Goal: Task Accomplishment & Management: Manage account settings

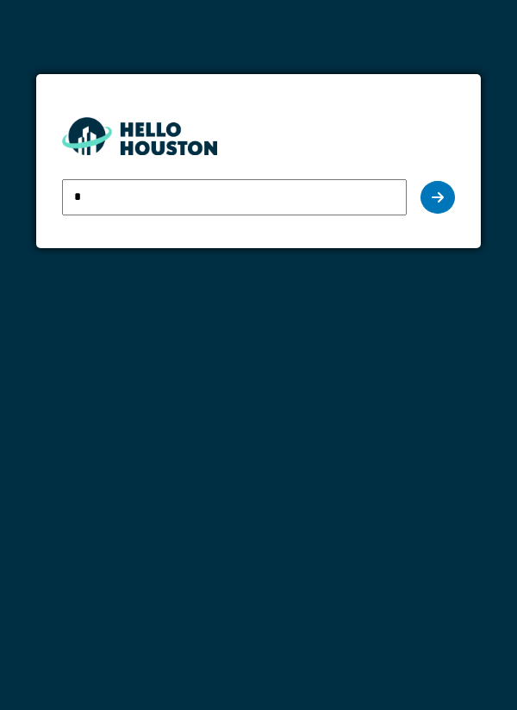
type input "**********"
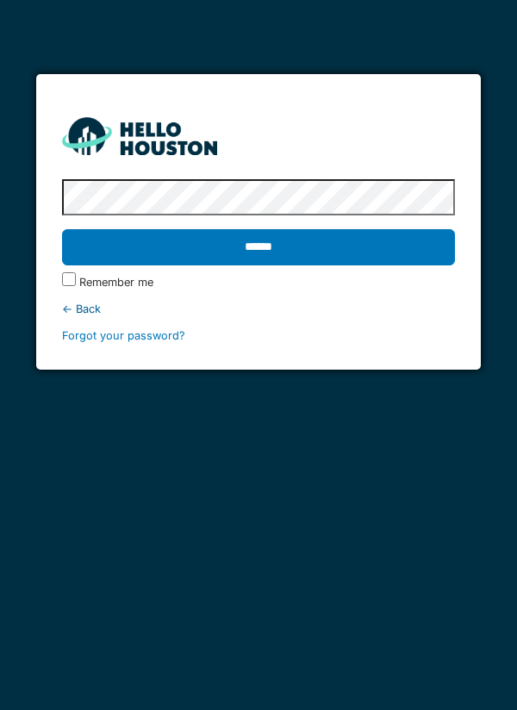
click at [375, 239] on input "******" at bounding box center [259, 247] width 394 height 36
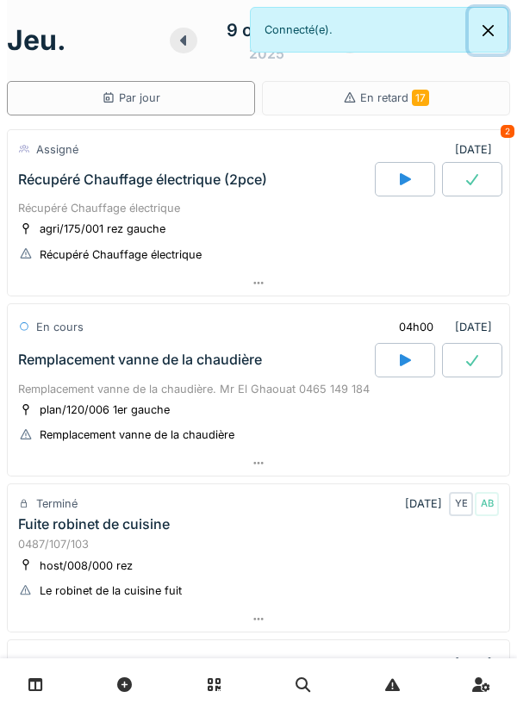
click at [475, 43] on button "Close" at bounding box center [488, 31] width 39 height 46
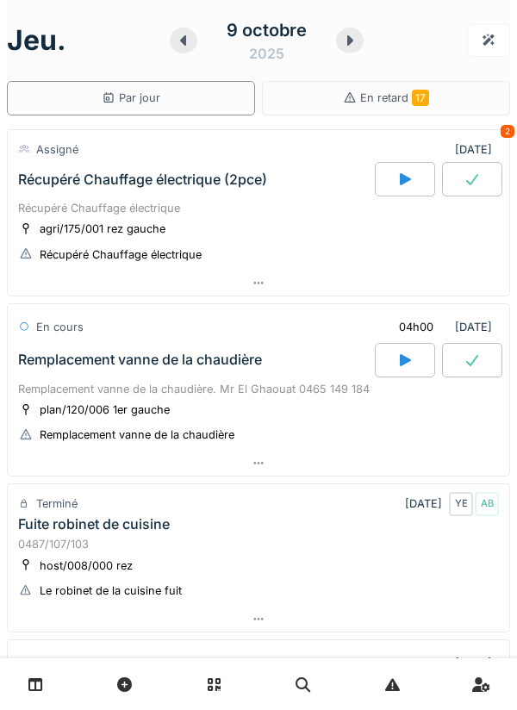
click at [419, 277] on div at bounding box center [258, 282] width 501 height 25
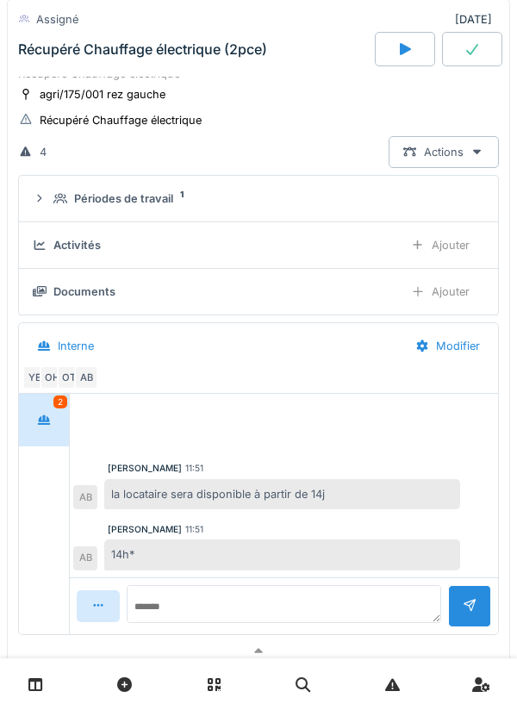
scroll to position [153, 0]
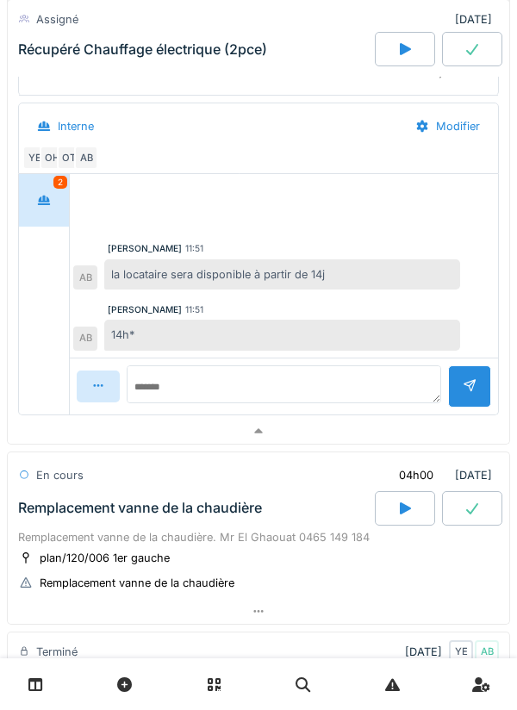
click at [319, 432] on div at bounding box center [258, 431] width 501 height 25
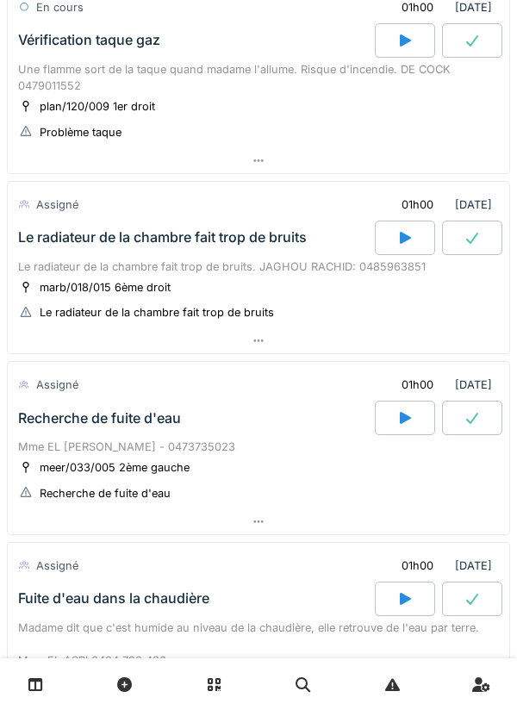
scroll to position [663, 0]
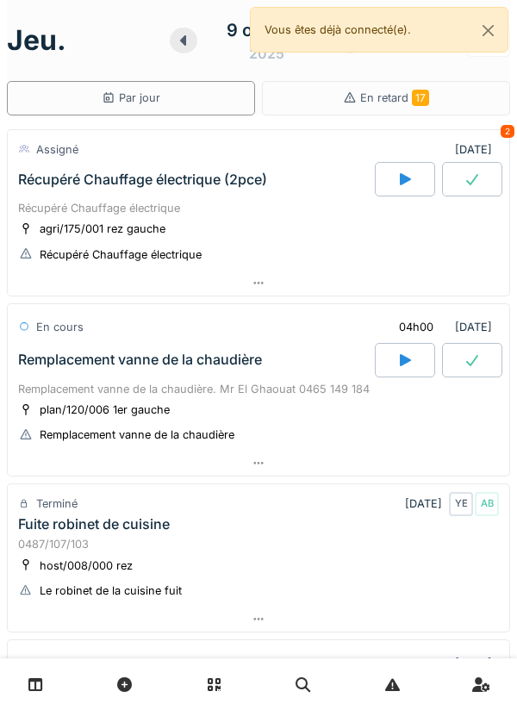
click at [401, 186] on icon at bounding box center [404, 179] width 17 height 14
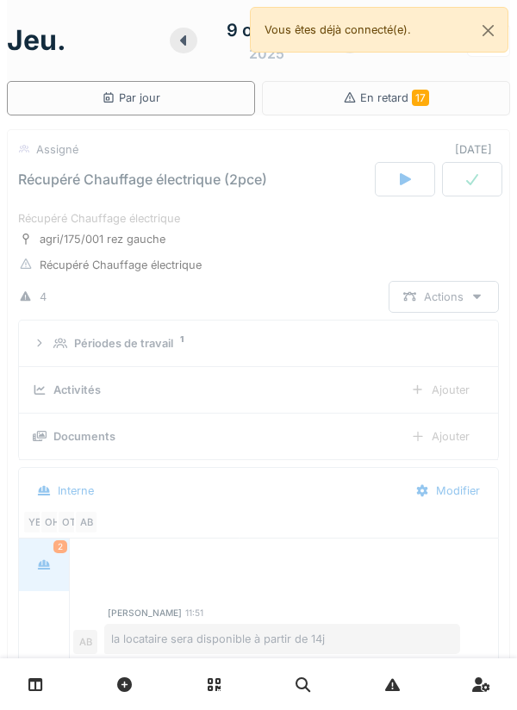
scroll to position [60, 0]
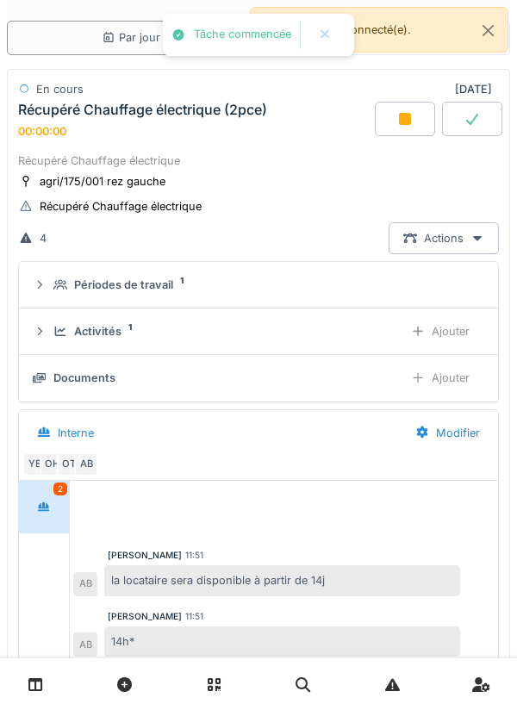
click at [433, 335] on div "Ajouter" at bounding box center [440, 331] width 88 height 32
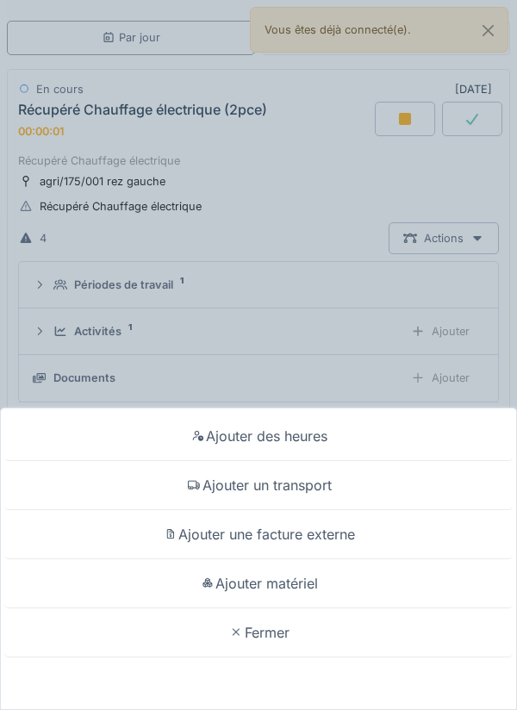
click at [376, 483] on div "Ajouter un transport" at bounding box center [258, 485] width 508 height 49
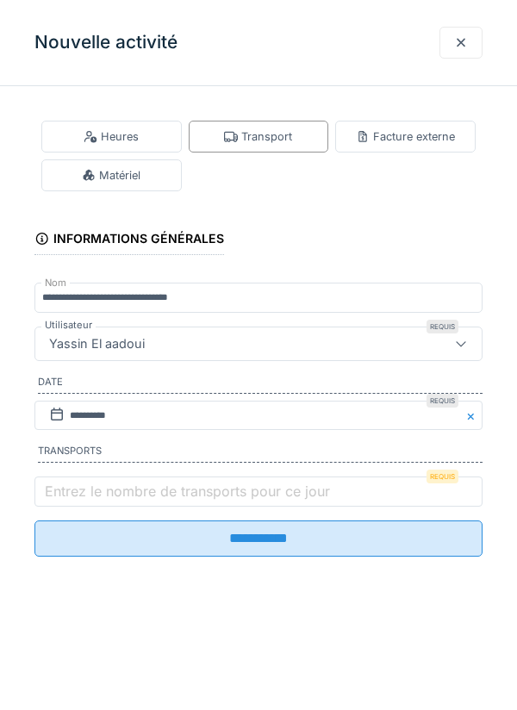
click at [264, 501] on label "Entrez le nombre de transports pour ce jour" at bounding box center [187, 491] width 292 height 21
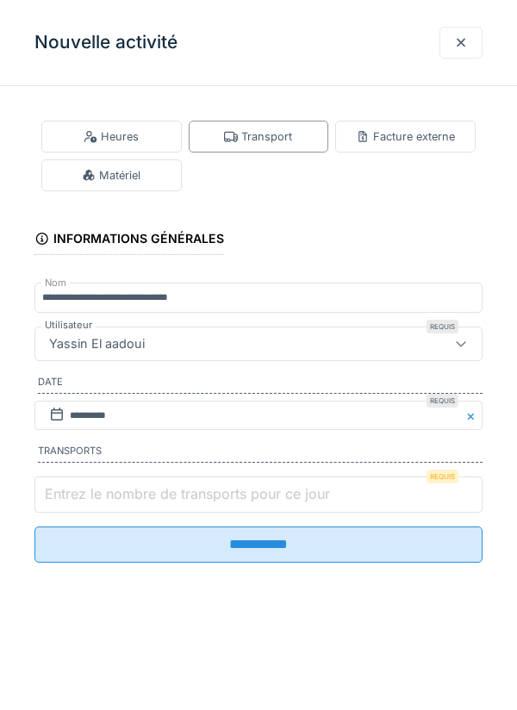
click at [264, 502] on input "Entrez le nombre de transports pour ce jour" at bounding box center [258, 494] width 448 height 36
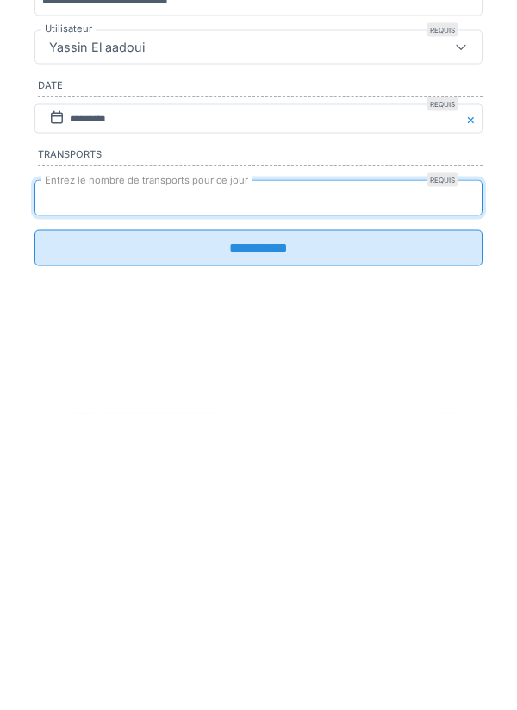
type input "*"
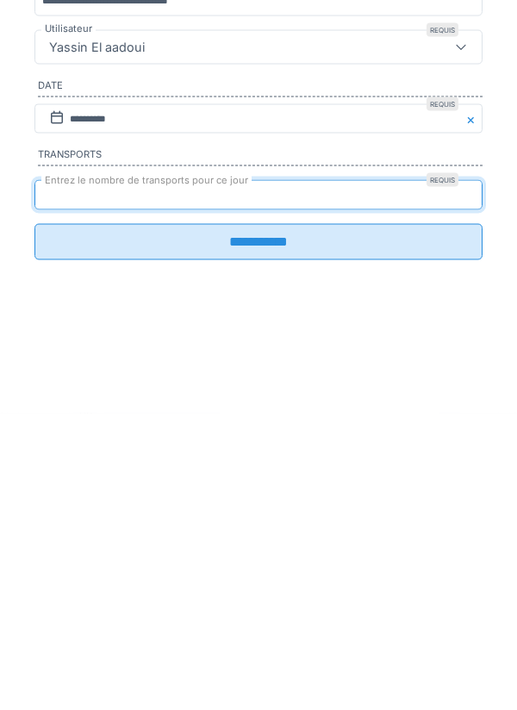
click at [252, 552] on input "**********" at bounding box center [258, 538] width 448 height 36
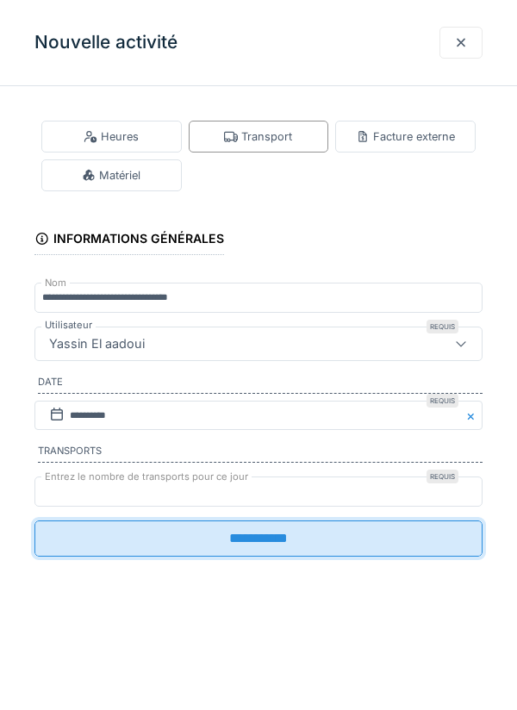
click at [315, 538] on div "**********" at bounding box center [258, 355] width 517 height 710
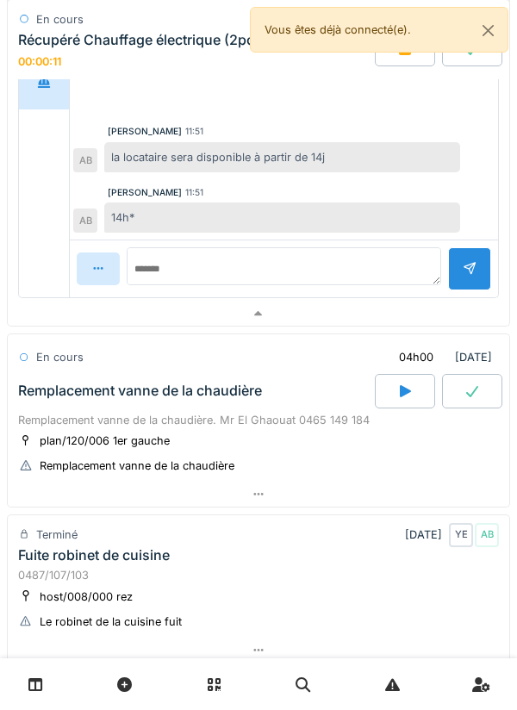
click at [376, 308] on div at bounding box center [258, 313] width 501 height 25
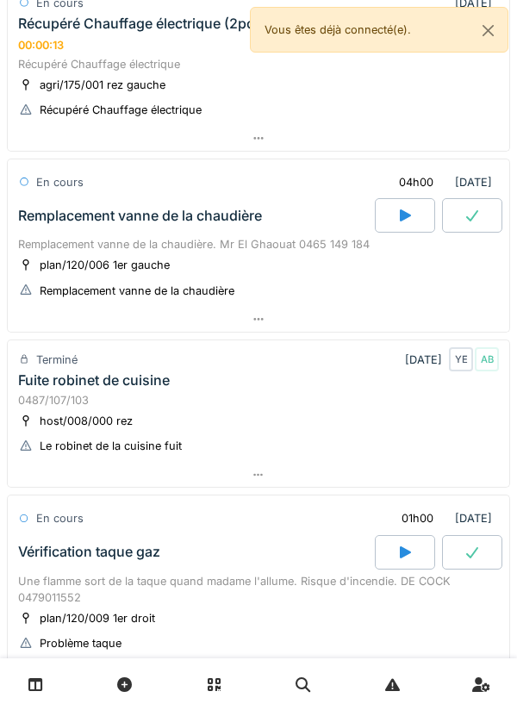
scroll to position [146, 0]
click at [342, 329] on div at bounding box center [258, 320] width 501 height 25
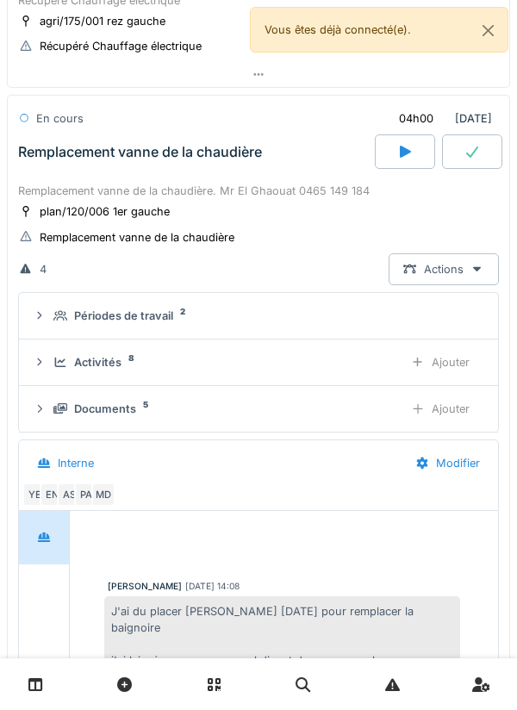
scroll to position [120, 0]
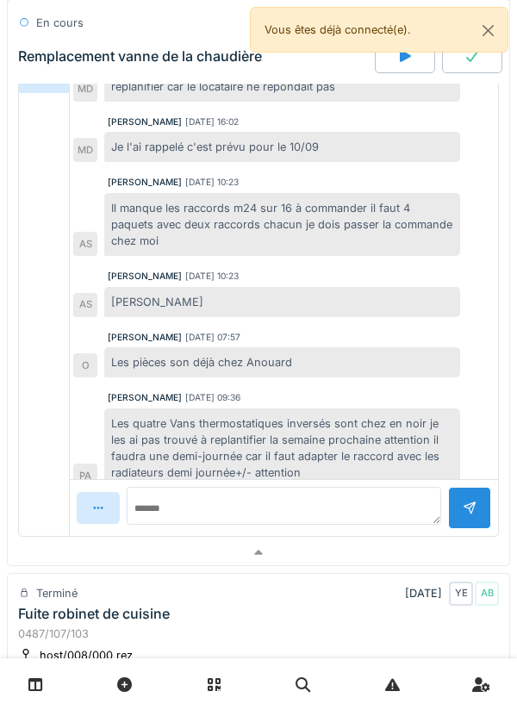
click at [314, 560] on div at bounding box center [258, 552] width 501 height 25
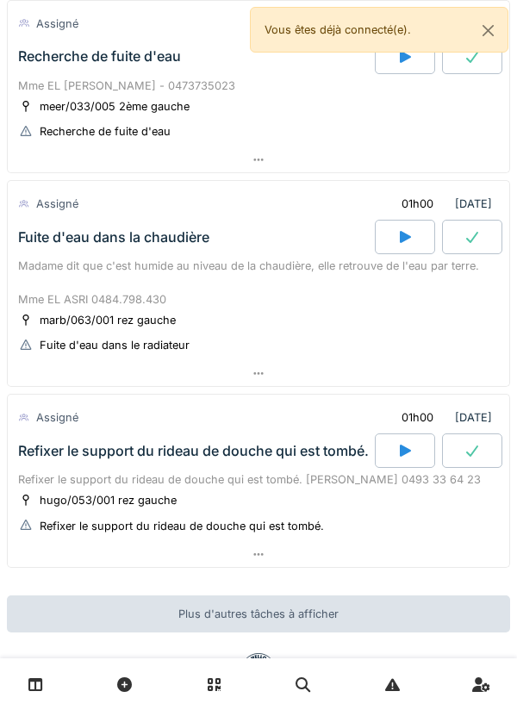
scroll to position [1023, 0]
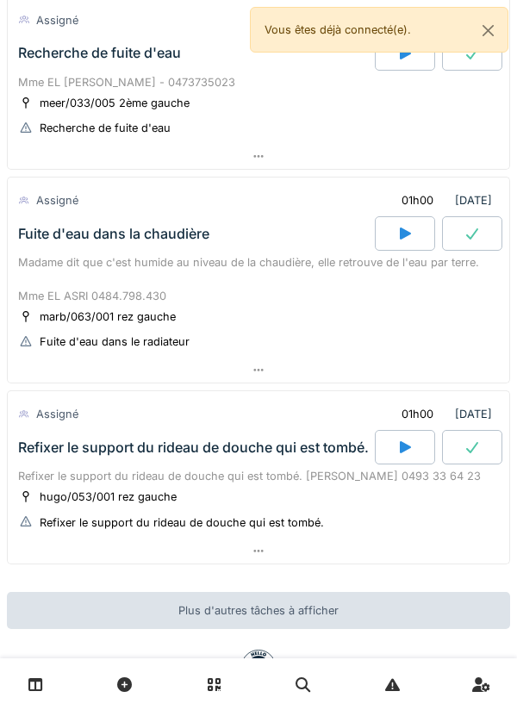
click at [351, 709] on div at bounding box center [258, 684] width 517 height 52
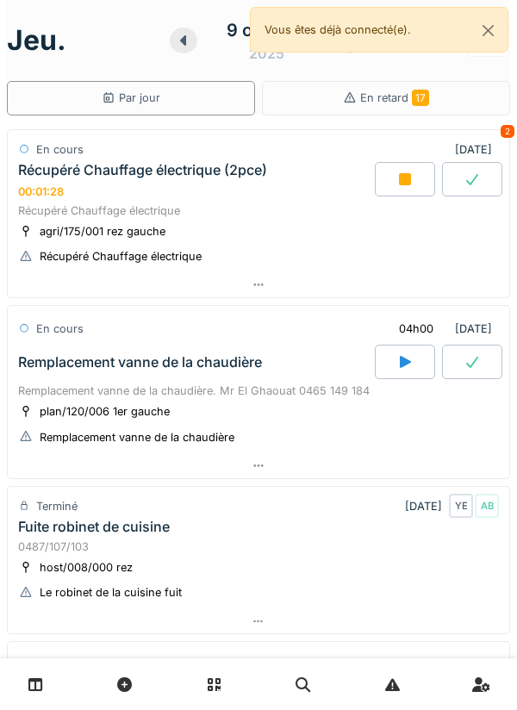
click at [431, 273] on div at bounding box center [258, 284] width 501 height 25
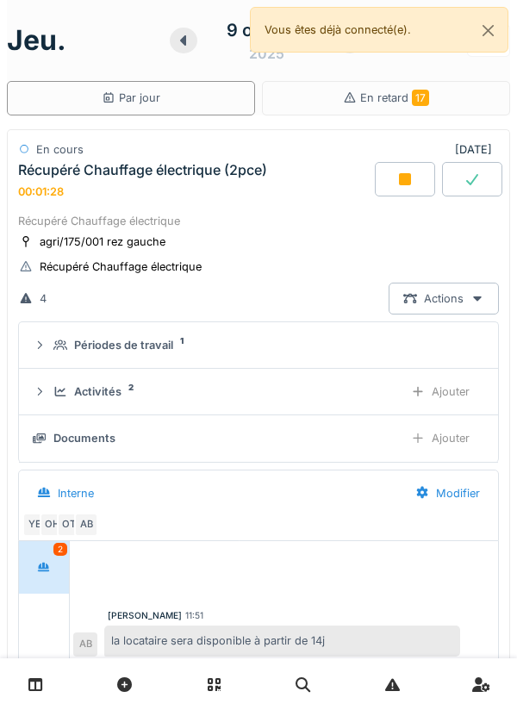
scroll to position [60, 0]
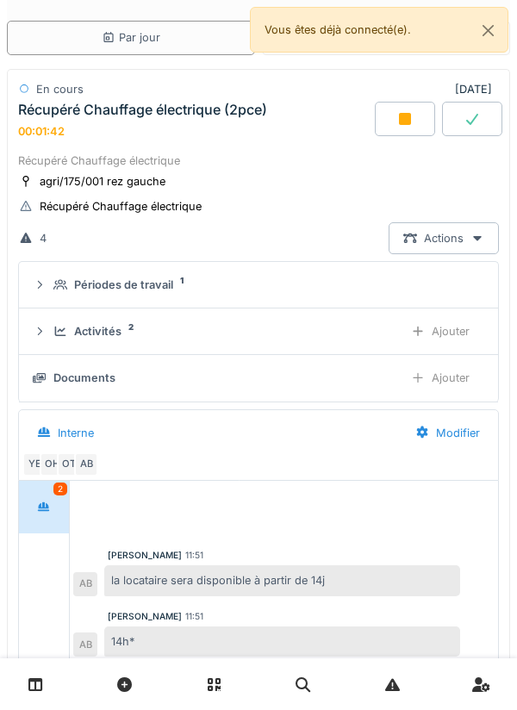
click at [348, 282] on div "Périodes de travail 1" at bounding box center [265, 285] width 424 height 16
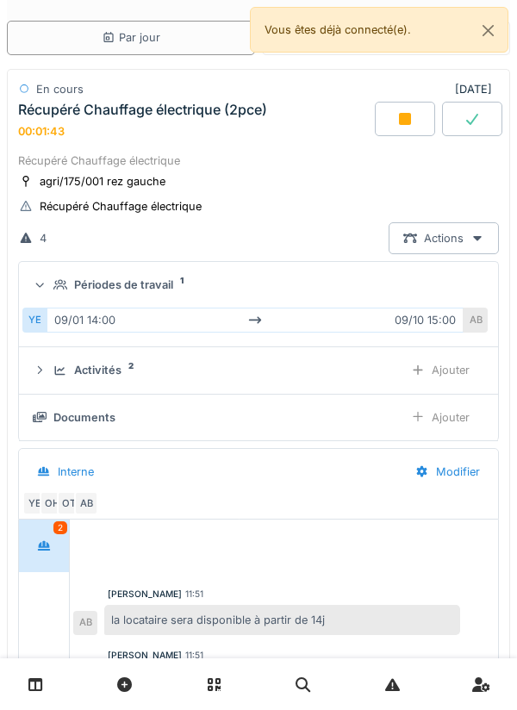
click at [364, 274] on summary "Périodes de travail 1" at bounding box center [258, 285] width 465 height 32
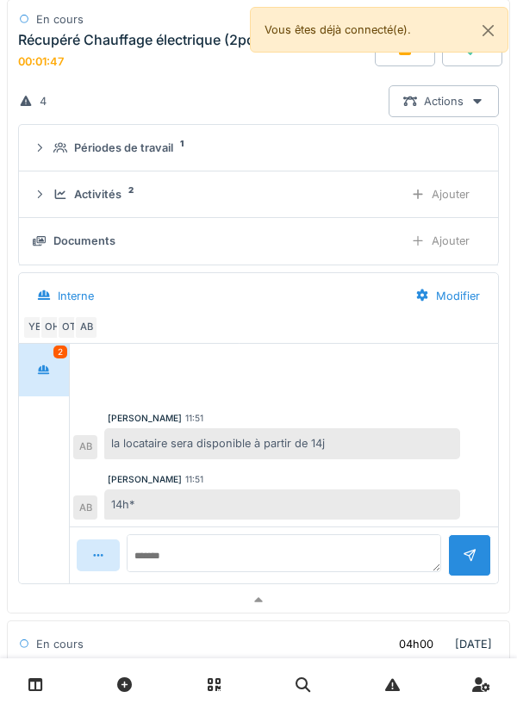
scroll to position [210, 0]
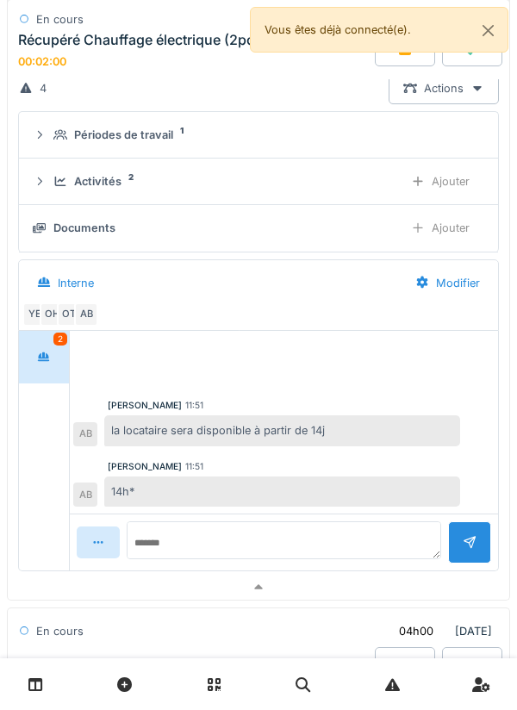
click at [391, 582] on div at bounding box center [258, 587] width 501 height 25
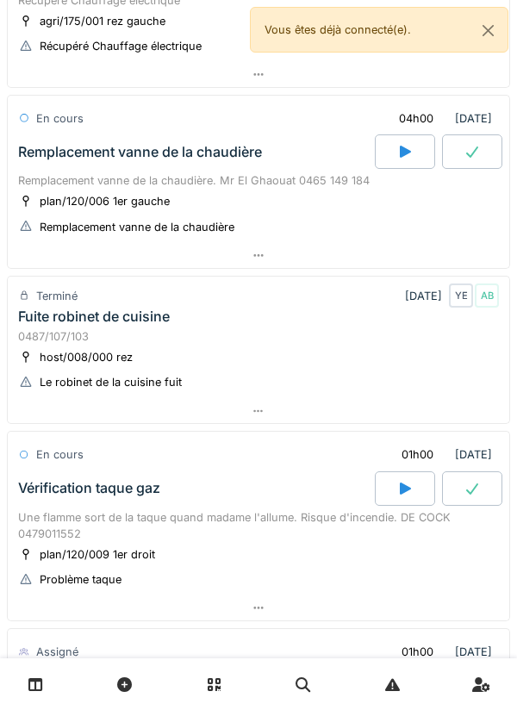
scroll to position [200, 0]
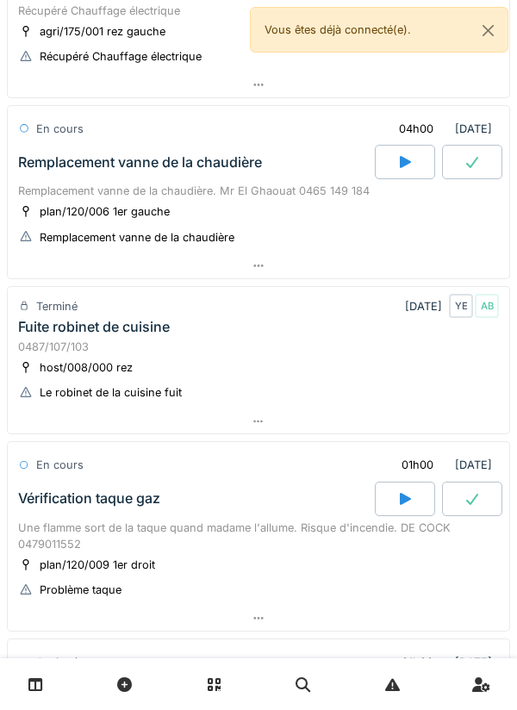
click at [132, 389] on div "Le robinet de la cuisine fuit" at bounding box center [111, 392] width 142 height 16
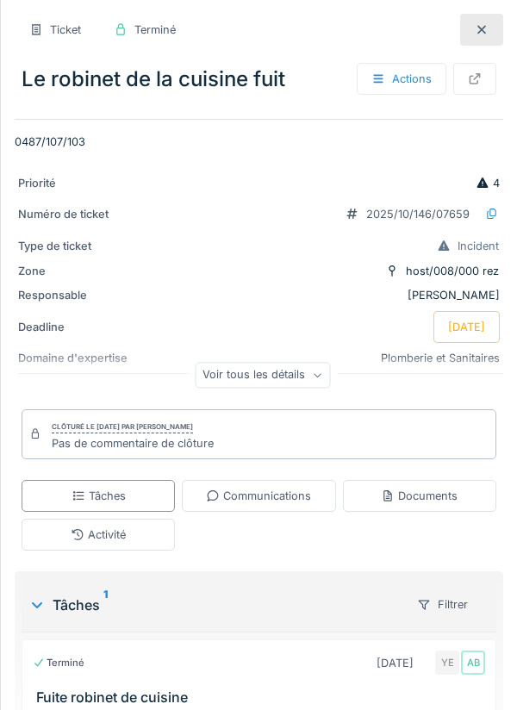
click at [279, 151] on div "Ticket Terminé Le robinet de la cuisine fuit Actions 0487/107/103 Priorité 4 Nu…" at bounding box center [259, 402] width 488 height 805
click at [164, 163] on div "Ticket Terminé Le robinet de la cuisine fuit Actions 0487/107/103 Priorité 4 Nu…" at bounding box center [259, 402] width 488 height 805
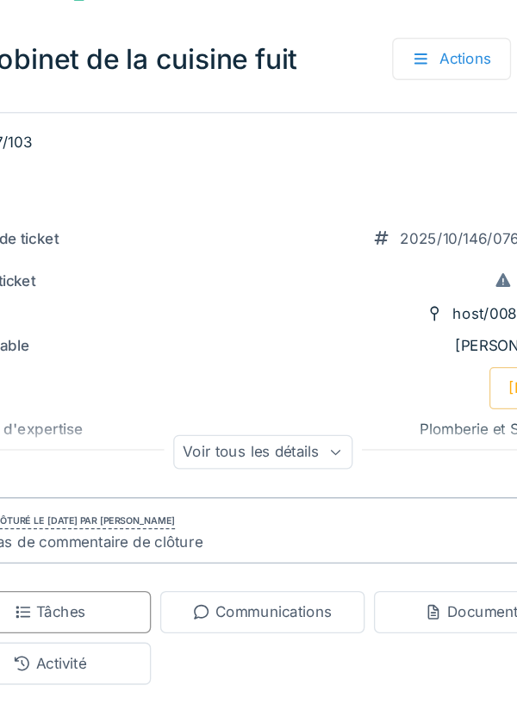
scroll to position [0, 0]
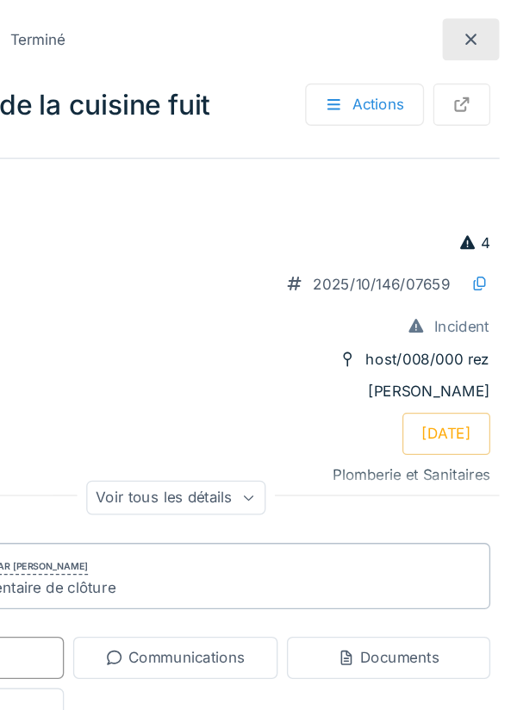
click at [386, 84] on div "Actions" at bounding box center [402, 79] width 90 height 32
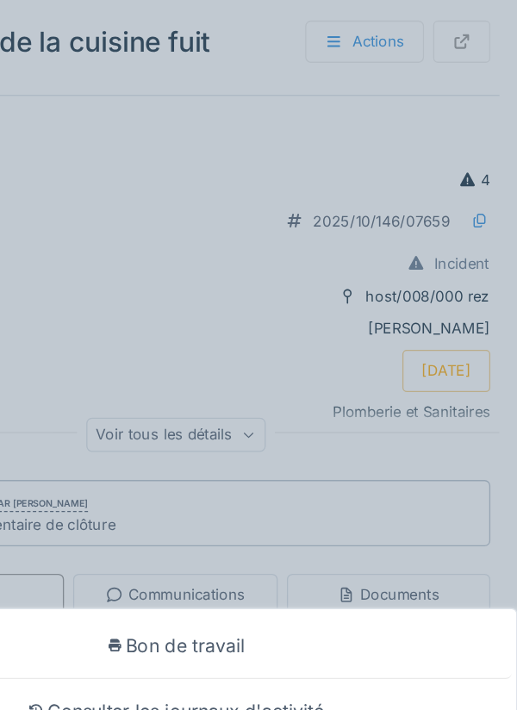
click at [196, 233] on div "Bon de travail Consulter les journaux d'activité Fermer" at bounding box center [258, 355] width 517 height 710
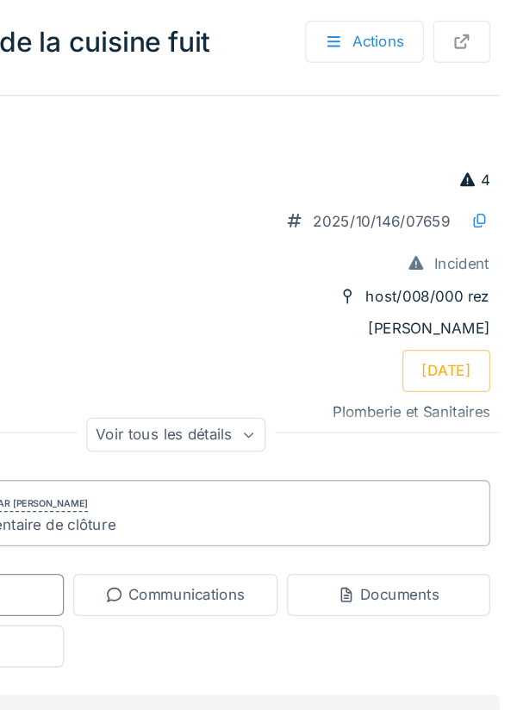
click at [218, 309] on div "Priorité 4 Numéro de ticket 2025/10/146/07659 Type de ticket Incident Zone host…" at bounding box center [259, 285] width 488 height 241
click at [205, 116] on div "Ticket Terminé Le robinet de la cuisine fuit Actions" at bounding box center [259, 63] width 488 height 113
click at [458, 633] on div "Terminé 09/10/2025 YE AB Fuite robinet de cuisine 1 visible sur 1" at bounding box center [259, 707] width 475 height 152
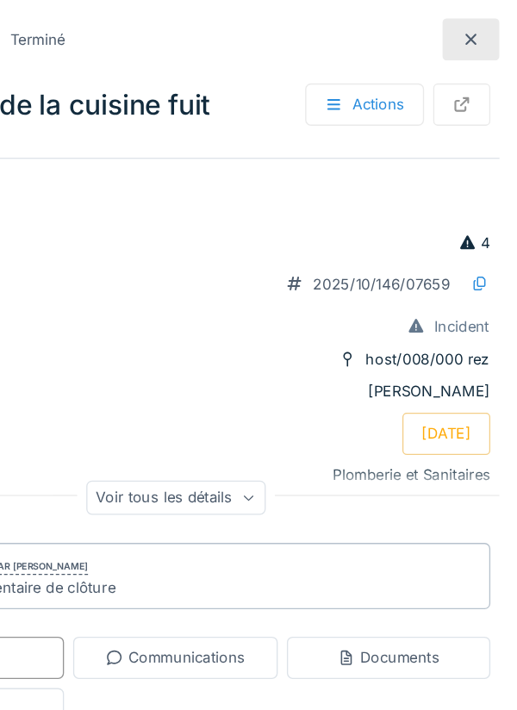
click at [273, 532] on div "Tâches Communications Documents Activité" at bounding box center [259, 515] width 488 height 84
click at [276, 532] on div "Tâches Communications Documents Activité" at bounding box center [259, 515] width 488 height 84
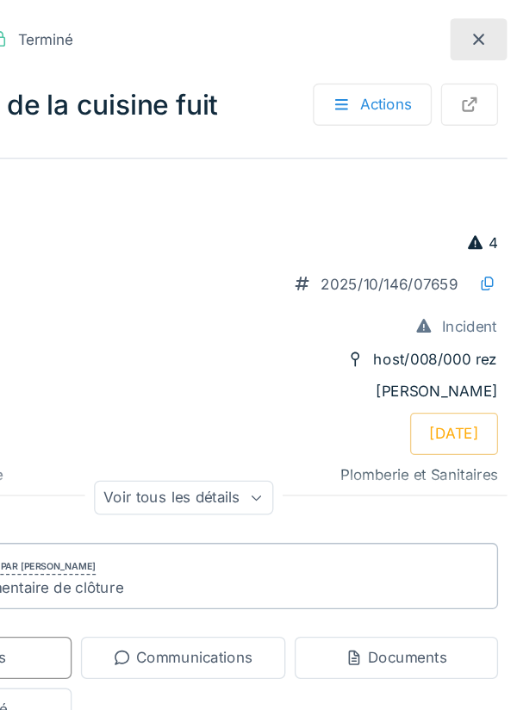
scroll to position [6, 0]
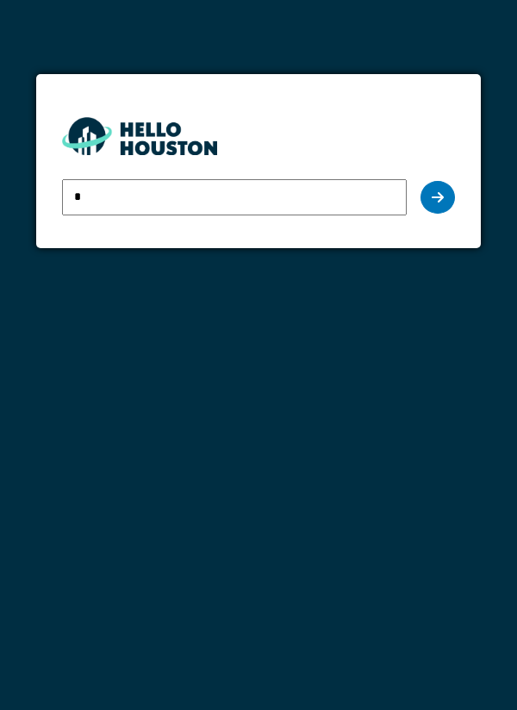
type input "**********"
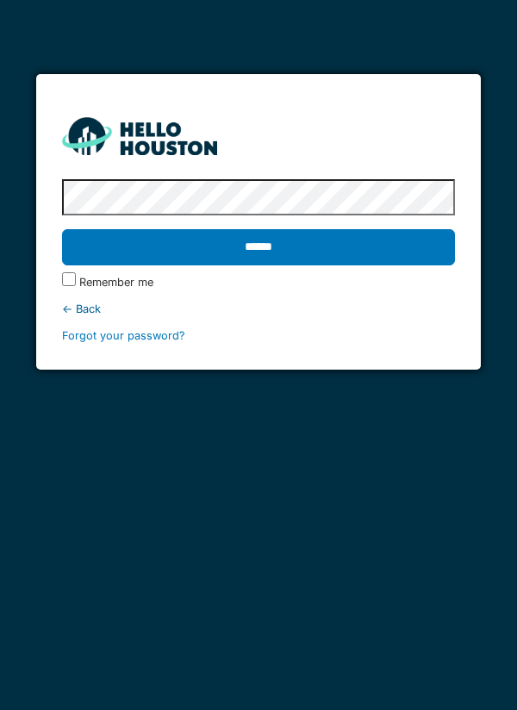
click at [400, 242] on input "******" at bounding box center [259, 247] width 394 height 36
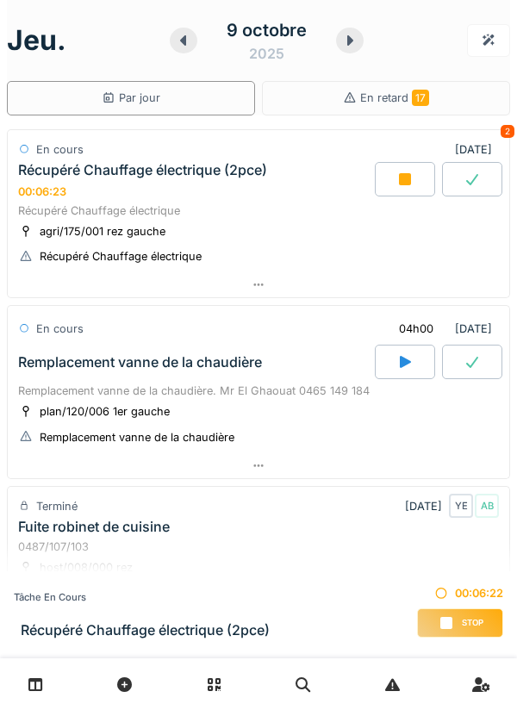
click at [448, 287] on div at bounding box center [258, 284] width 501 height 25
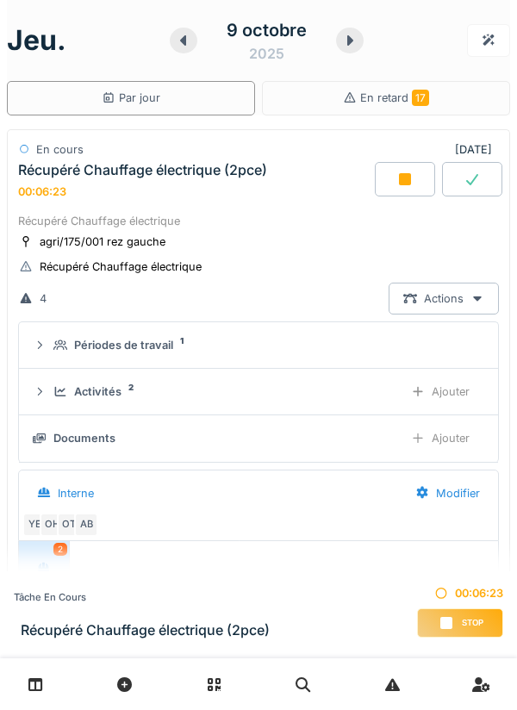
scroll to position [60, 0]
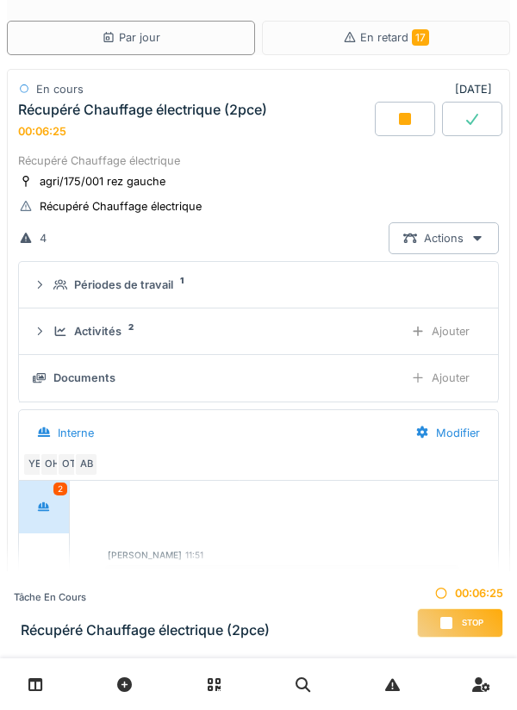
click at [456, 382] on div "Ajouter" at bounding box center [440, 378] width 88 height 32
click at [447, 364] on div "Ajouter" at bounding box center [440, 378] width 88 height 32
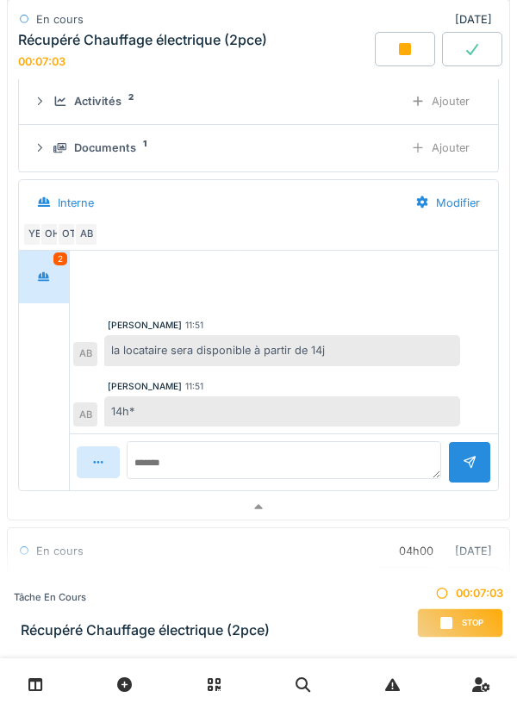
scroll to position [296, 0]
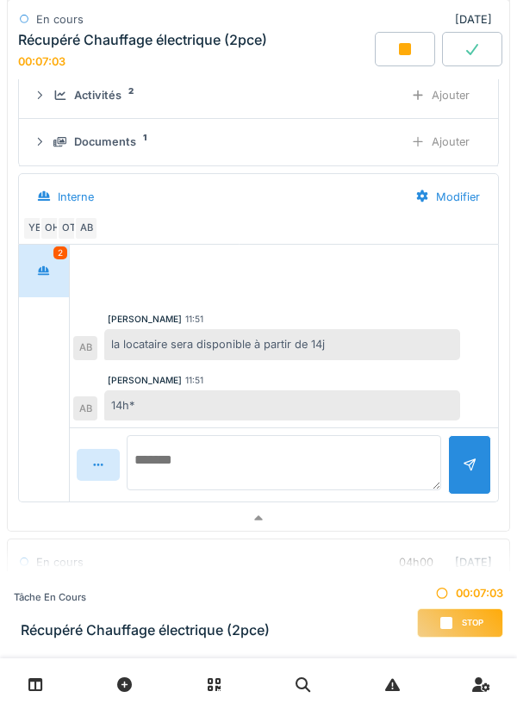
click at [378, 453] on textarea at bounding box center [284, 462] width 314 height 55
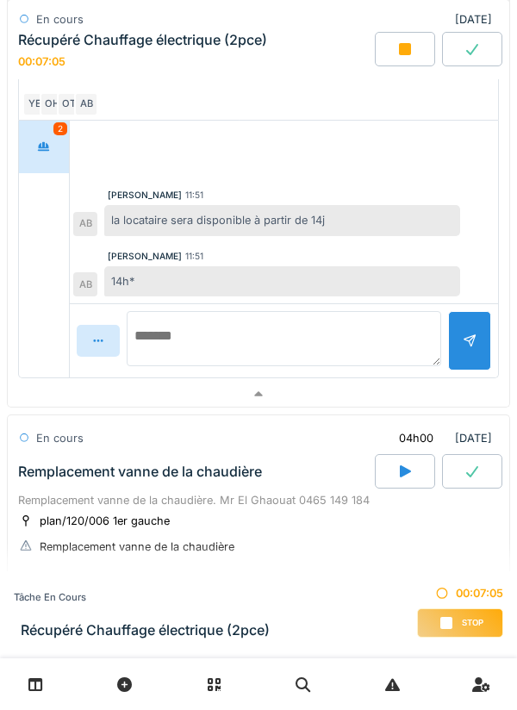
scroll to position [417, 0]
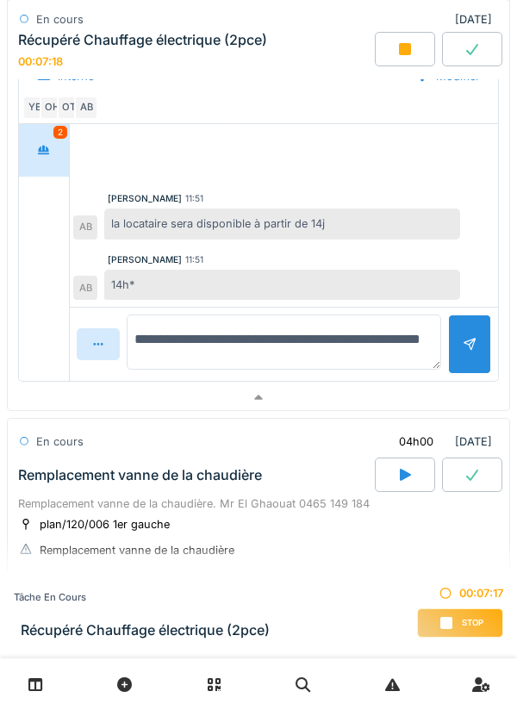
click at [344, 339] on textarea "**********" at bounding box center [284, 341] width 314 height 55
click at [351, 336] on textarea "**********" at bounding box center [284, 341] width 314 height 55
click at [352, 339] on textarea "**********" at bounding box center [284, 341] width 314 height 55
click at [215, 364] on textarea "**********" at bounding box center [284, 341] width 314 height 55
type textarea "**********"
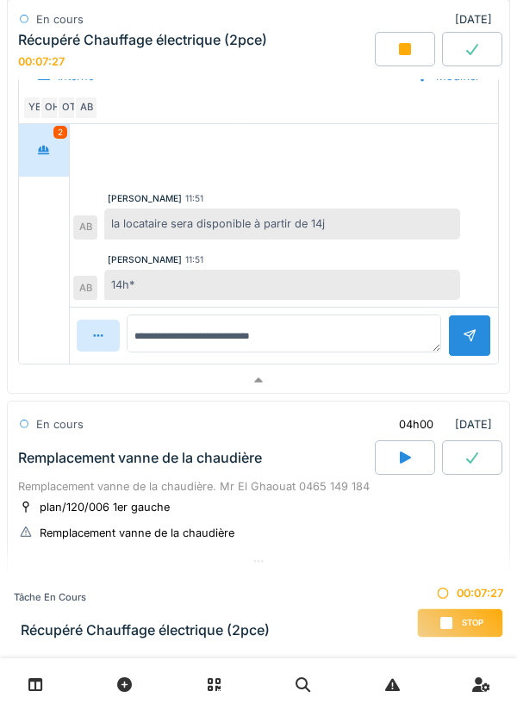
click at [470, 357] on div at bounding box center [469, 335] width 43 height 42
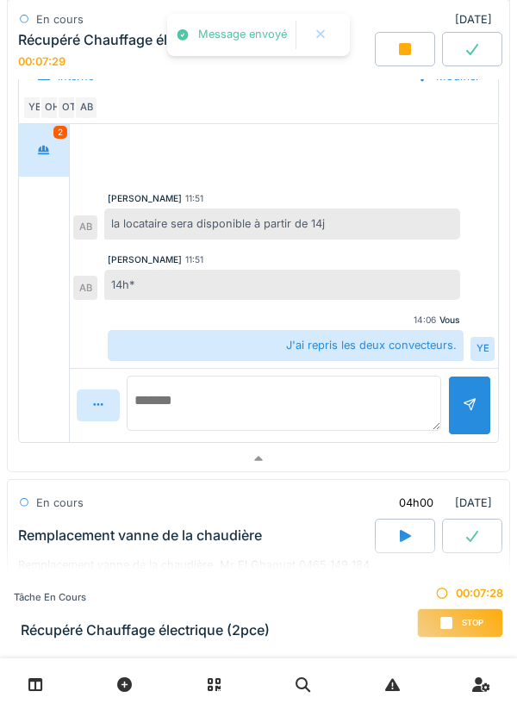
click at [391, 401] on textarea at bounding box center [284, 403] width 314 height 55
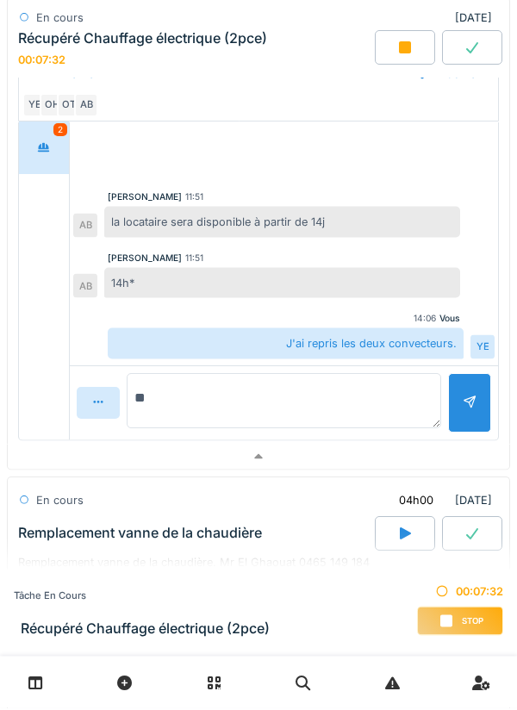
type textarea "*"
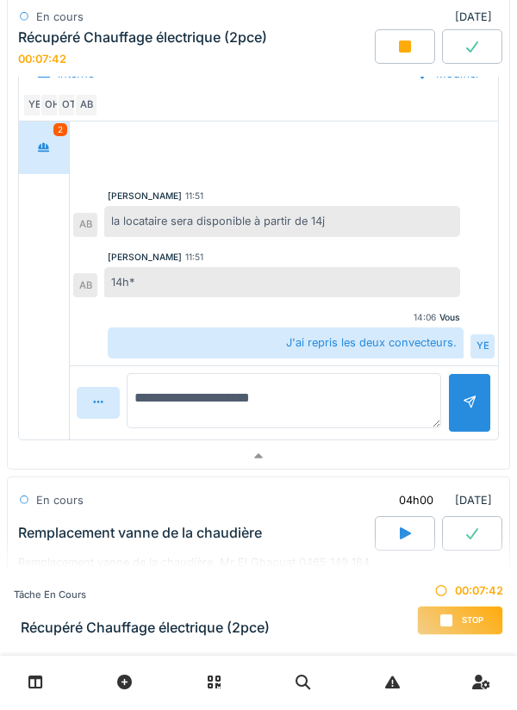
type textarea "**********"
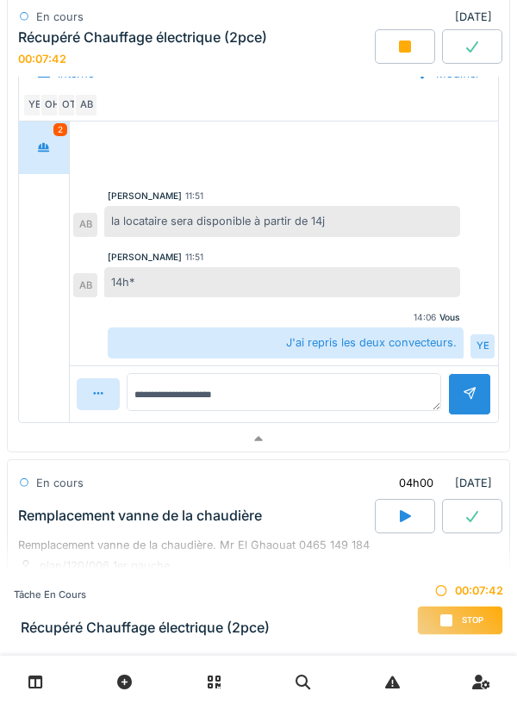
click at [462, 395] on div at bounding box center [469, 397] width 43 height 42
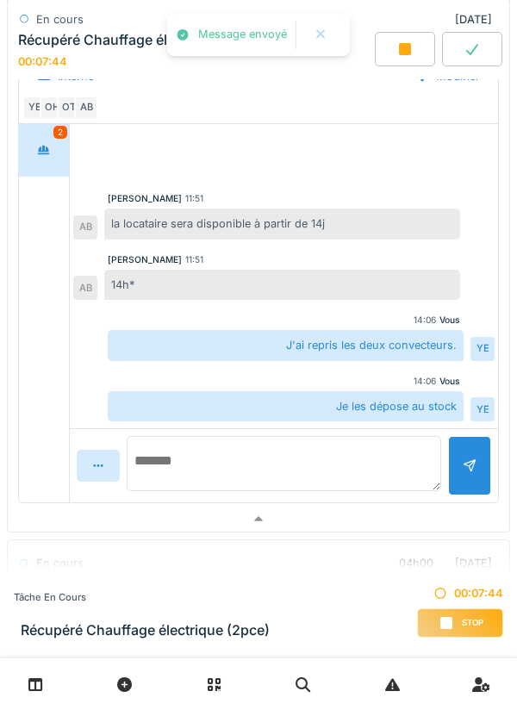
click at [396, 451] on textarea at bounding box center [284, 463] width 314 height 55
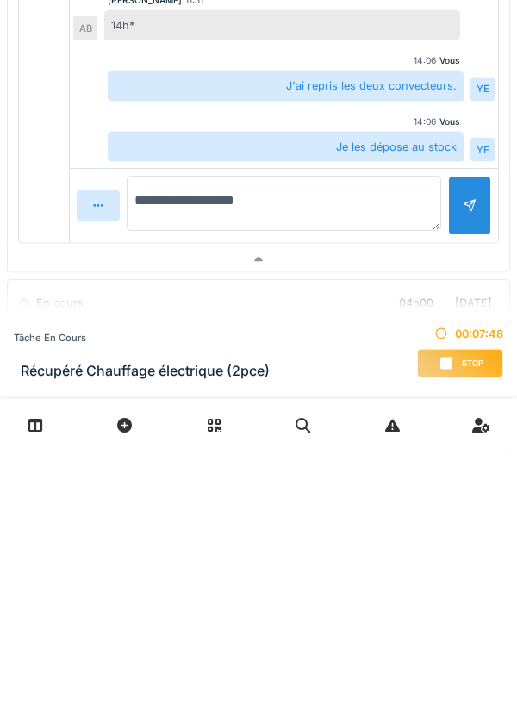
type textarea "**********"
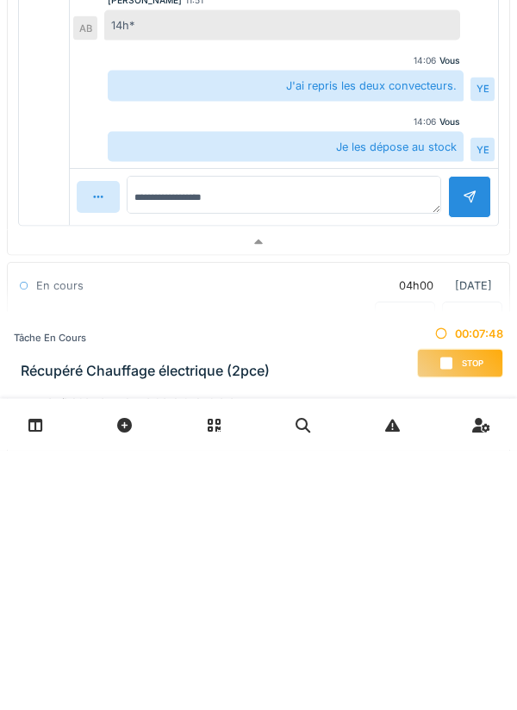
click at [458, 469] on div at bounding box center [469, 457] width 43 height 42
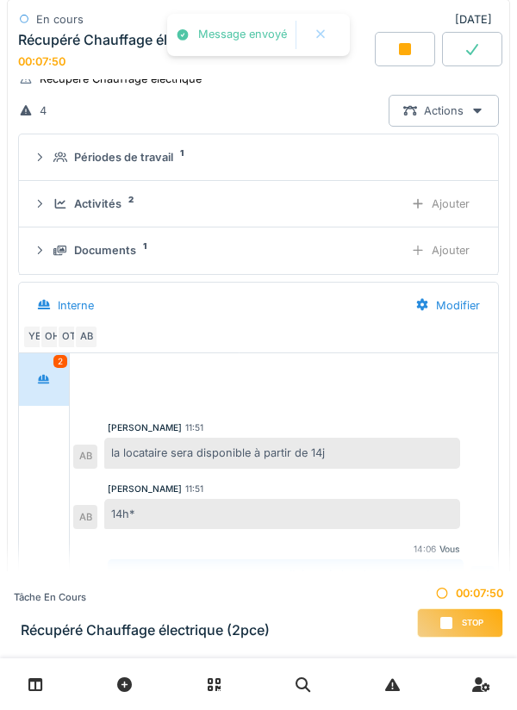
scroll to position [0, 0]
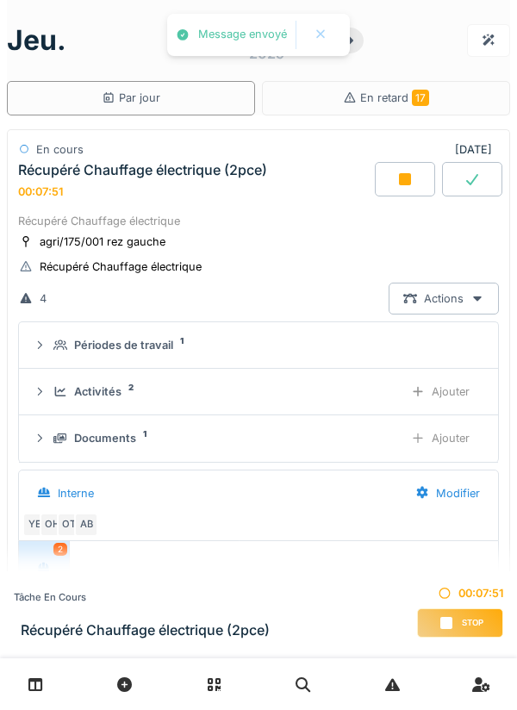
click at [411, 179] on icon at bounding box center [405, 179] width 12 height 12
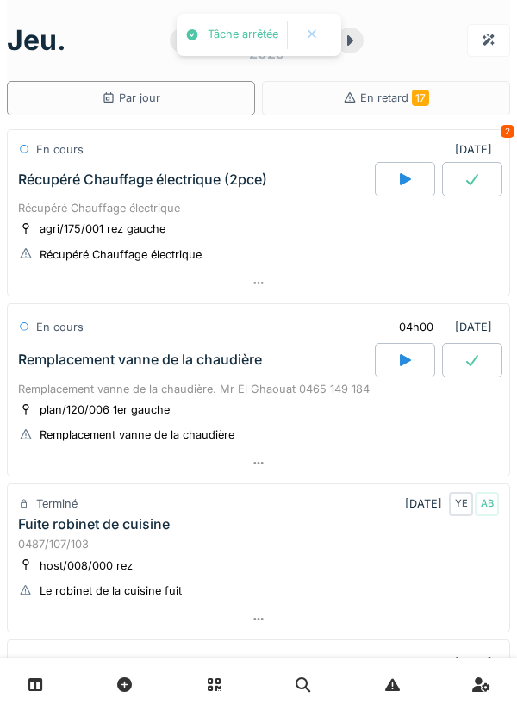
click at [420, 291] on div at bounding box center [258, 282] width 501 height 25
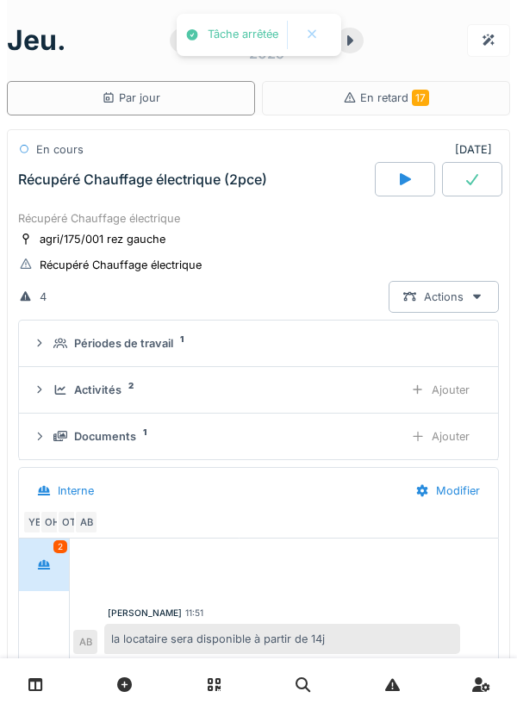
scroll to position [60, 0]
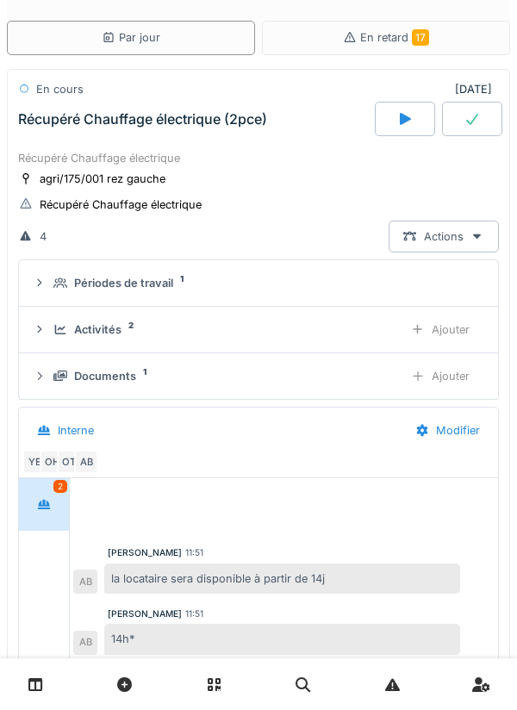
click at [480, 133] on div at bounding box center [472, 119] width 60 height 34
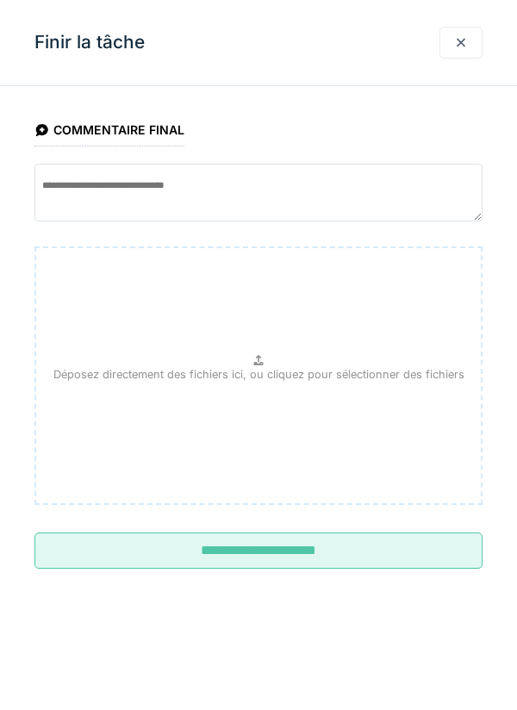
click at [383, 554] on input "**********" at bounding box center [258, 550] width 448 height 36
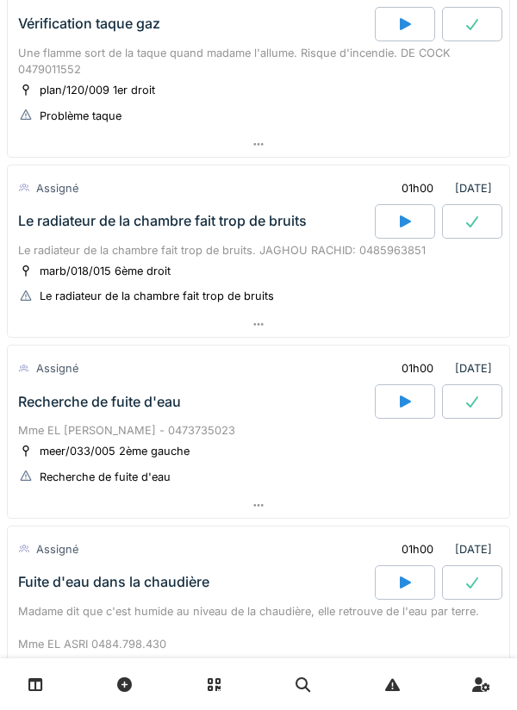
scroll to position [677, 0]
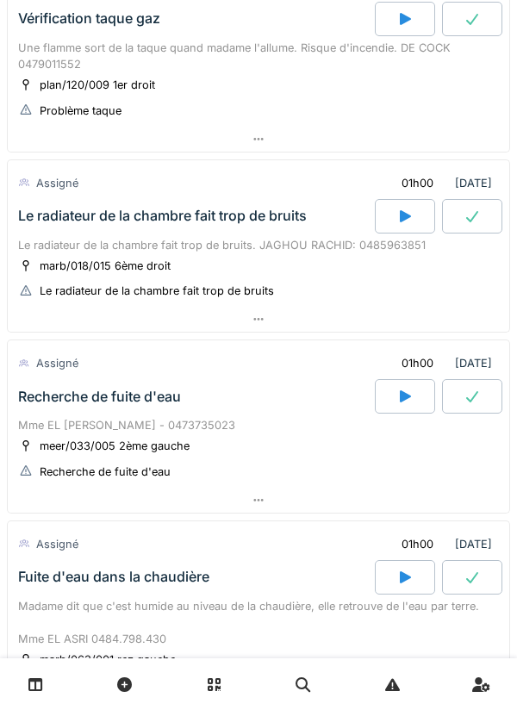
click at [391, 228] on div at bounding box center [405, 216] width 60 height 34
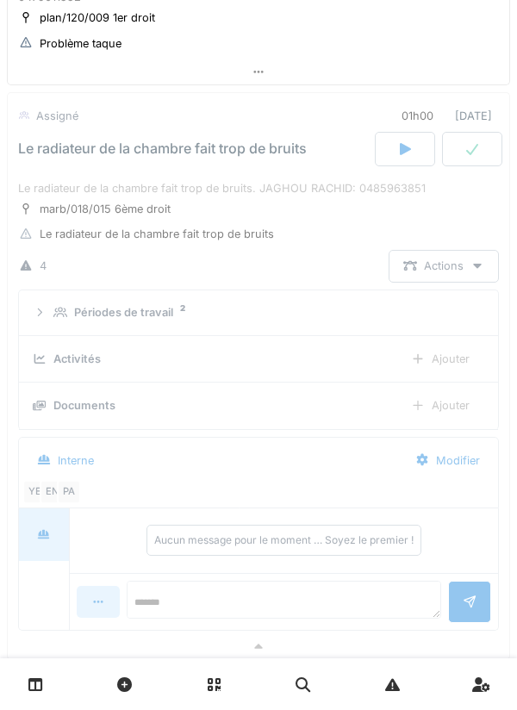
scroll to position [767, 0]
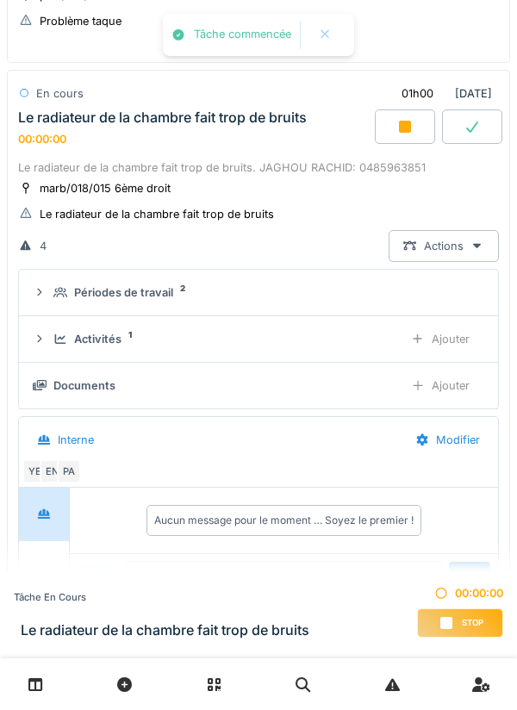
click at [456, 346] on div "Ajouter" at bounding box center [440, 339] width 88 height 32
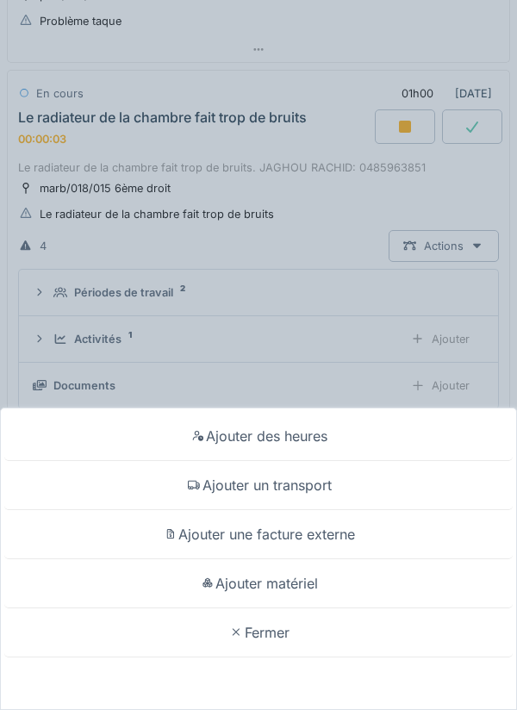
click at [375, 491] on div "Ajouter un transport" at bounding box center [258, 485] width 508 height 49
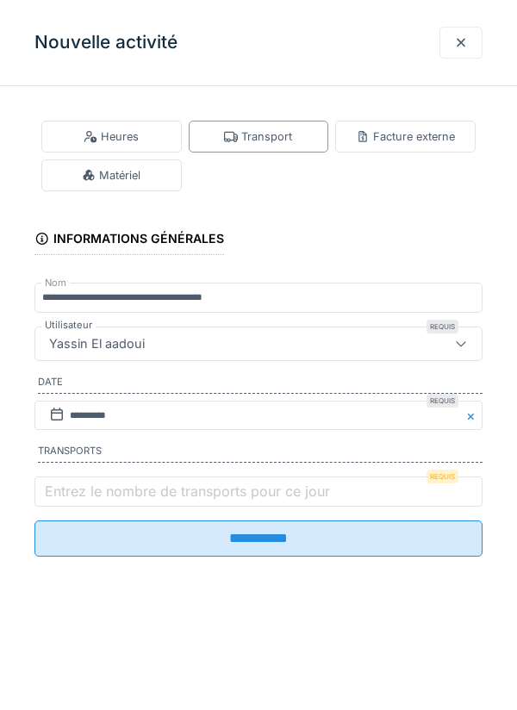
click at [318, 491] on label "Entrez le nombre de transports pour ce jour" at bounding box center [187, 491] width 292 height 21
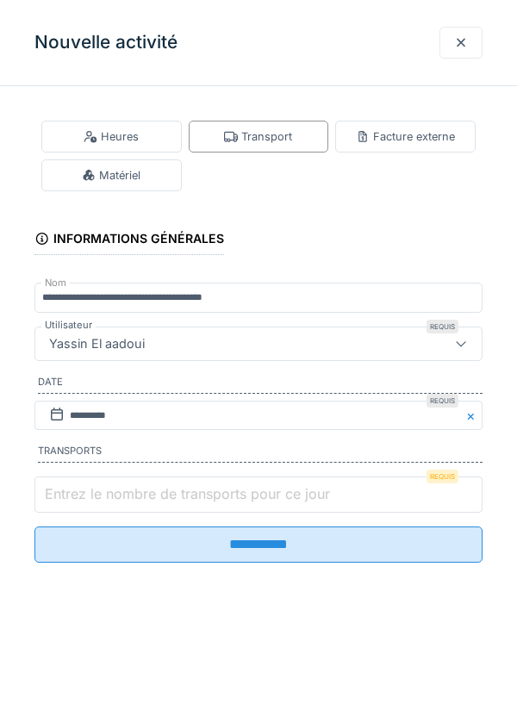
click at [318, 491] on input "Entrez le nombre de transports pour ce jour" at bounding box center [258, 494] width 448 height 36
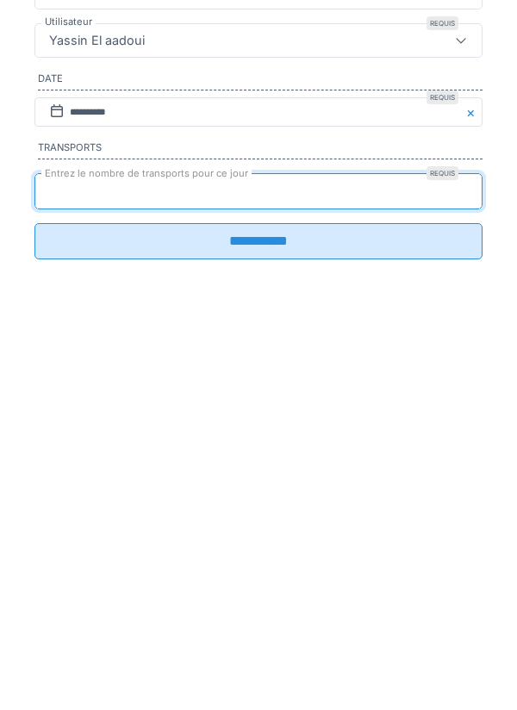
type input "*"
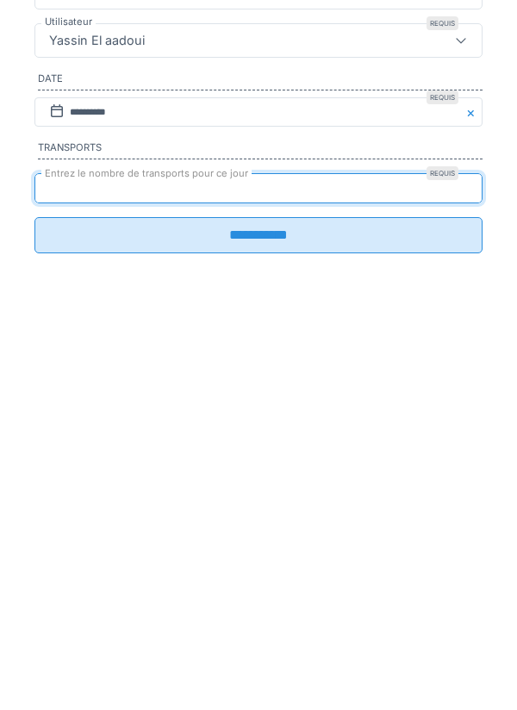
click at [290, 556] on input "**********" at bounding box center [258, 538] width 448 height 36
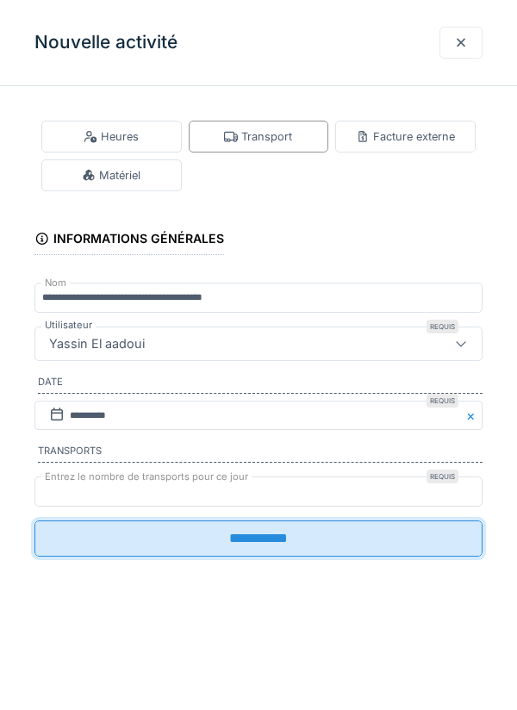
click at [277, 541] on div "**********" at bounding box center [258, 355] width 517 height 710
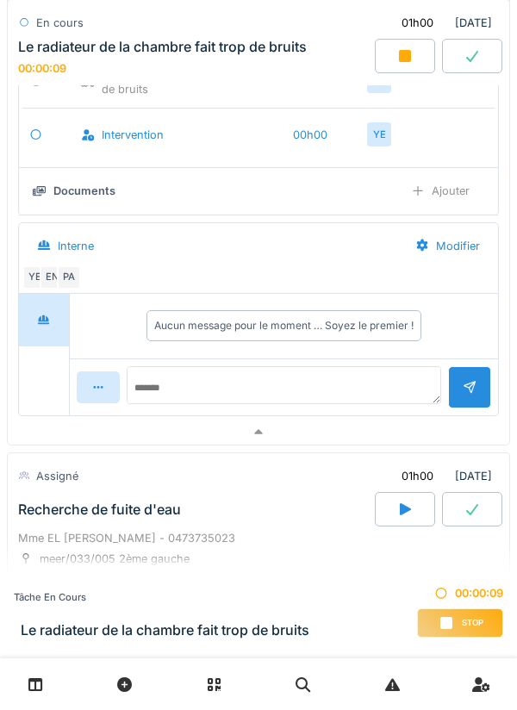
click at [310, 432] on div at bounding box center [258, 432] width 501 height 25
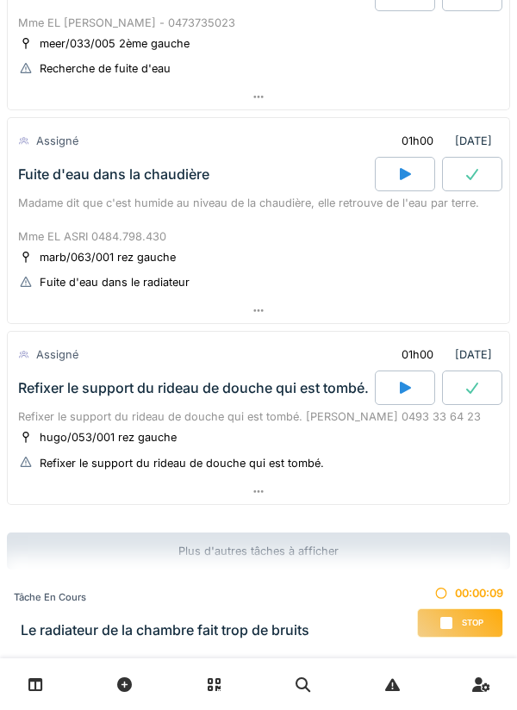
scroll to position [1072, 0]
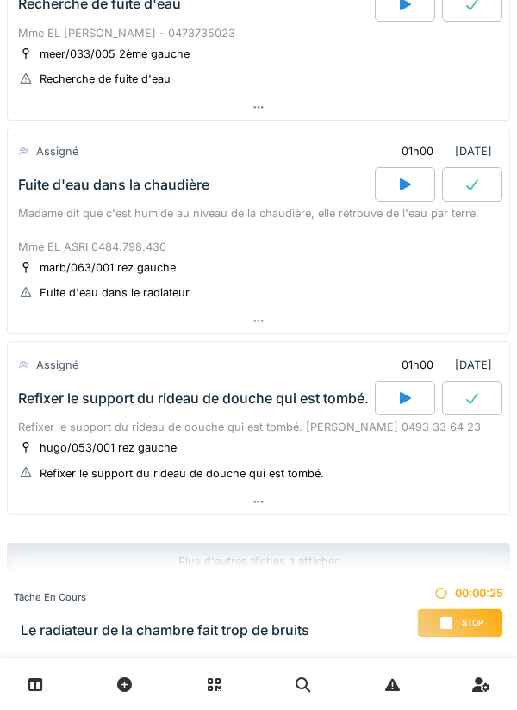
click at [505, 706] on div at bounding box center [258, 684] width 517 height 52
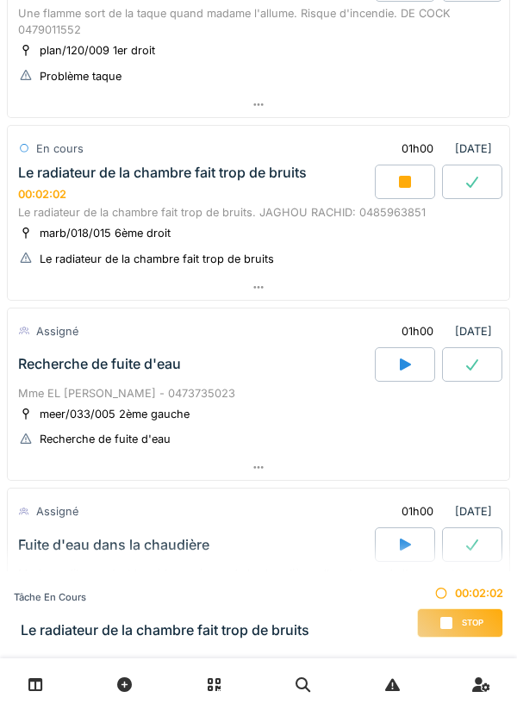
scroll to position [706, 0]
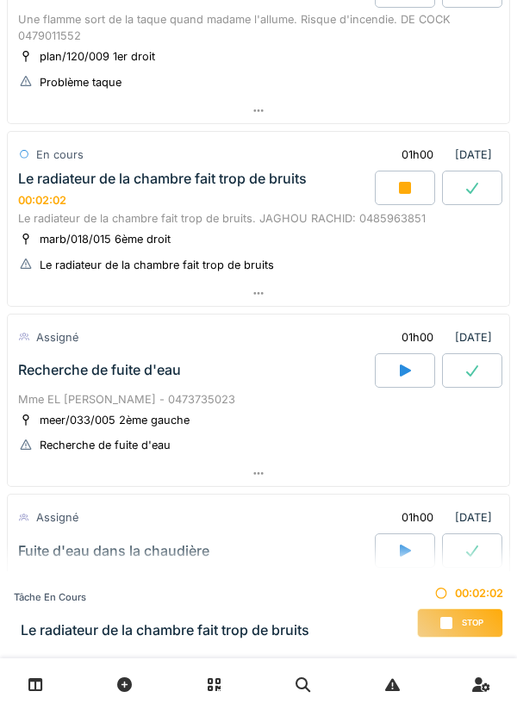
click at [432, 291] on div at bounding box center [258, 293] width 501 height 25
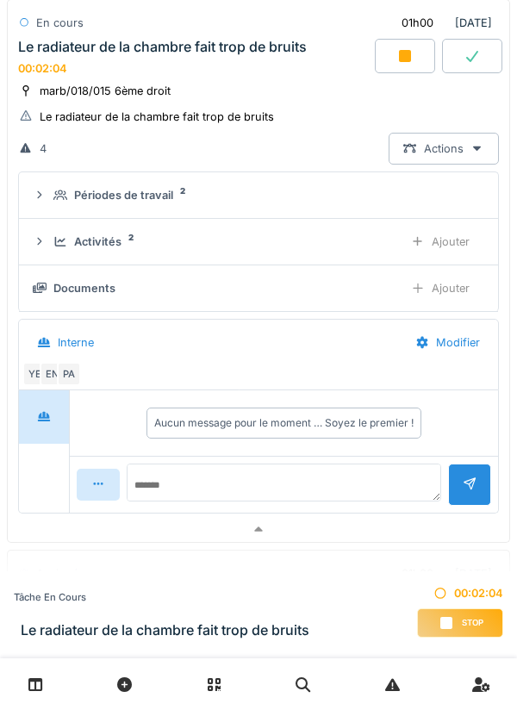
scroll to position [874, 0]
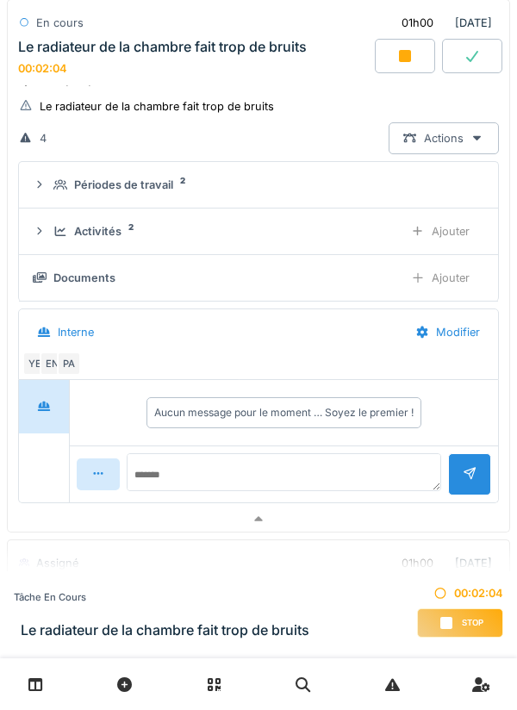
click at [345, 242] on div "Activités 2 Ajouter" at bounding box center [258, 231] width 451 height 32
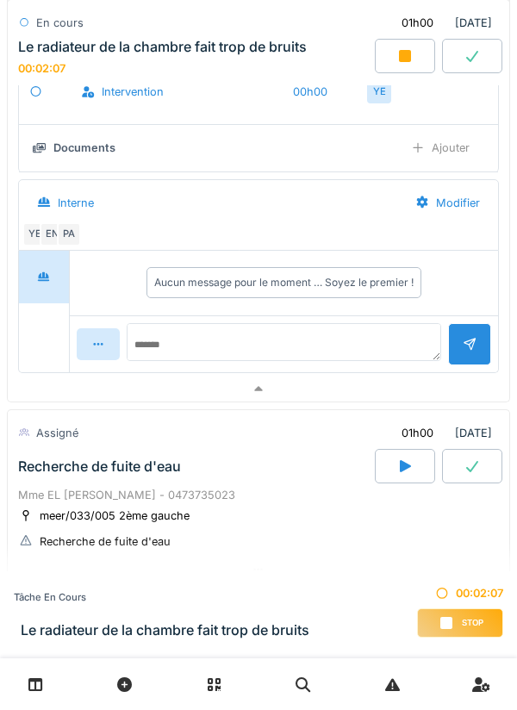
click at [364, 398] on div at bounding box center [258, 388] width 501 height 25
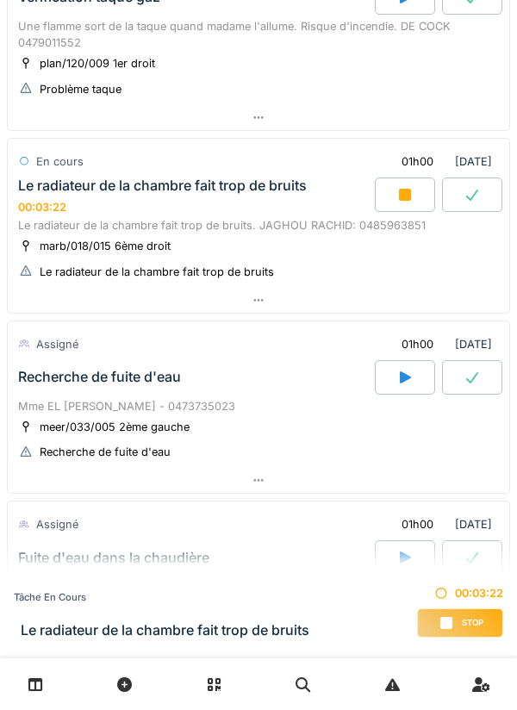
scroll to position [700, 0]
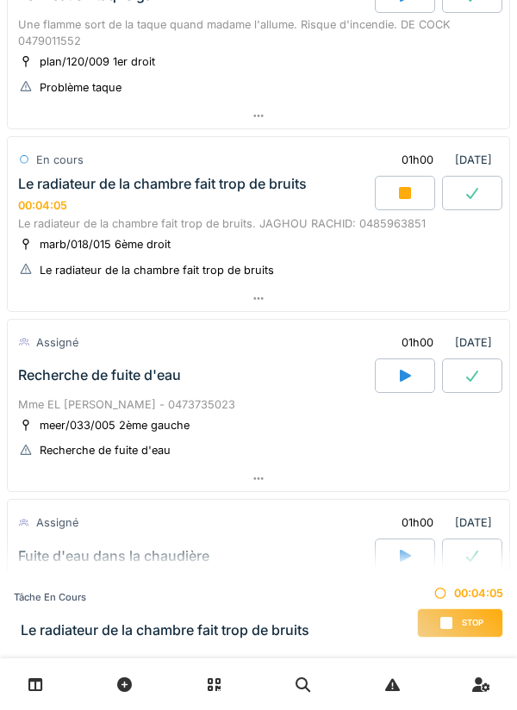
click at [397, 300] on div at bounding box center [258, 298] width 501 height 25
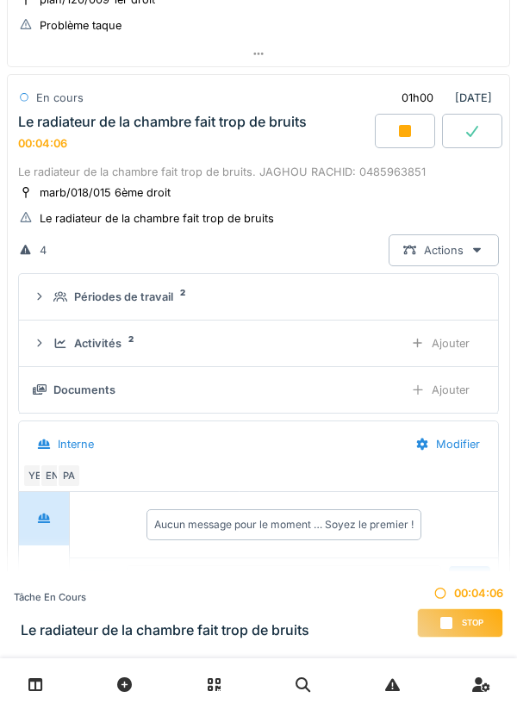
scroll to position [767, 0]
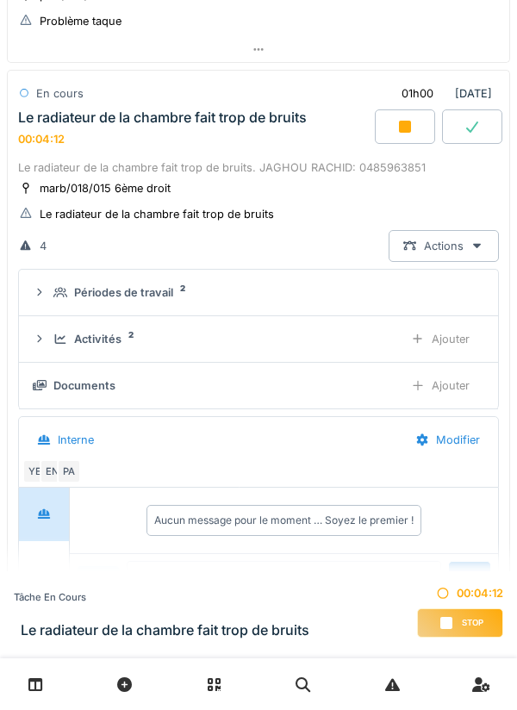
click at [453, 353] on div "Ajouter" at bounding box center [440, 339] width 88 height 32
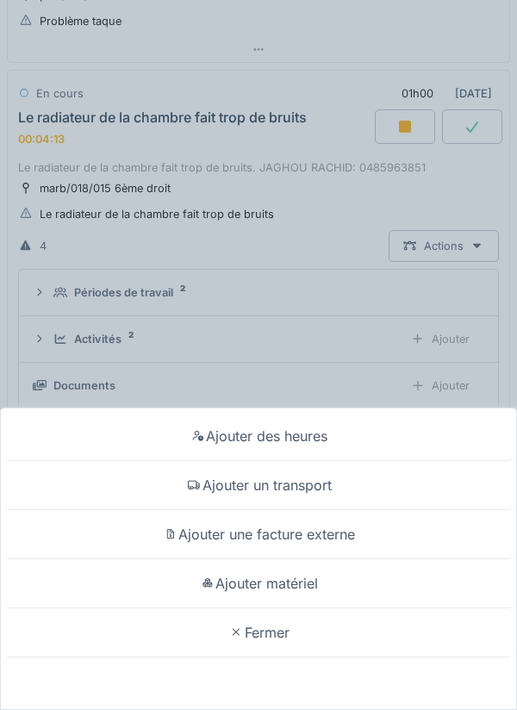
click at [376, 338] on div "Ajouter des heures Ajouter un transport Ajouter une facture externe Ajouter mat…" at bounding box center [258, 355] width 517 height 710
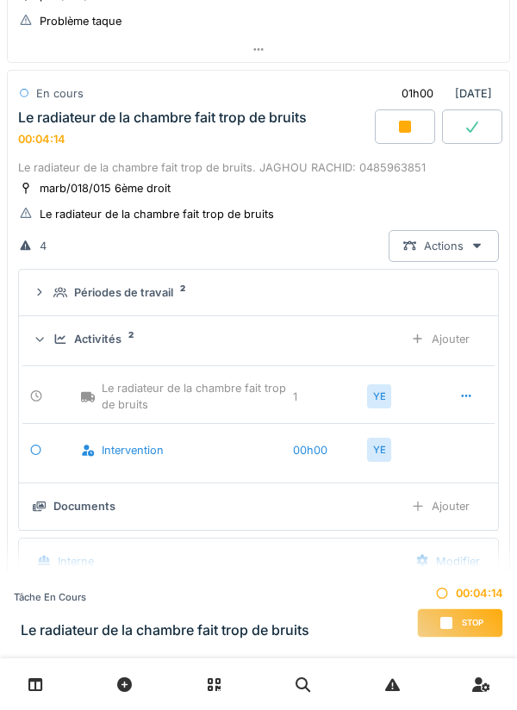
click at [344, 339] on div "Activités 2" at bounding box center [221, 339] width 336 height 16
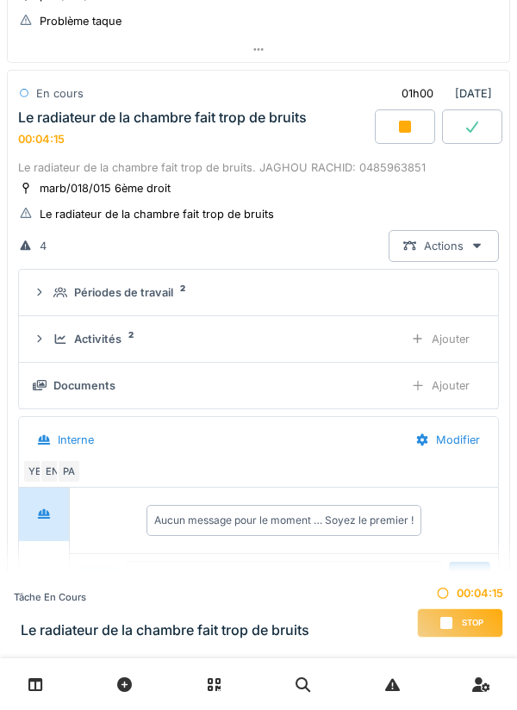
click at [453, 392] on div "Ajouter" at bounding box center [440, 386] width 88 height 32
click at [449, 390] on div "Ajouter" at bounding box center [440, 386] width 88 height 32
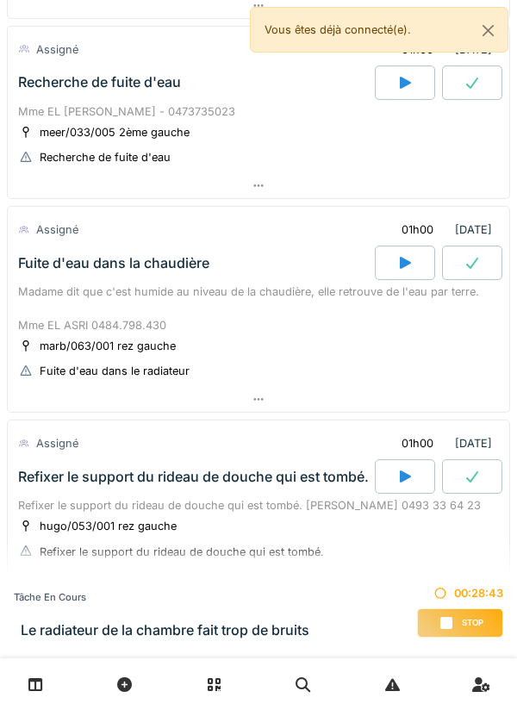
scroll to position [991, 0]
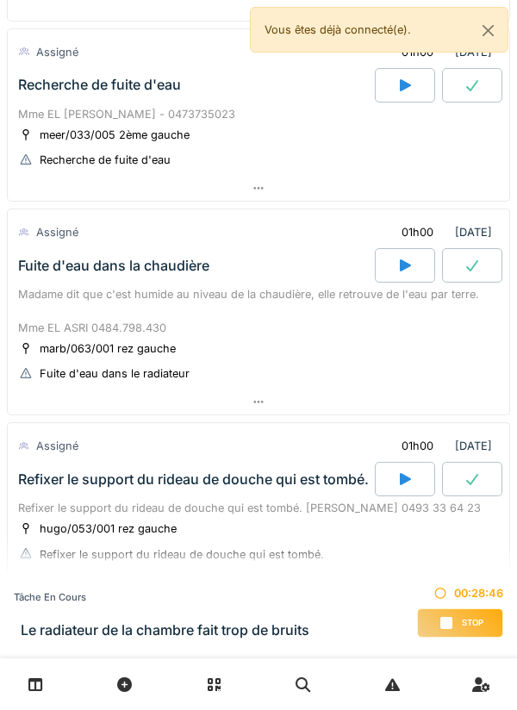
click at [53, 401] on div at bounding box center [258, 401] width 501 height 25
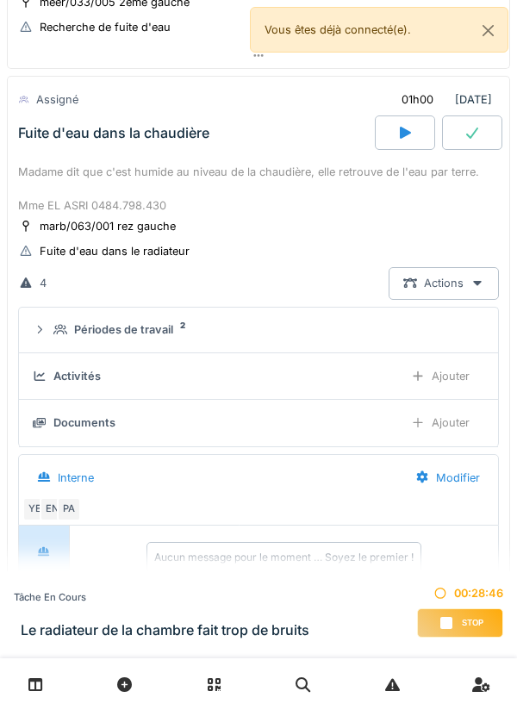
scroll to position [1130, 0]
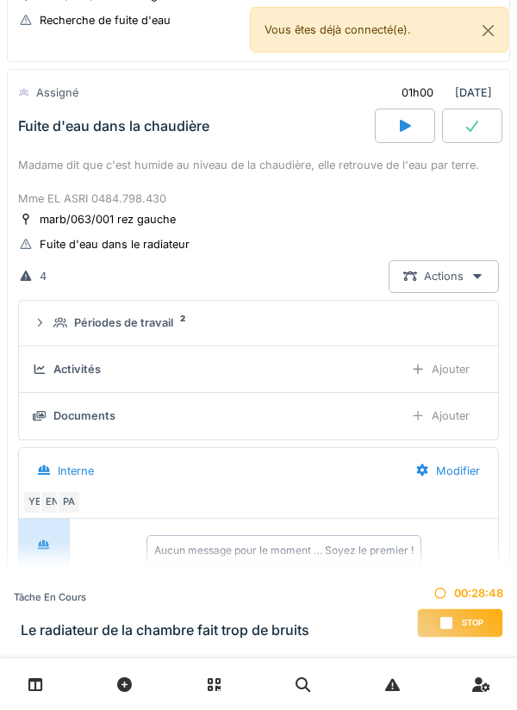
click at [93, 320] on div "Périodes de travail" at bounding box center [123, 322] width 99 height 16
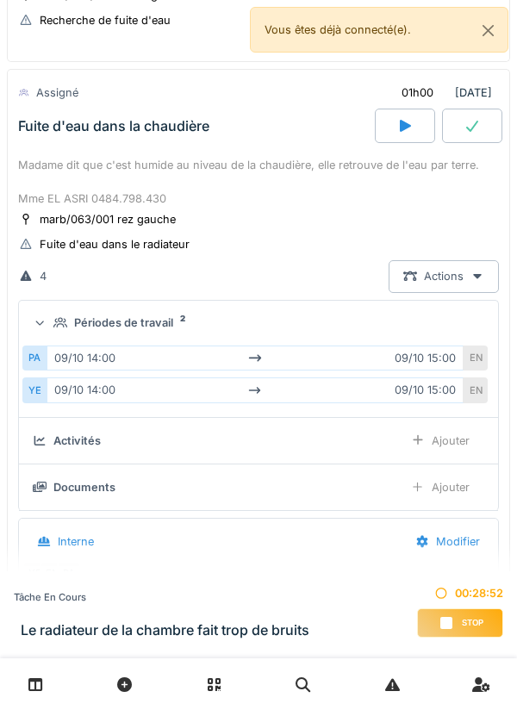
click at [50, 321] on div "Périodes de travail 2" at bounding box center [258, 322] width 451 height 16
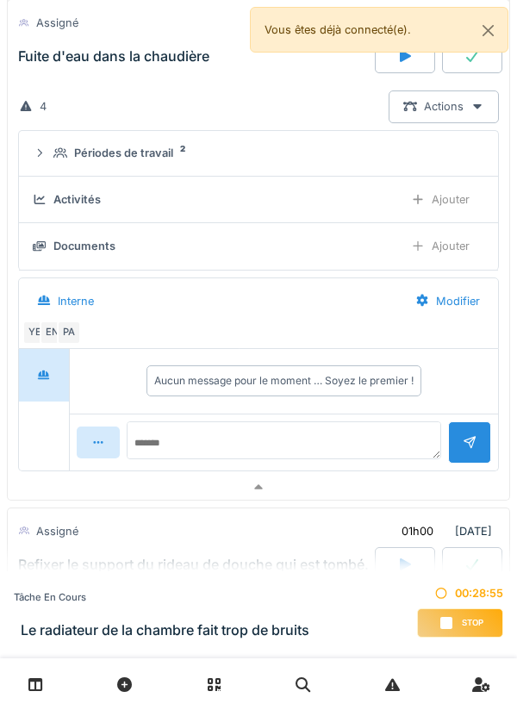
click at [96, 493] on div at bounding box center [258, 487] width 501 height 25
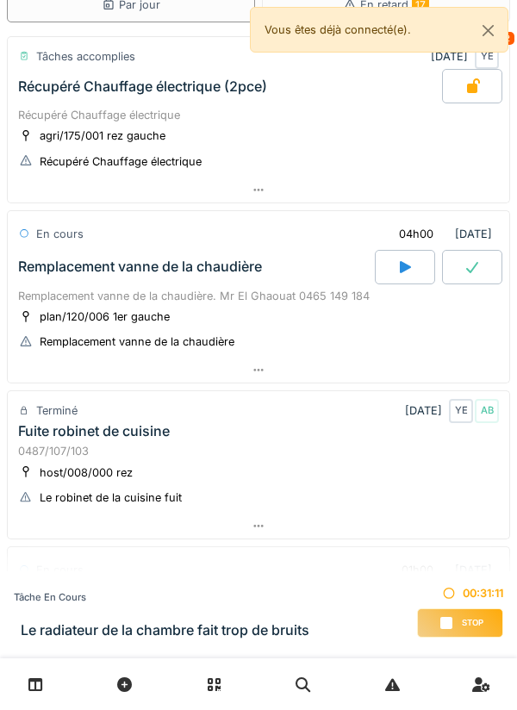
scroll to position [0, 0]
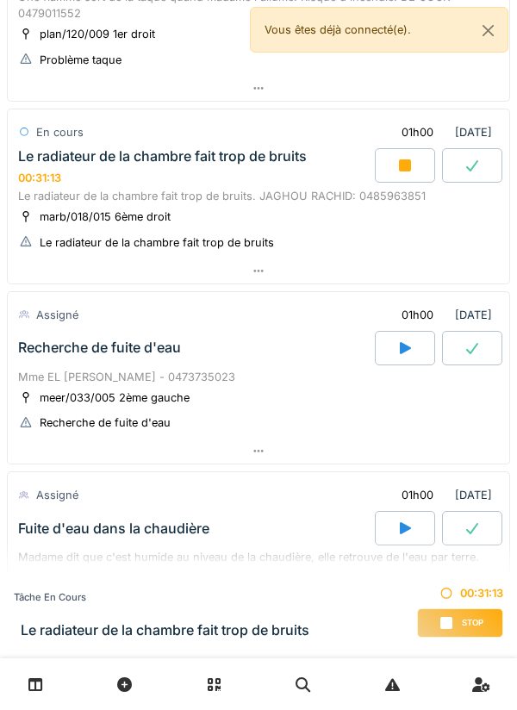
click at [420, 170] on div at bounding box center [405, 165] width 60 height 34
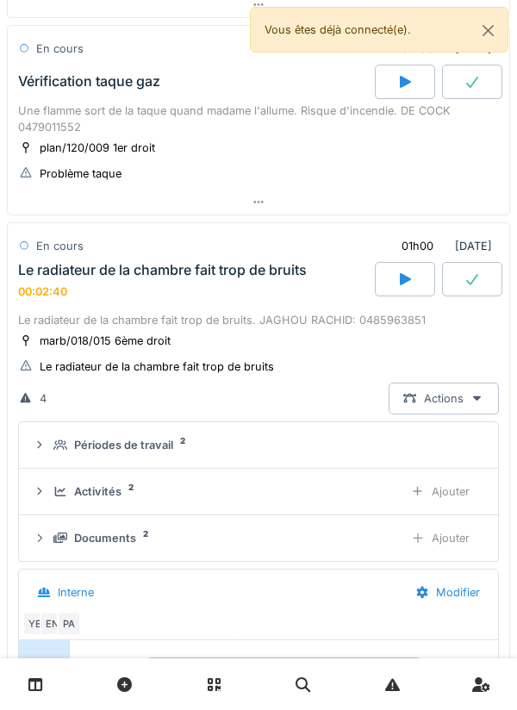
scroll to position [616, 0]
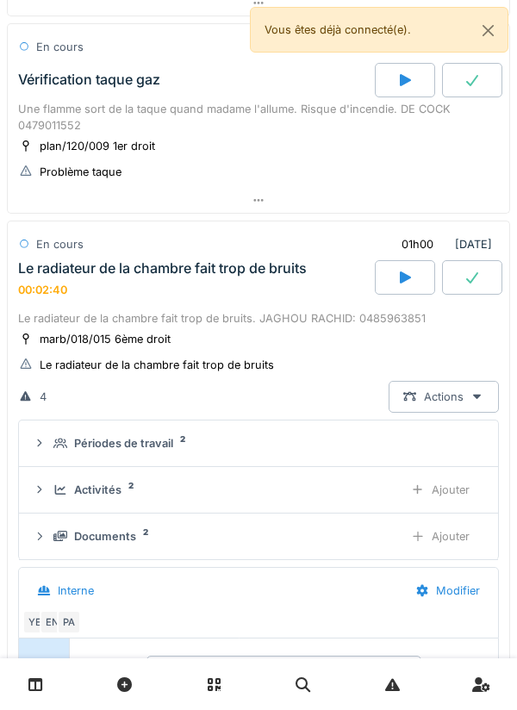
click at [362, 430] on summary "Périodes de travail 2" at bounding box center [258, 443] width 465 height 32
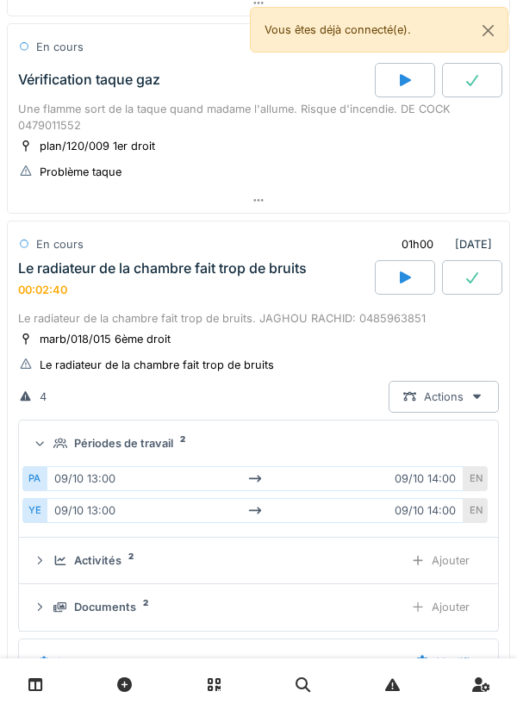
click at [383, 431] on summary "Périodes de travail 2" at bounding box center [258, 443] width 465 height 32
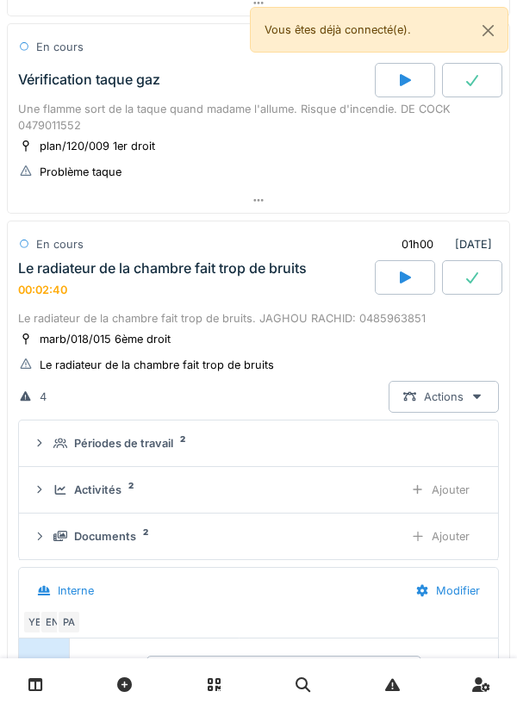
click at [361, 478] on div "Activités 2 Ajouter" at bounding box center [258, 490] width 451 height 32
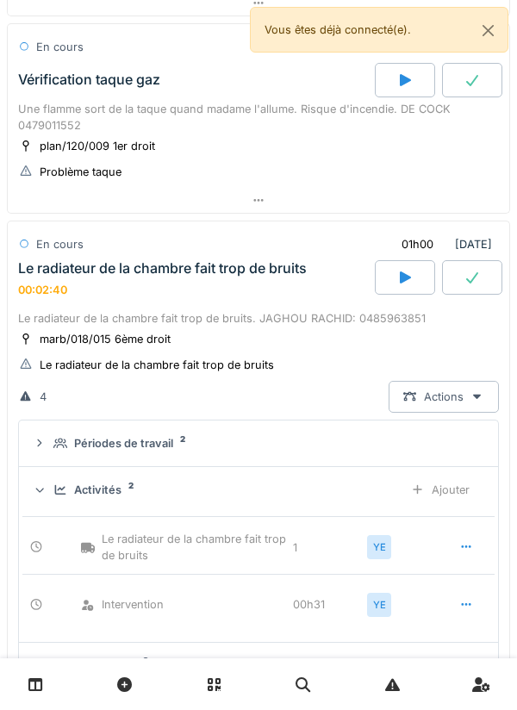
click at [396, 484] on div "Ajouter" at bounding box center [440, 490] width 88 height 32
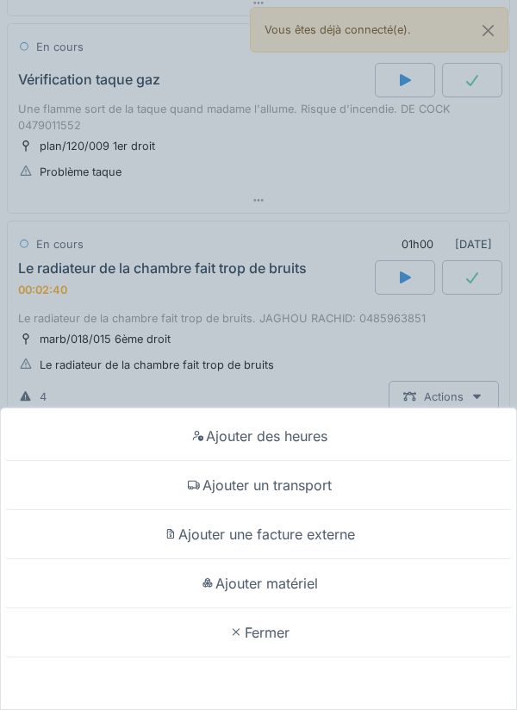
click at [389, 359] on div "Ajouter des heures Ajouter un transport Ajouter une facture externe Ajouter mat…" at bounding box center [258, 355] width 517 height 710
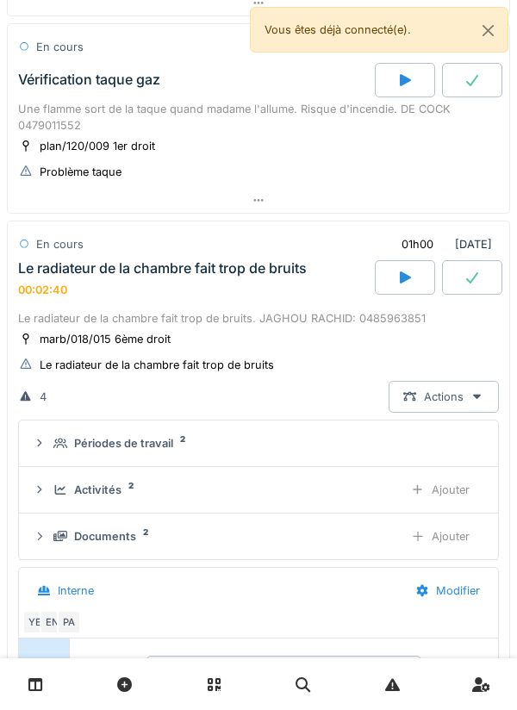
click at [436, 484] on div "Ajouter" at bounding box center [440, 490] width 88 height 32
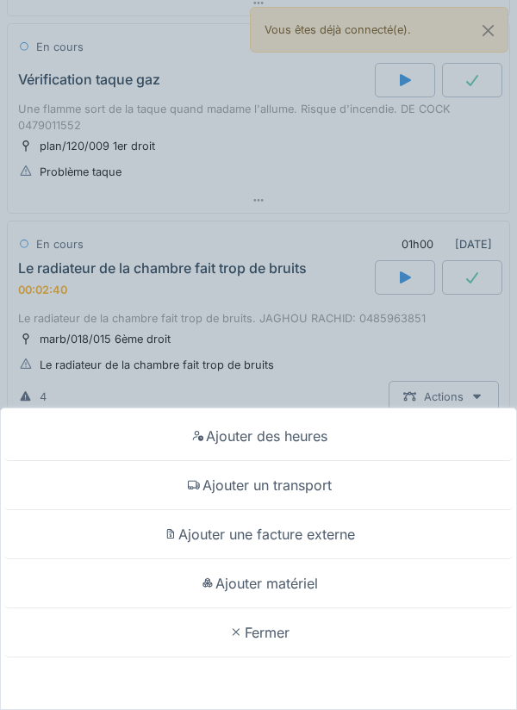
click at [385, 582] on div "Ajouter matériel" at bounding box center [258, 583] width 508 height 49
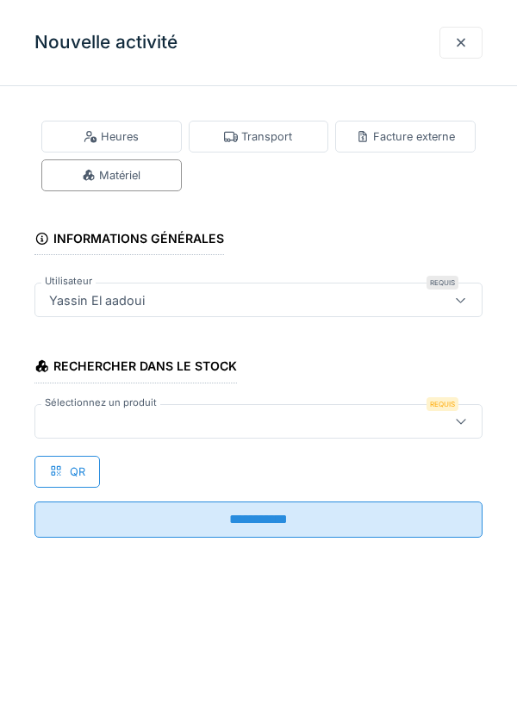
click at [384, 432] on div at bounding box center [258, 421] width 448 height 34
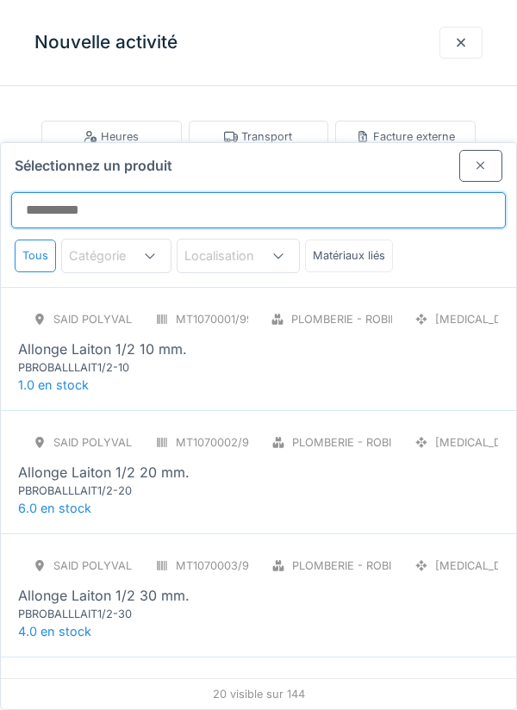
click at [397, 192] on input "Sélectionnez un produit" at bounding box center [258, 210] width 494 height 36
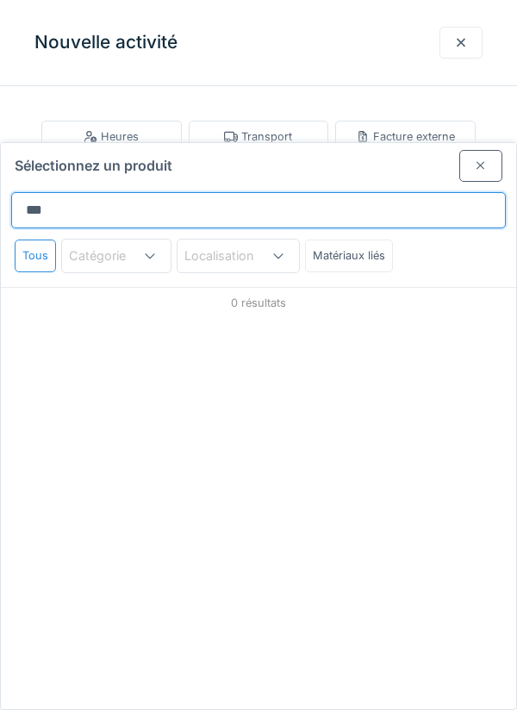
scroll to position [0, 0]
type input "*"
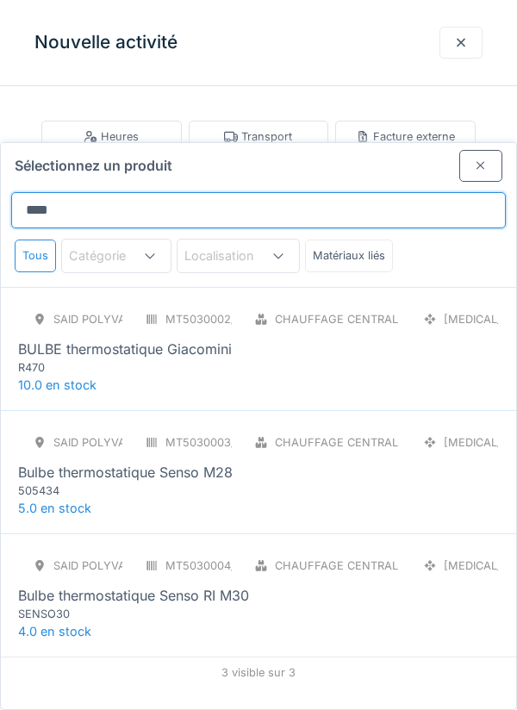
type input "*****"
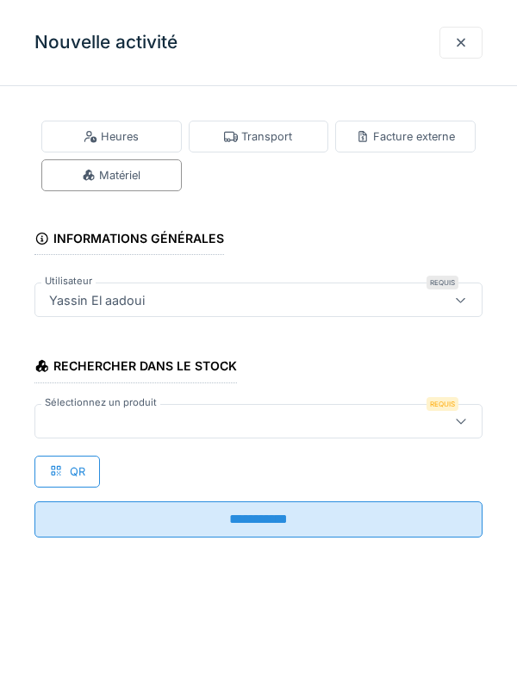
click at [463, 49] on div at bounding box center [461, 42] width 14 height 16
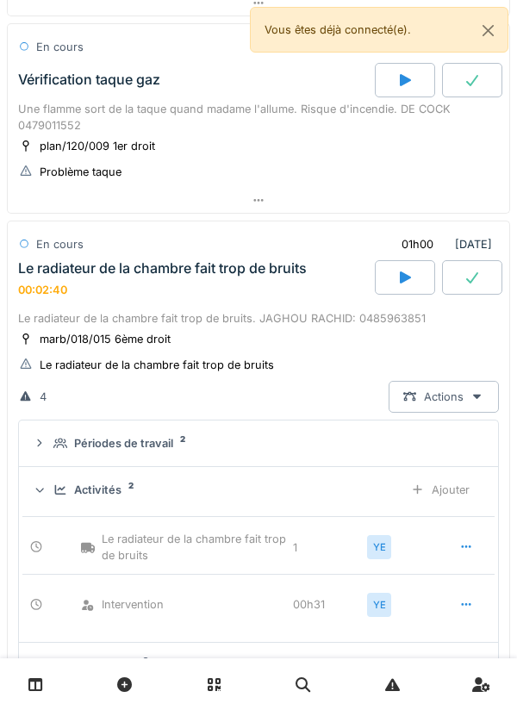
click at [464, 47] on div "Vous êtes déjà connecté(e)." at bounding box center [379, 30] width 258 height 46
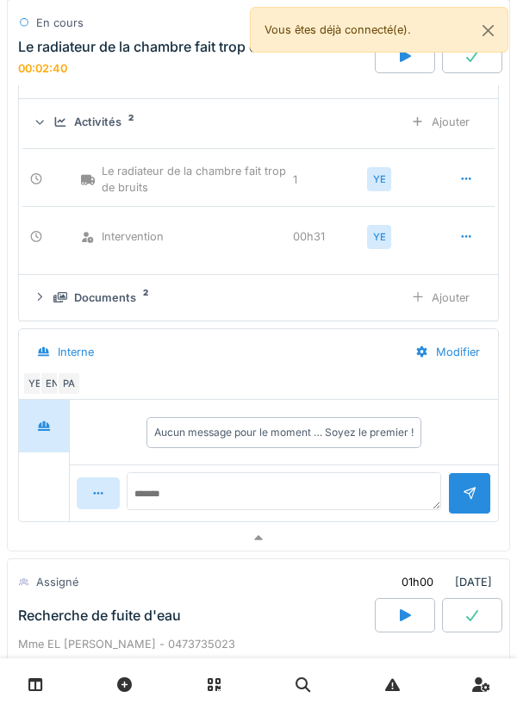
scroll to position [985, 0]
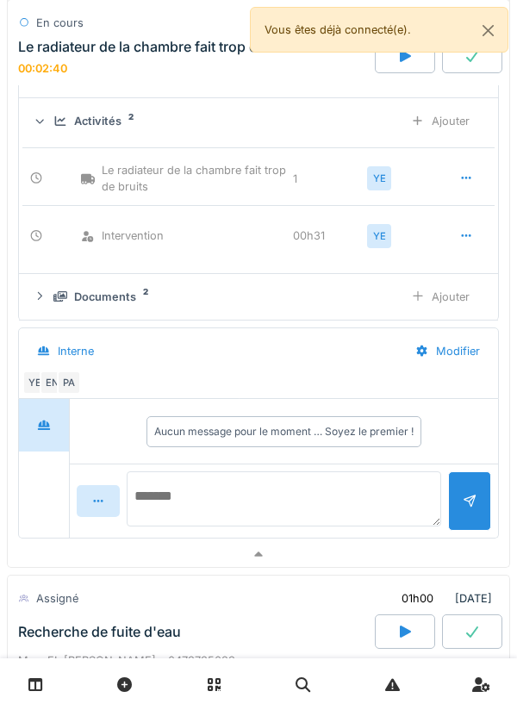
click at [346, 487] on textarea at bounding box center [284, 498] width 314 height 55
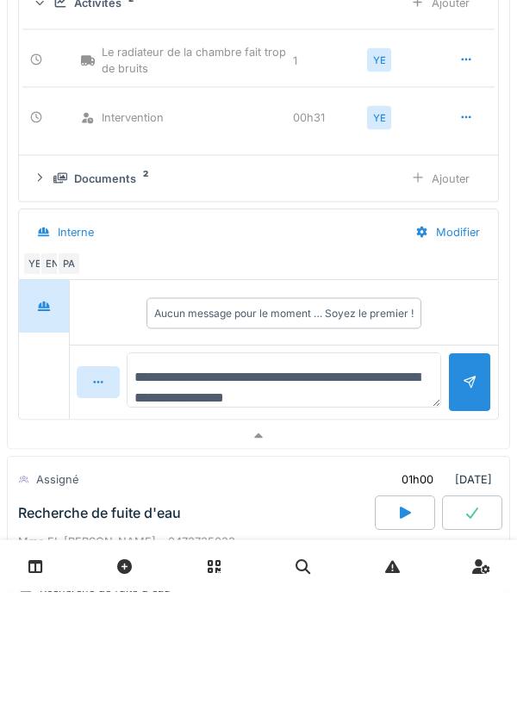
type textarea "**********"
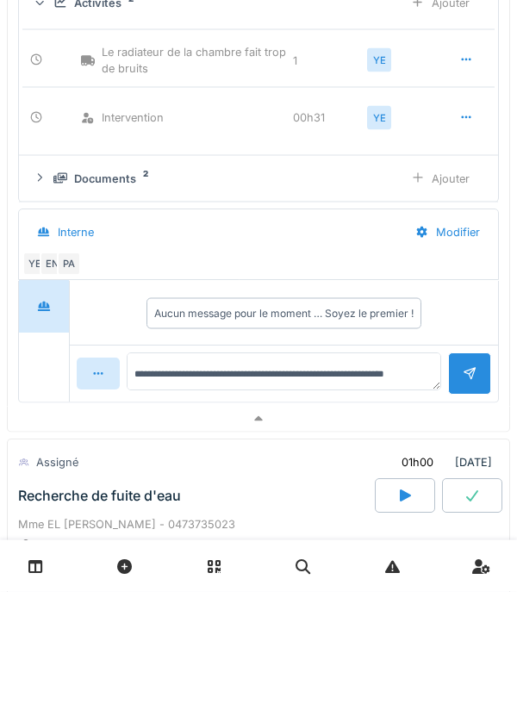
click at [458, 503] on div at bounding box center [469, 492] width 43 height 42
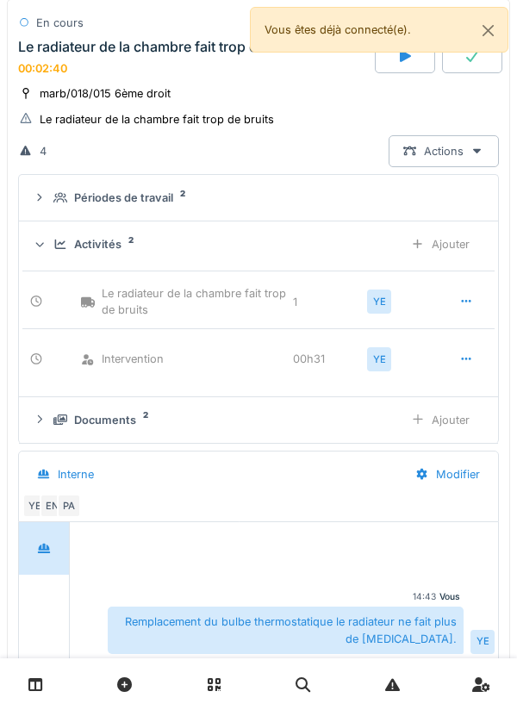
scroll to position [857, 0]
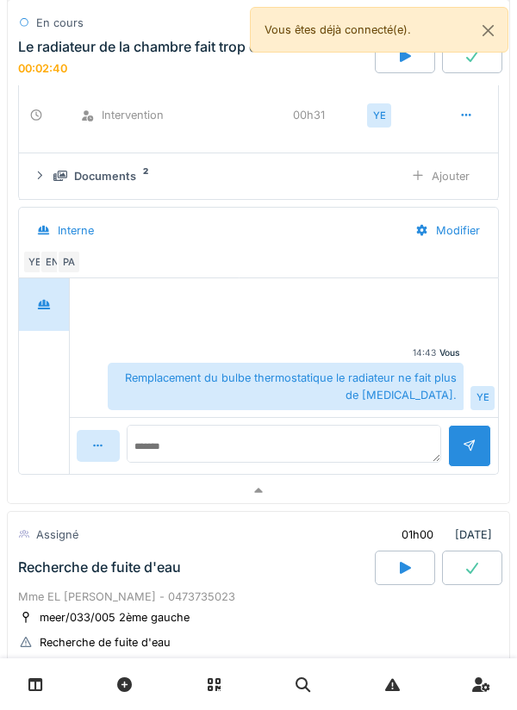
click at [349, 488] on div at bounding box center [258, 490] width 501 height 25
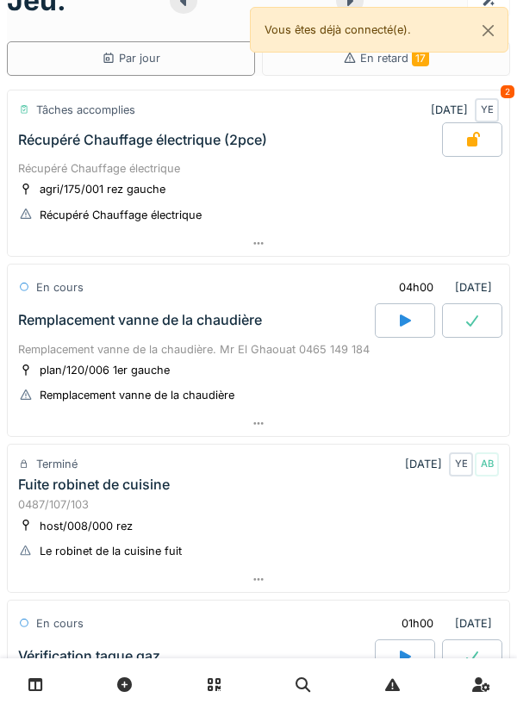
scroll to position [0, 0]
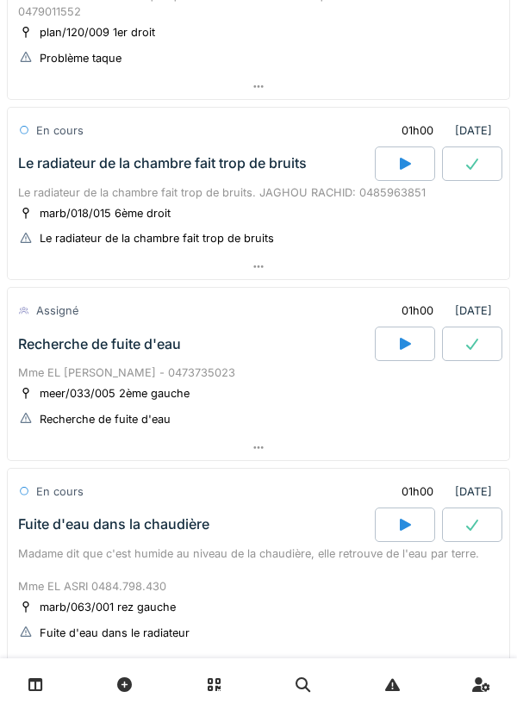
scroll to position [711, 0]
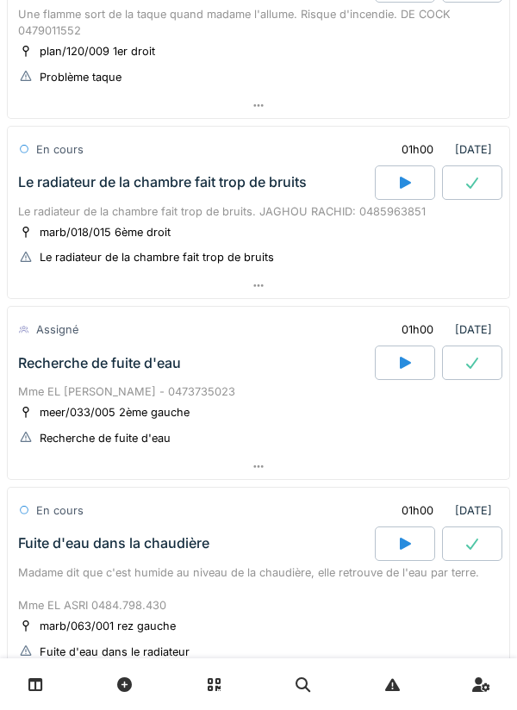
click at [382, 286] on div at bounding box center [258, 285] width 501 height 25
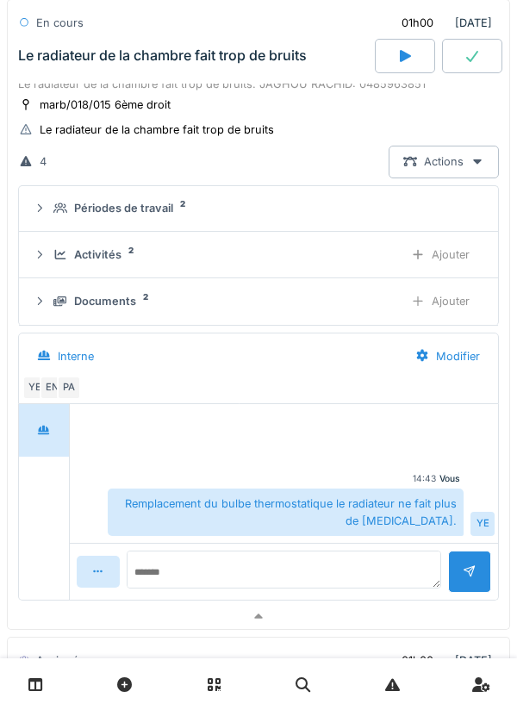
scroll to position [871, 0]
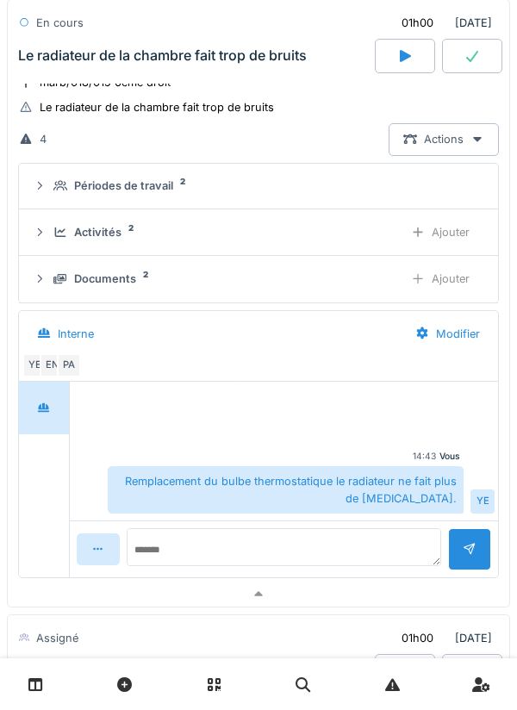
click at [376, 236] on div "Activités 2" at bounding box center [221, 232] width 336 height 16
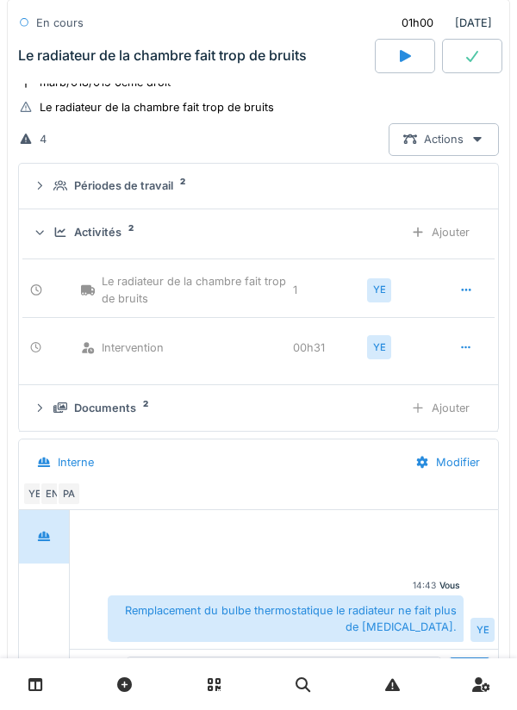
click at [385, 227] on div "Activités 2" at bounding box center [221, 232] width 336 height 16
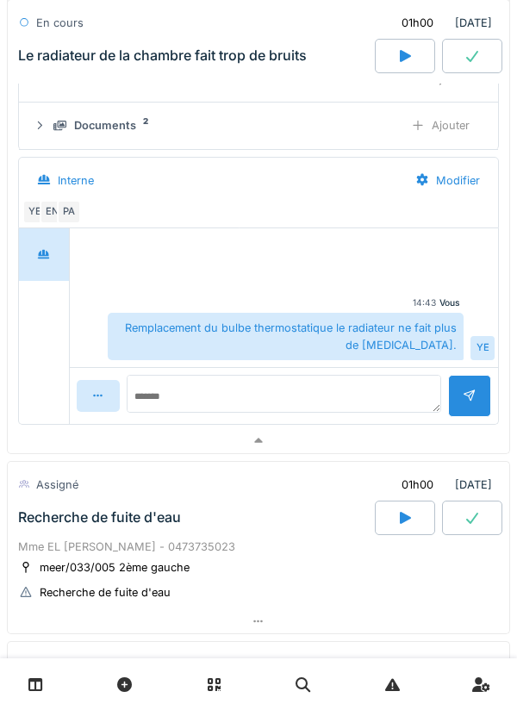
click at [396, 432] on div at bounding box center [258, 440] width 501 height 25
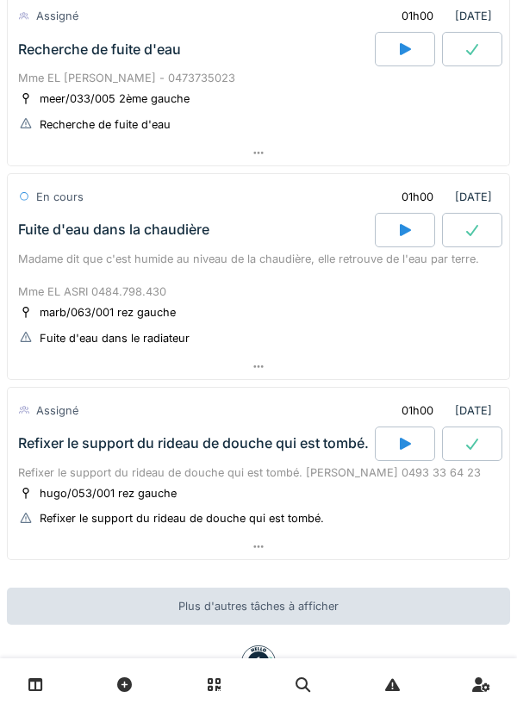
scroll to position [1014, 0]
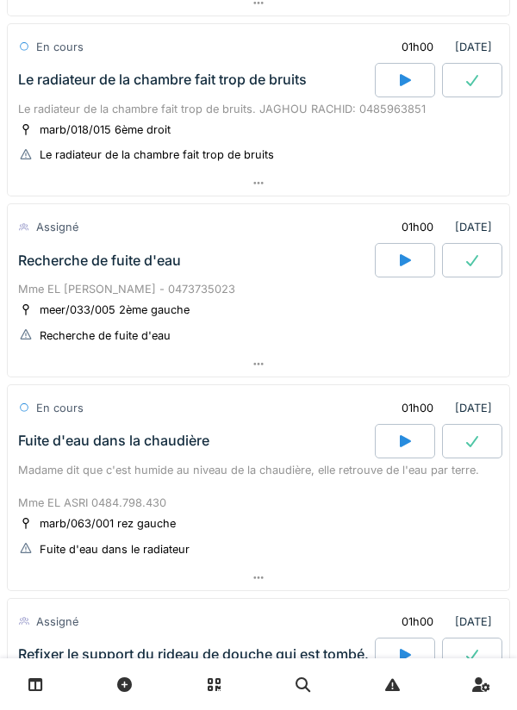
click at [394, 244] on div at bounding box center [405, 260] width 60 height 34
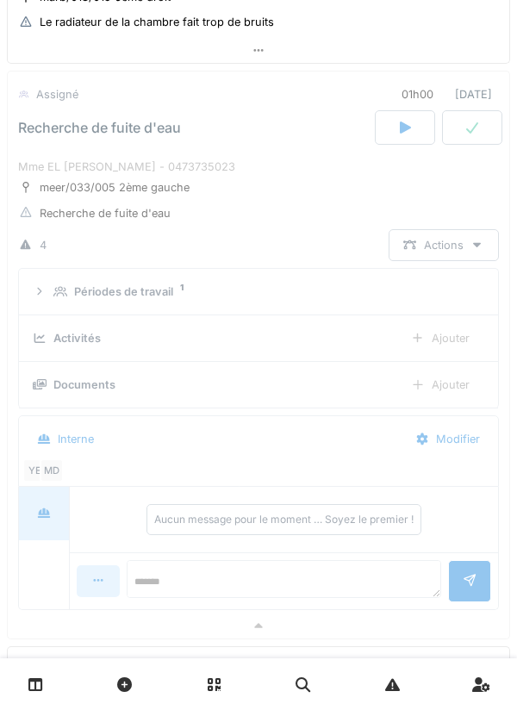
scroll to position [948, 0]
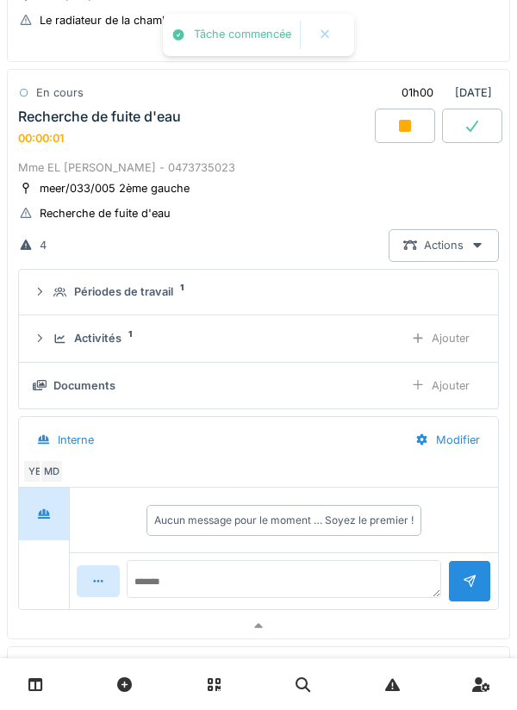
click at [457, 332] on div "Ajouter" at bounding box center [440, 338] width 88 height 32
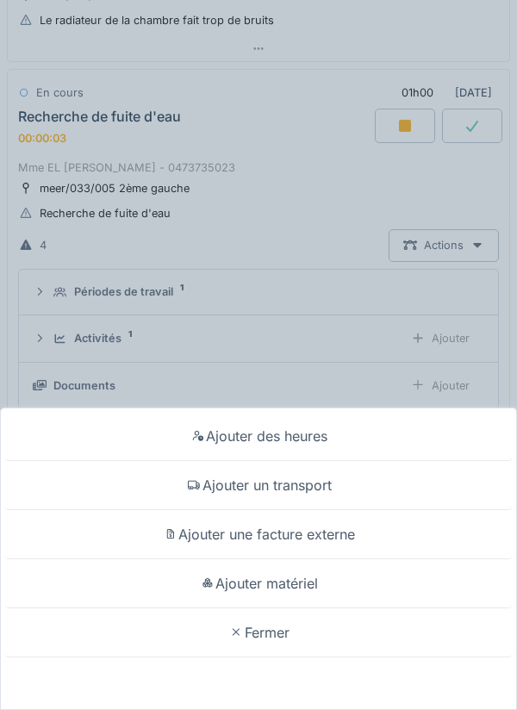
click at [340, 481] on div "Ajouter un transport" at bounding box center [258, 485] width 508 height 49
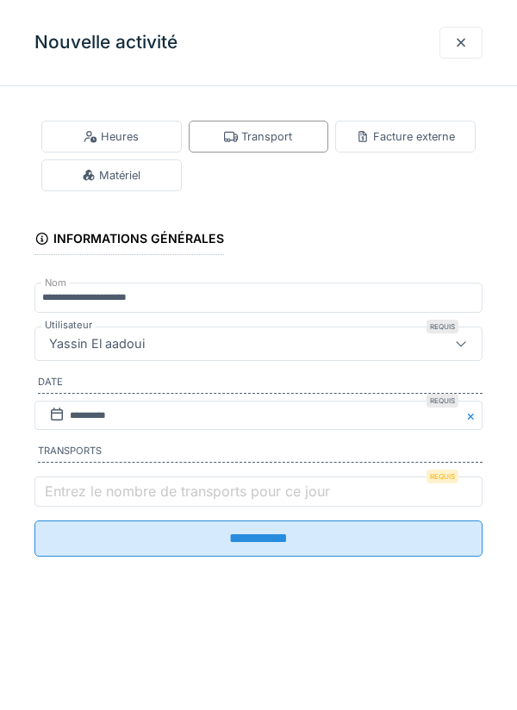
click at [273, 501] on label "Entrez le nombre de transports pour ce jour" at bounding box center [187, 491] width 292 height 21
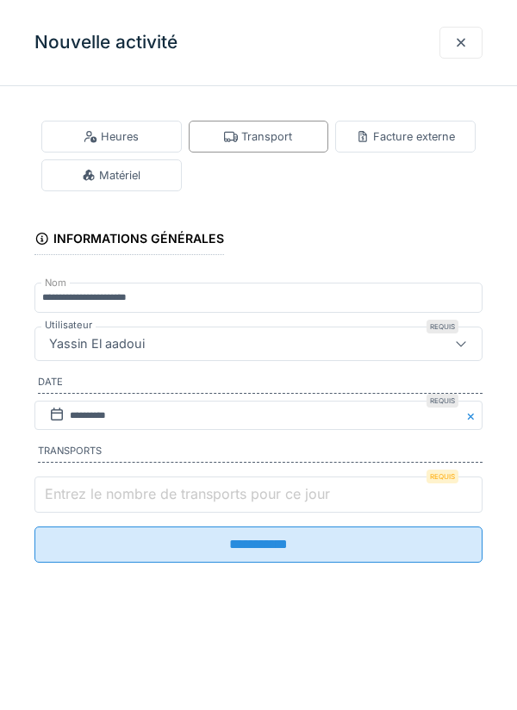
click at [273, 503] on input "Entrez le nombre de transports pour ce jour" at bounding box center [258, 494] width 448 height 36
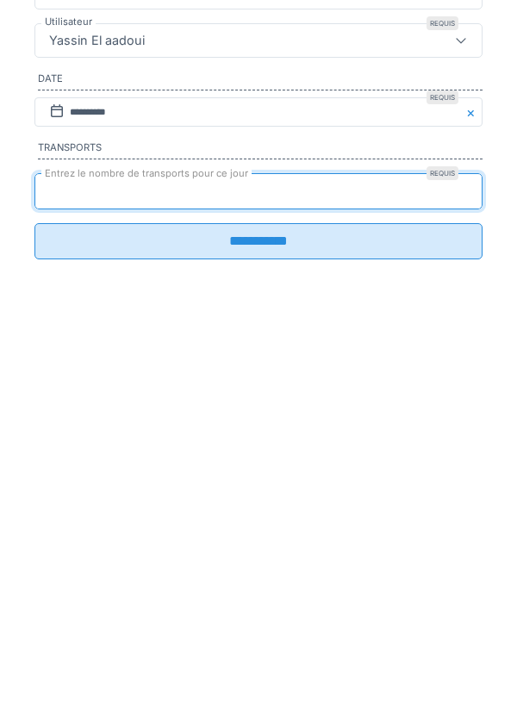
type input "*"
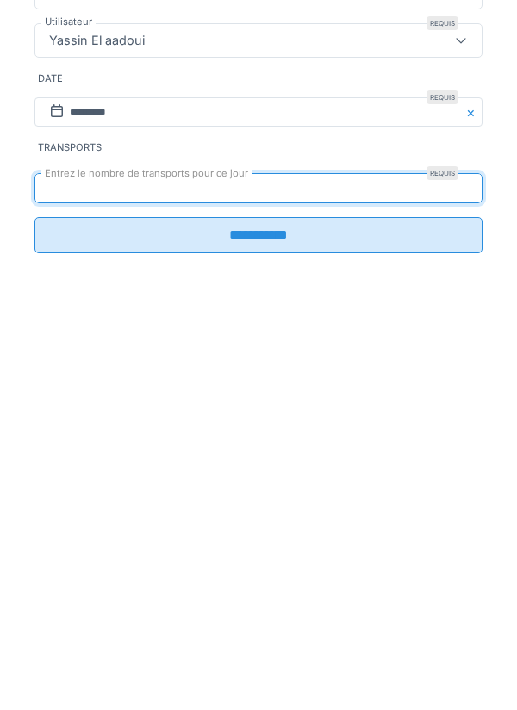
click at [357, 554] on input "**********" at bounding box center [258, 538] width 448 height 36
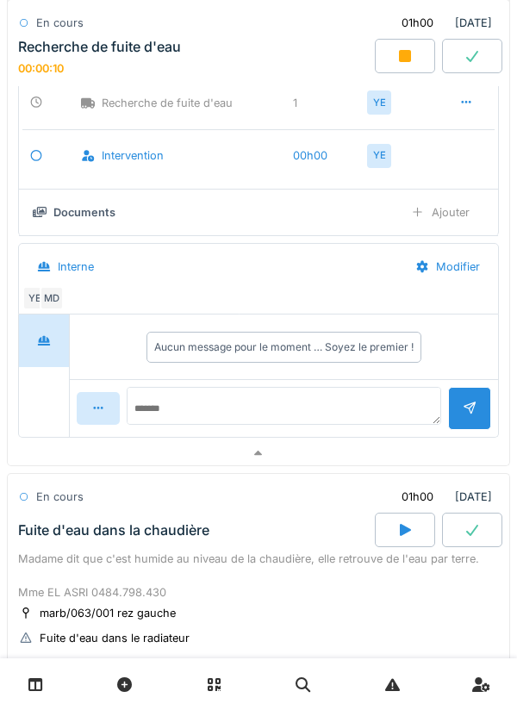
click at [311, 465] on div at bounding box center [258, 453] width 501 height 25
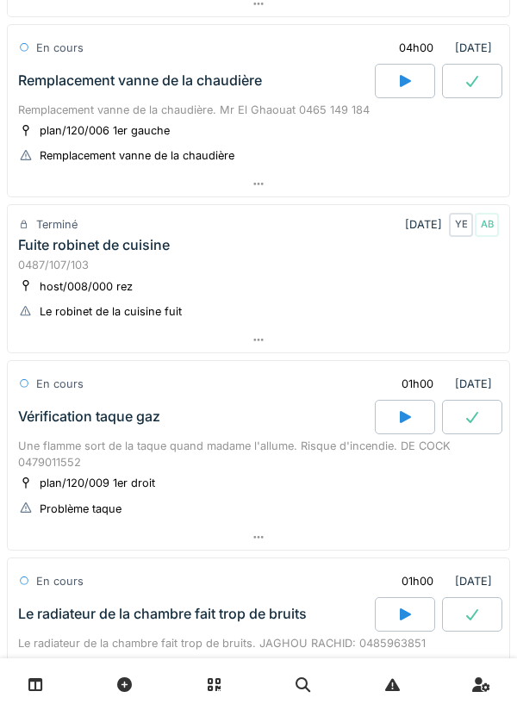
scroll to position [0, 0]
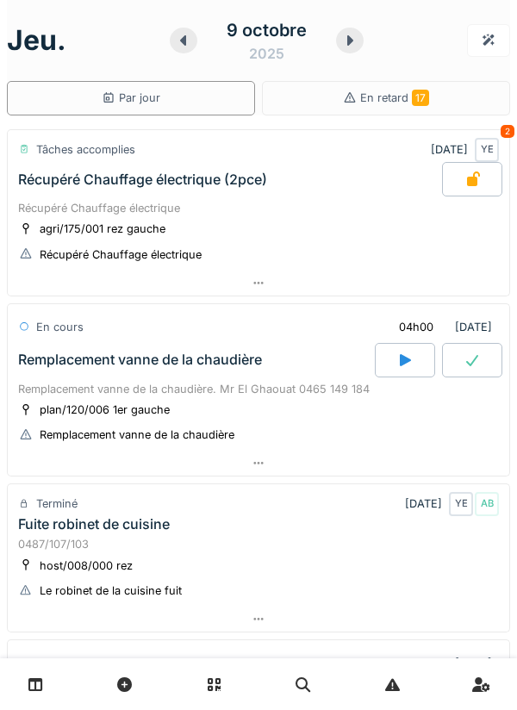
click at [490, 704] on div at bounding box center [258, 684] width 517 height 52
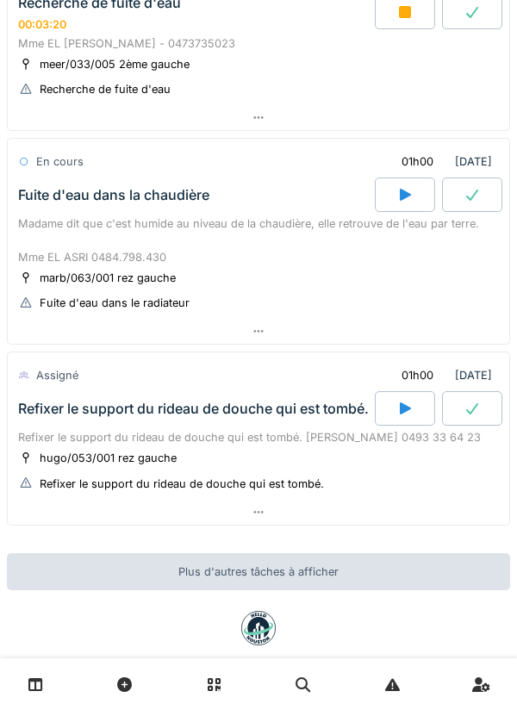
scroll to position [1090, 0]
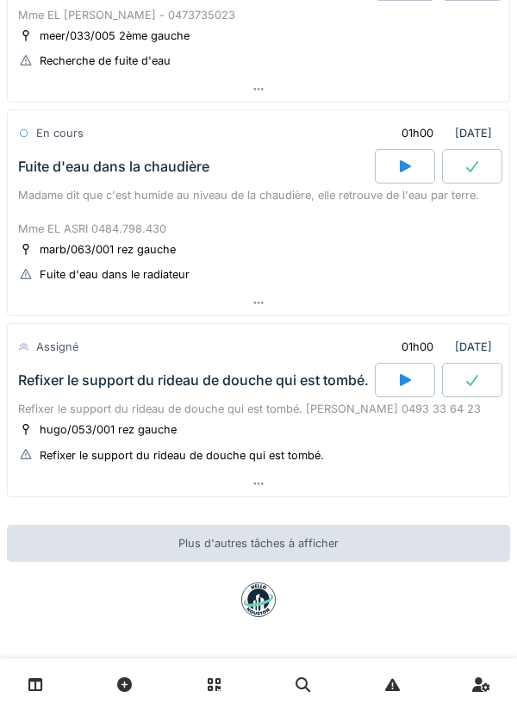
click at [463, 493] on div at bounding box center [258, 483] width 501 height 25
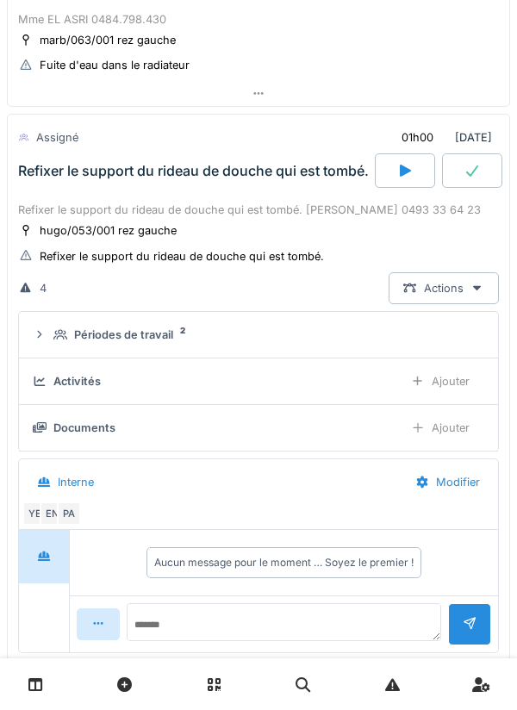
scroll to position [1344, 0]
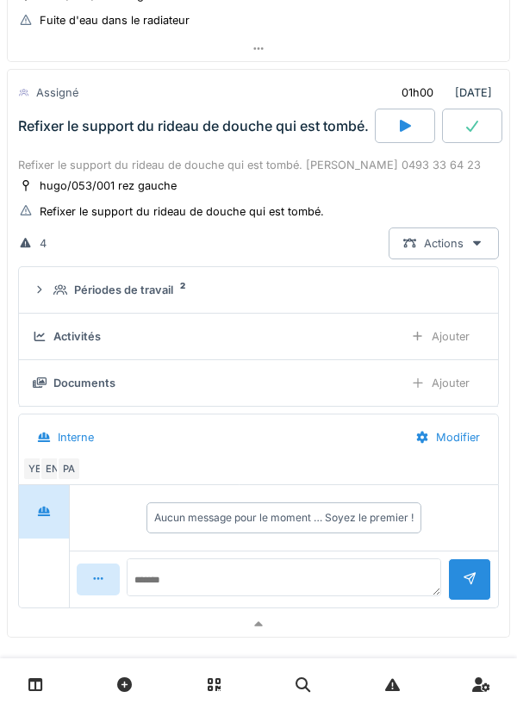
click at [389, 634] on div at bounding box center [258, 624] width 501 height 25
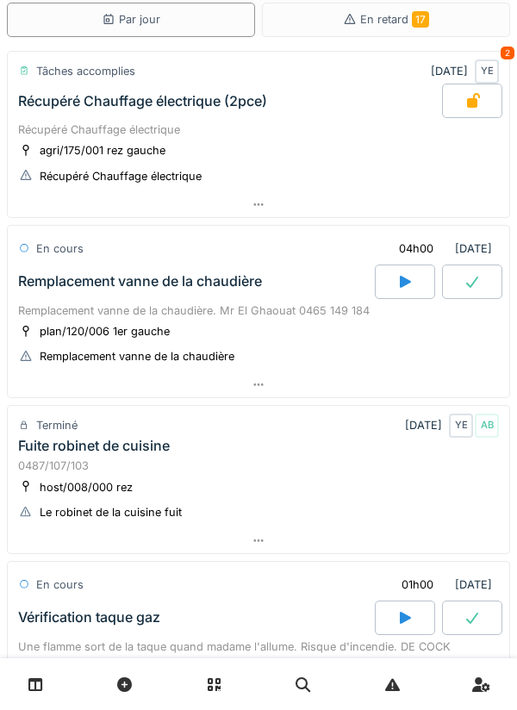
scroll to position [0, 0]
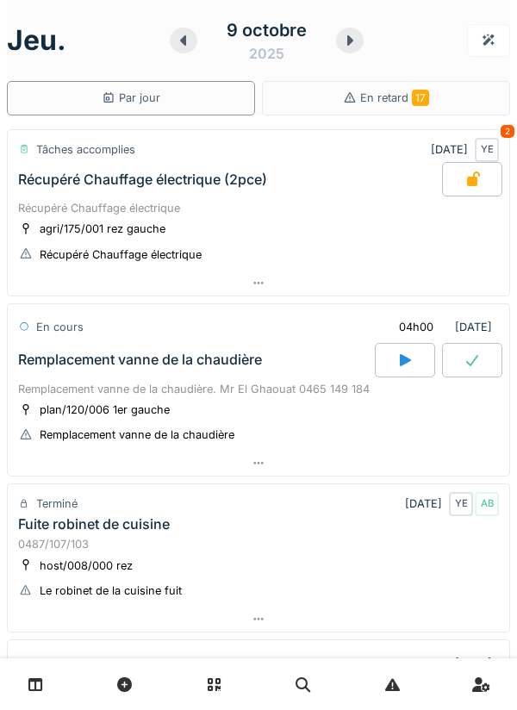
click at [352, 49] on div at bounding box center [350, 41] width 28 height 26
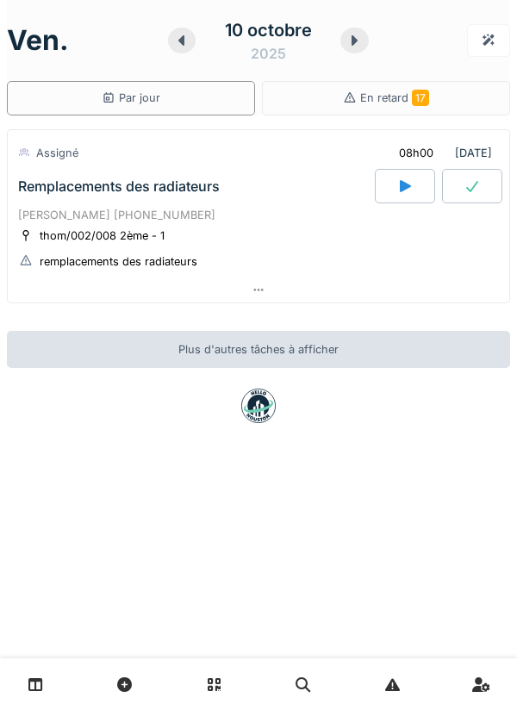
click at [359, 52] on div at bounding box center [354, 41] width 28 height 26
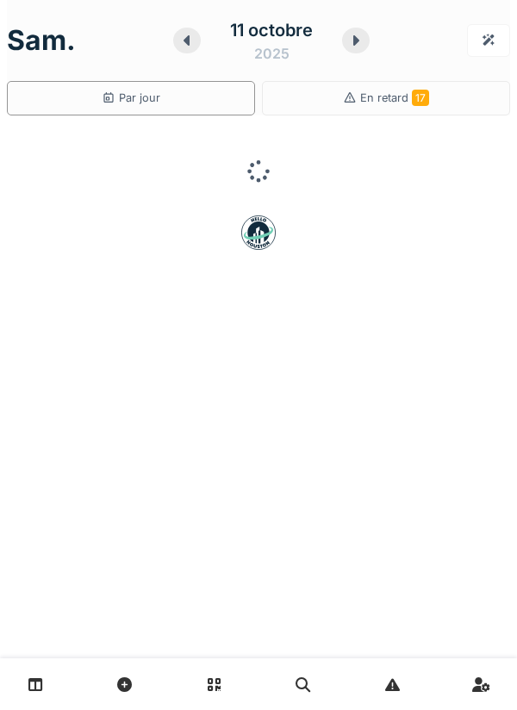
click at [351, 34] on icon at bounding box center [355, 41] width 17 height 14
click at [359, 28] on div "12 octobre 2025" at bounding box center [268, 40] width 200 height 53
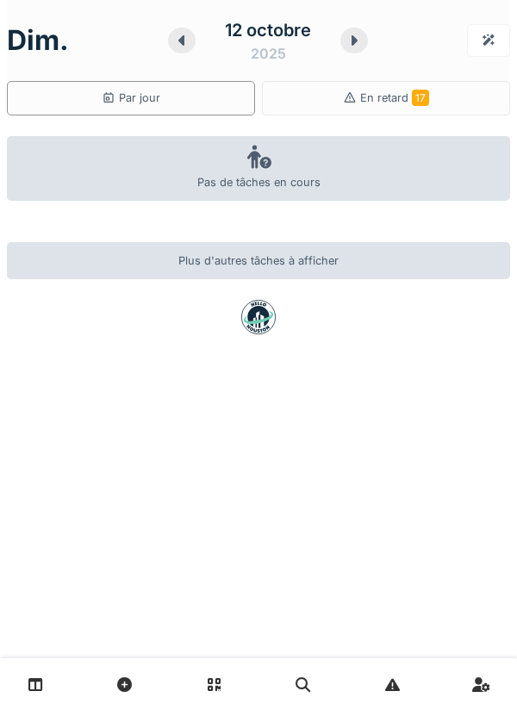
click at [345, 44] on icon at bounding box center [353, 41] width 17 height 14
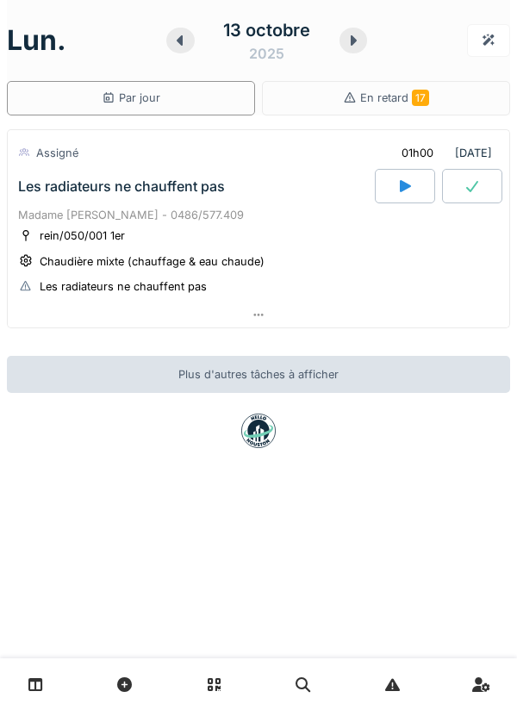
click at [182, 44] on icon at bounding box center [180, 40] width 6 height 10
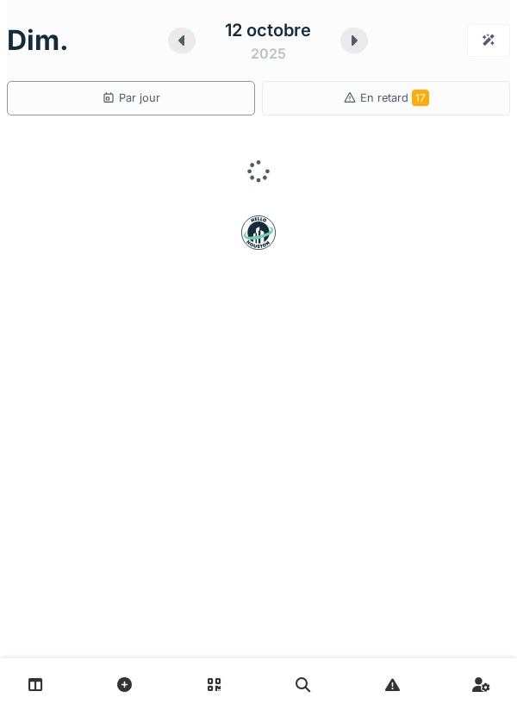
click at [193, 43] on div at bounding box center [182, 41] width 28 height 26
click at [196, 40] on div at bounding box center [187, 41] width 28 height 26
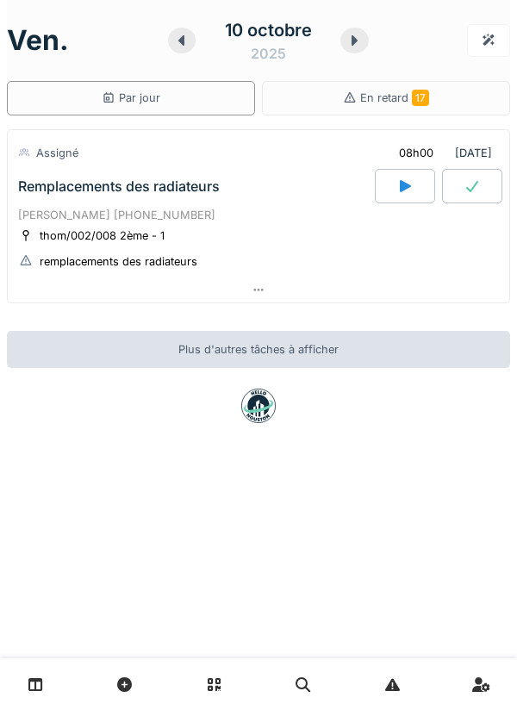
click at [183, 50] on div at bounding box center [182, 41] width 28 height 26
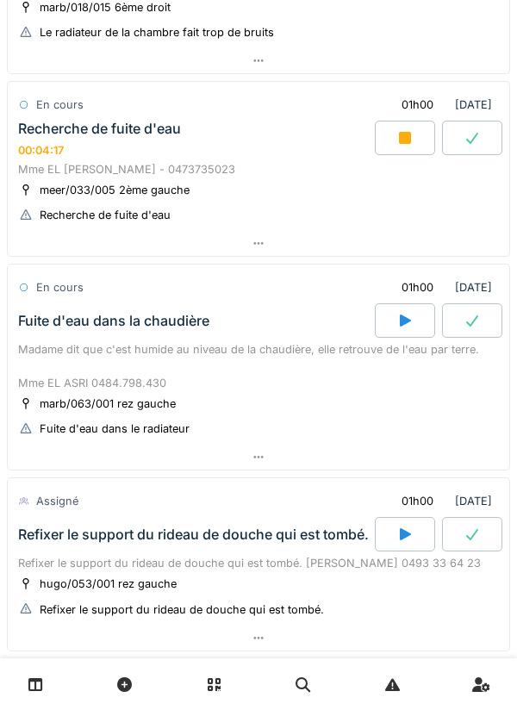
scroll to position [932, 0]
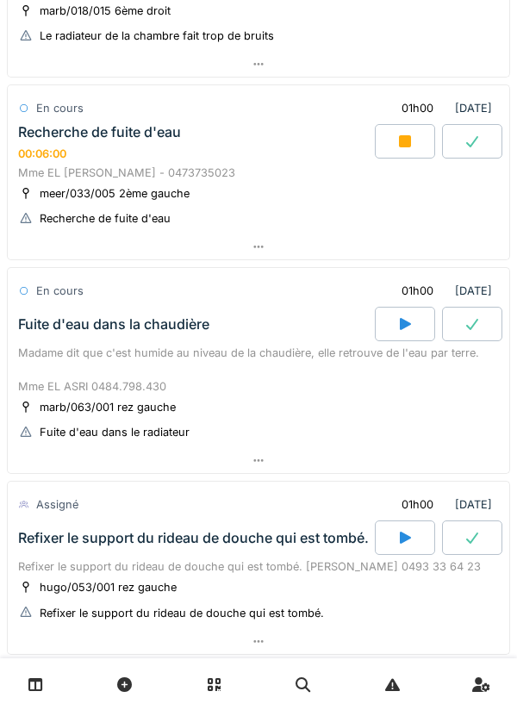
click at [456, 251] on div at bounding box center [258, 246] width 501 height 25
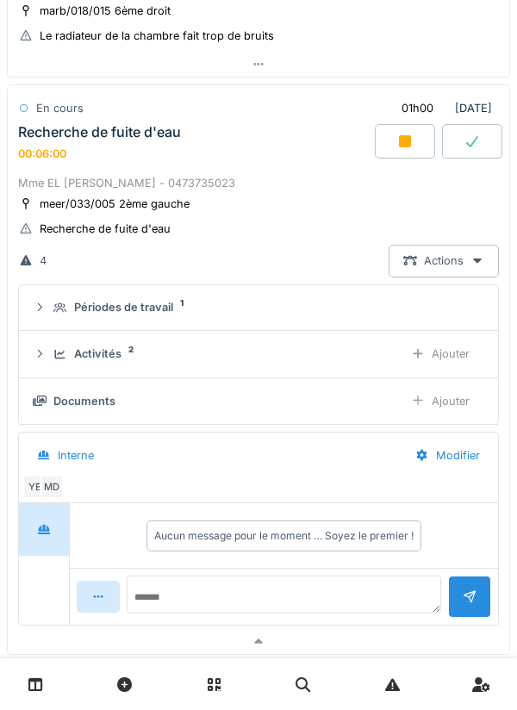
scroll to position [948, 0]
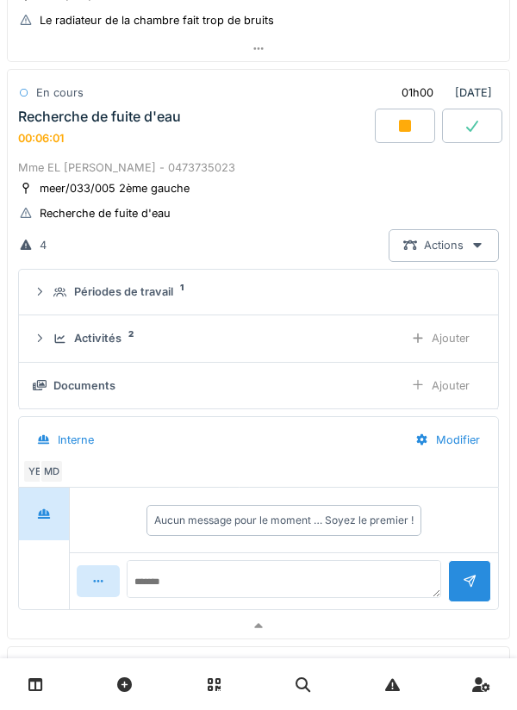
click at [465, 398] on div "Ajouter" at bounding box center [440, 386] width 88 height 32
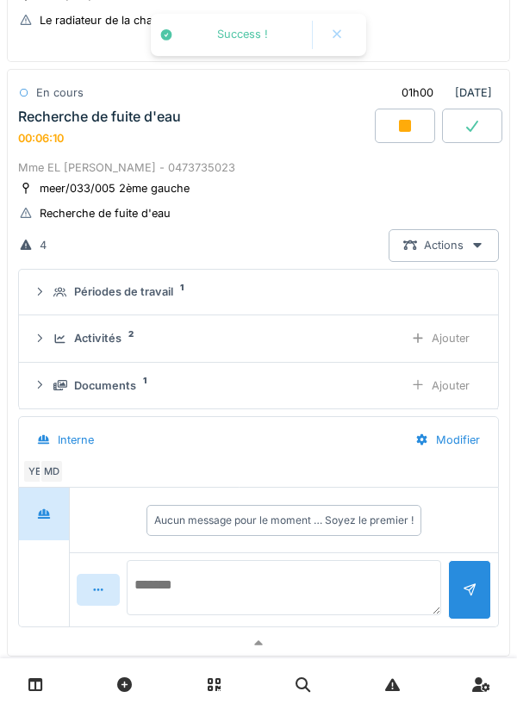
click at [382, 578] on textarea at bounding box center [284, 587] width 314 height 55
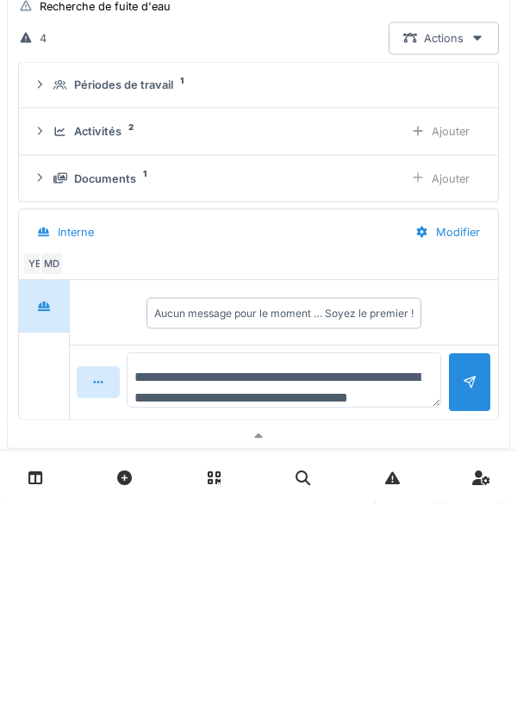
scroll to position [20, 0]
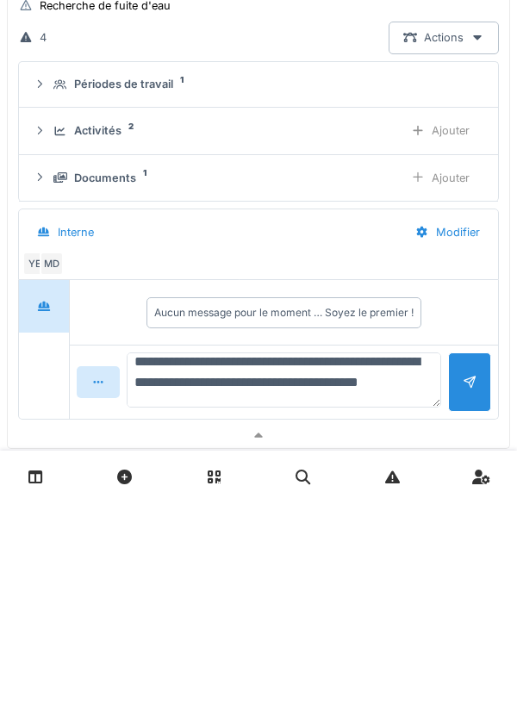
type textarea "**********"
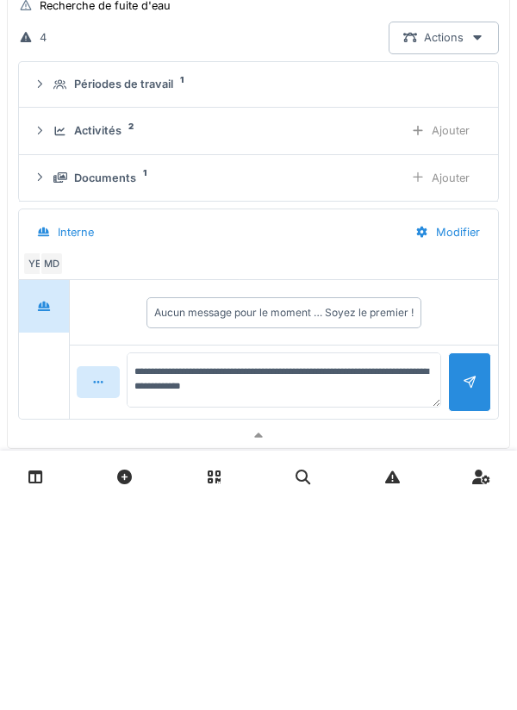
click at [474, 591] on div at bounding box center [470, 589] width 14 height 16
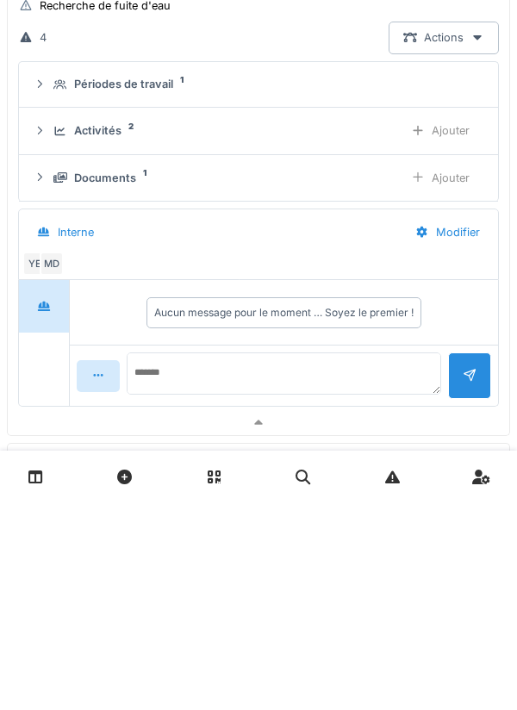
scroll to position [0, 0]
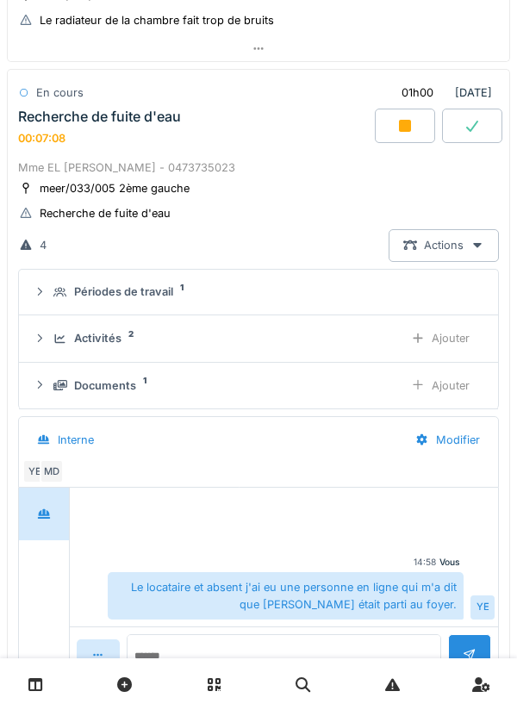
click at [361, 382] on div "Documents 1" at bounding box center [221, 385] width 336 height 16
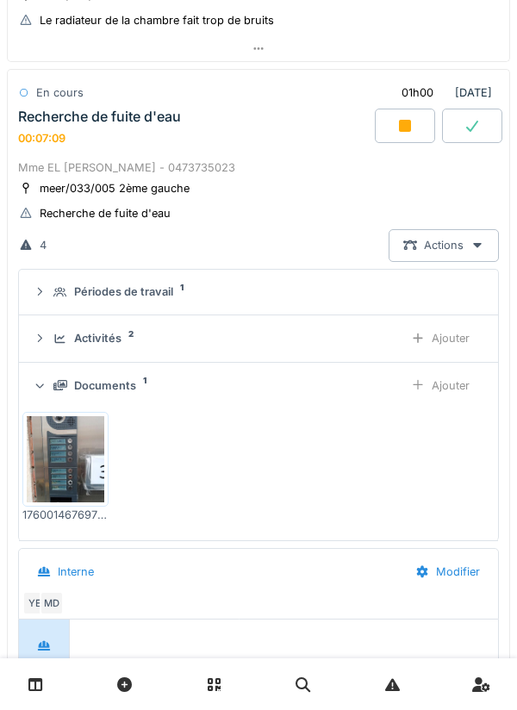
click at [383, 379] on div "Documents 1" at bounding box center [221, 385] width 336 height 16
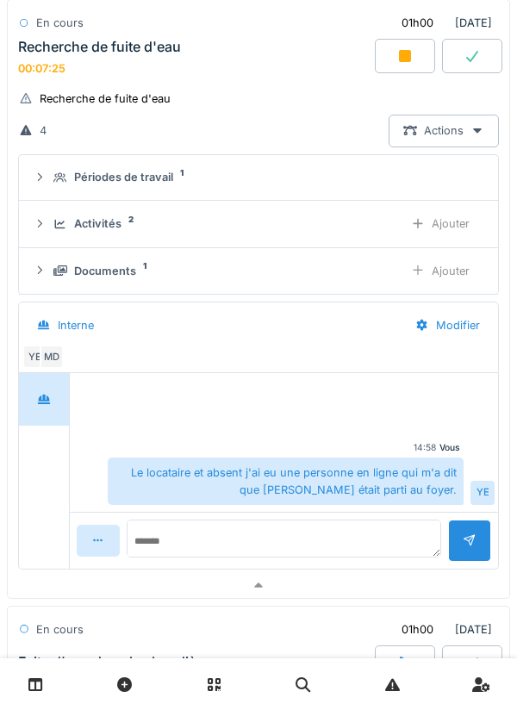
scroll to position [1075, 0]
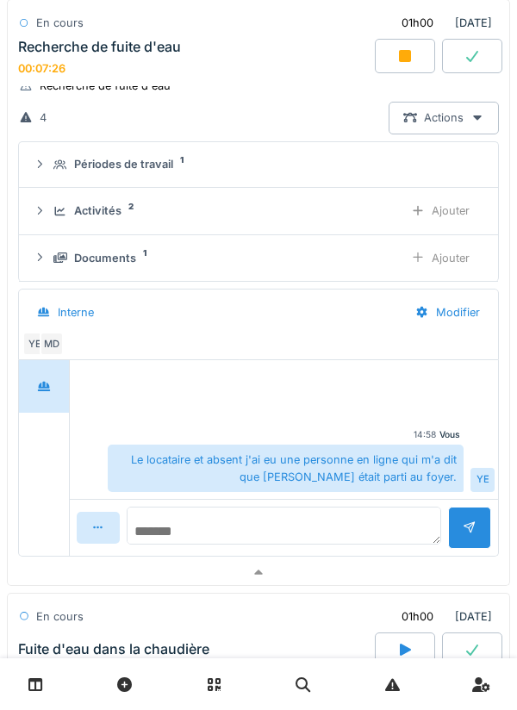
click at [381, 523] on textarea at bounding box center [284, 526] width 314 height 38
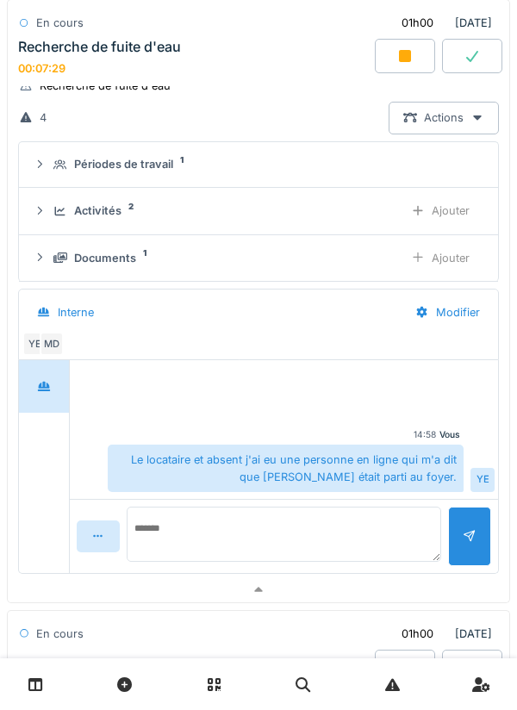
click at [365, 165] on div "Périodes de travail 1" at bounding box center [265, 164] width 424 height 16
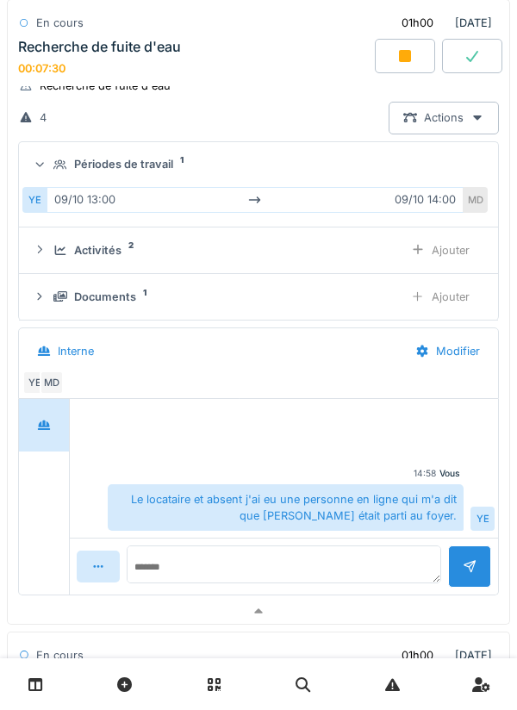
click at [387, 172] on div "Périodes de travail 1" at bounding box center [265, 164] width 424 height 16
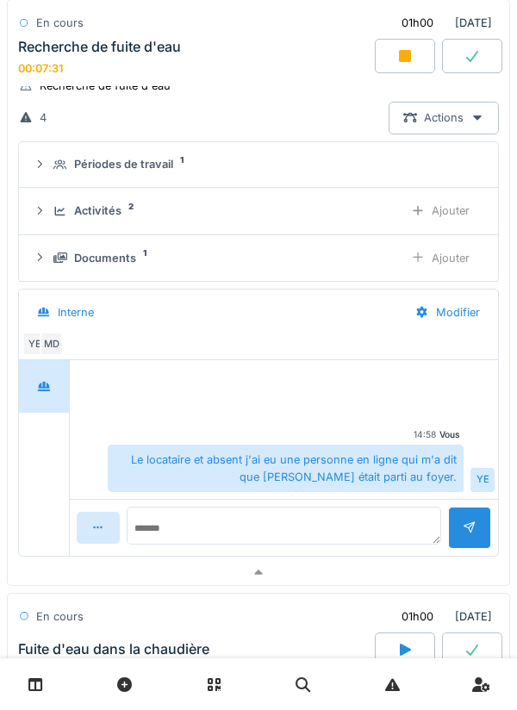
click at [398, 165] on div "Périodes de travail 1" at bounding box center [265, 164] width 424 height 16
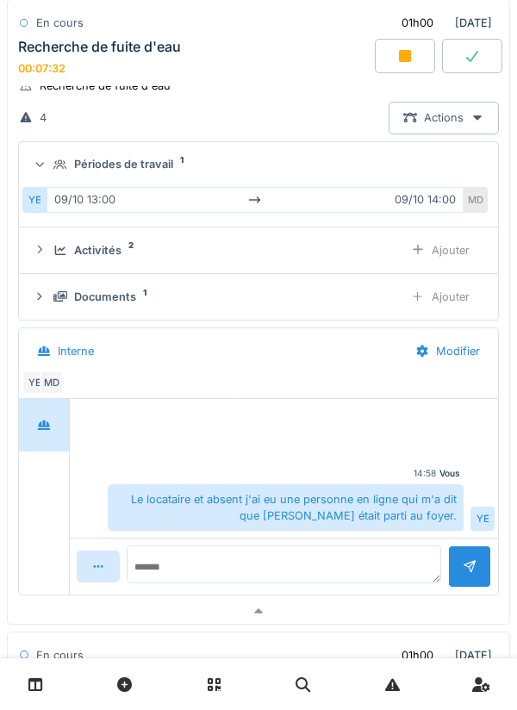
click at [417, 158] on div "Périodes de travail 1" at bounding box center [265, 164] width 424 height 16
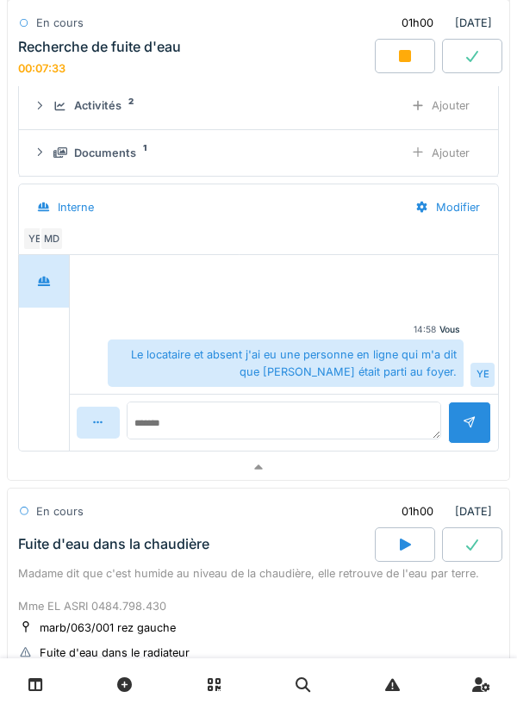
scroll to position [1187, 0]
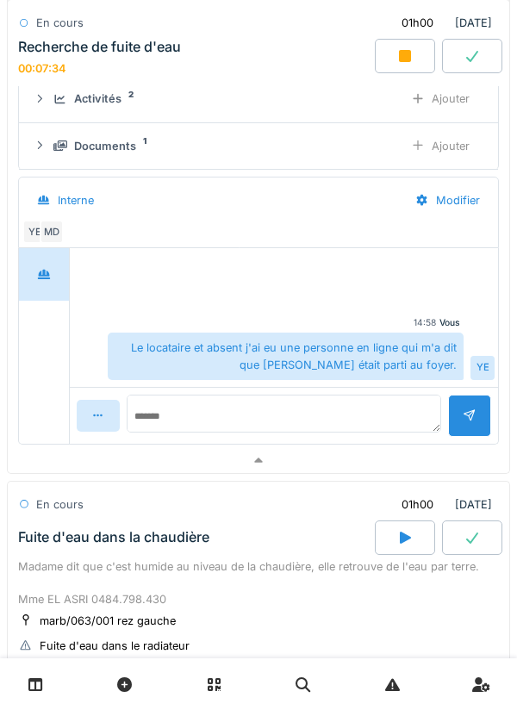
click at [355, 458] on div at bounding box center [258, 460] width 501 height 25
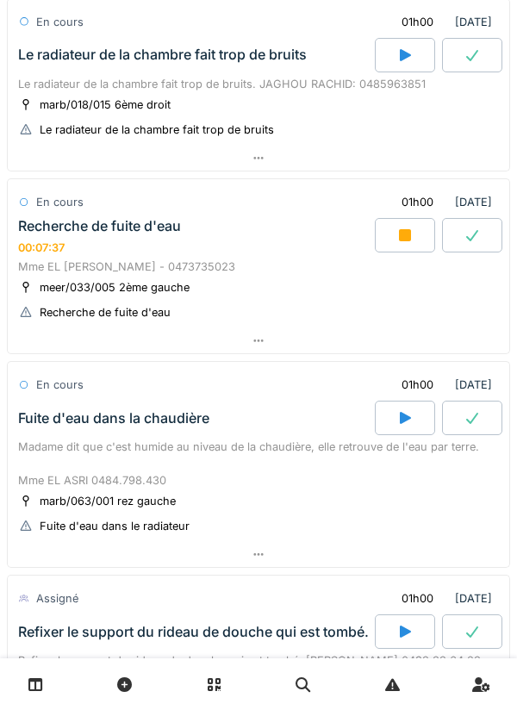
scroll to position [837, 0]
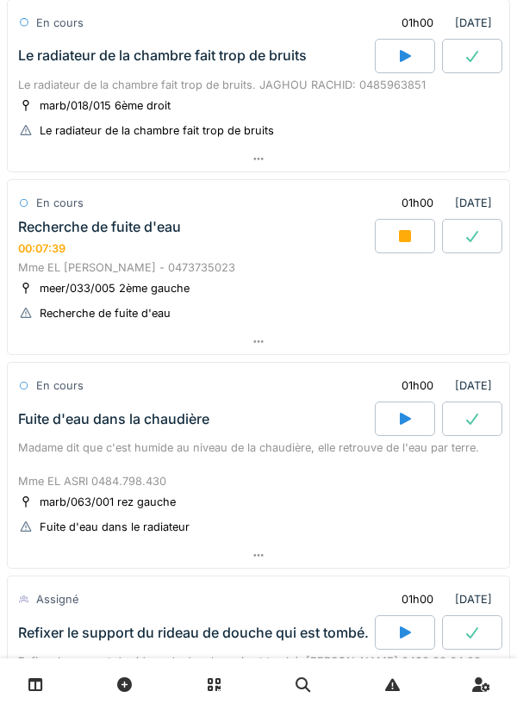
click at [413, 236] on div at bounding box center [405, 236] width 60 height 34
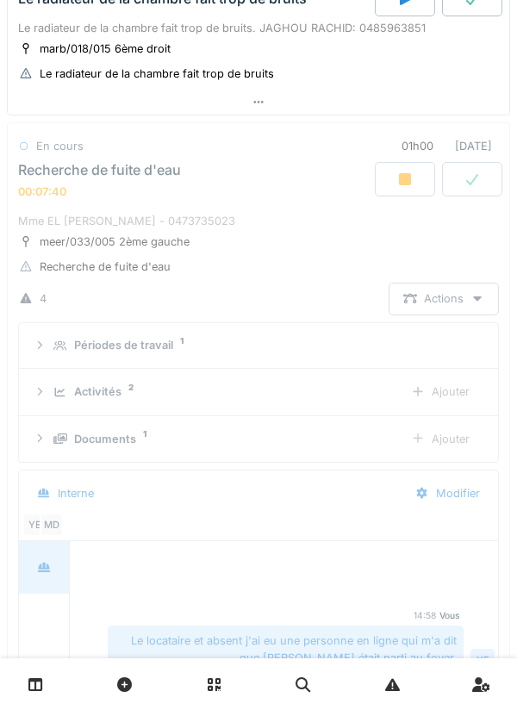
scroll to position [948, 0]
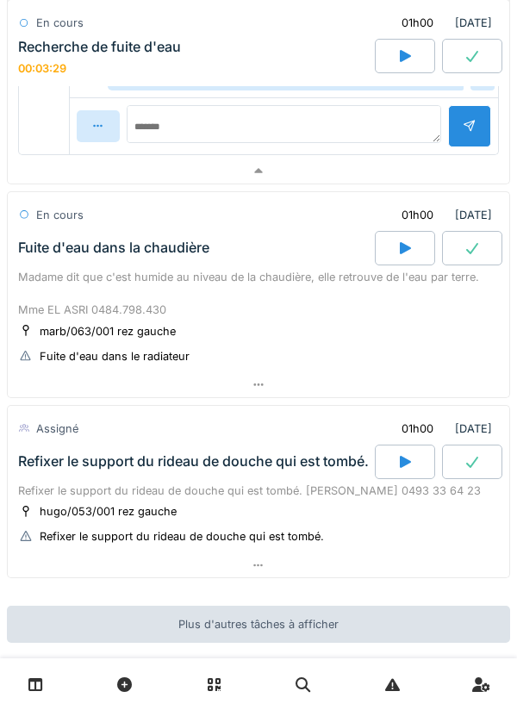
click at [459, 165] on div at bounding box center [258, 171] width 501 height 25
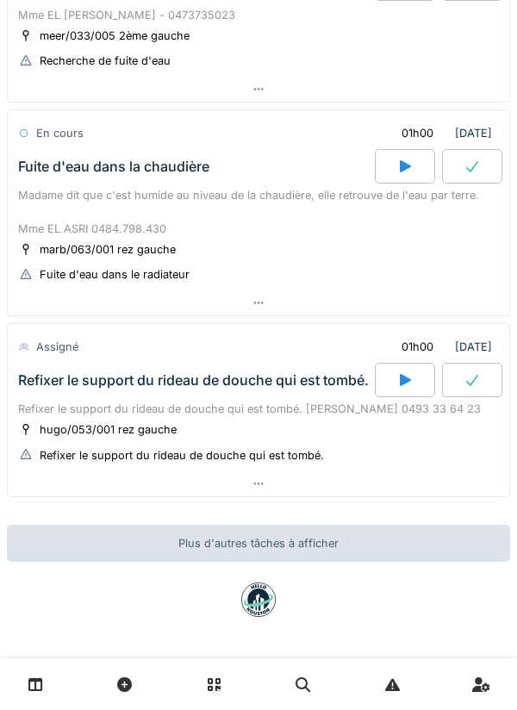
click at [395, 291] on div at bounding box center [258, 302] width 501 height 25
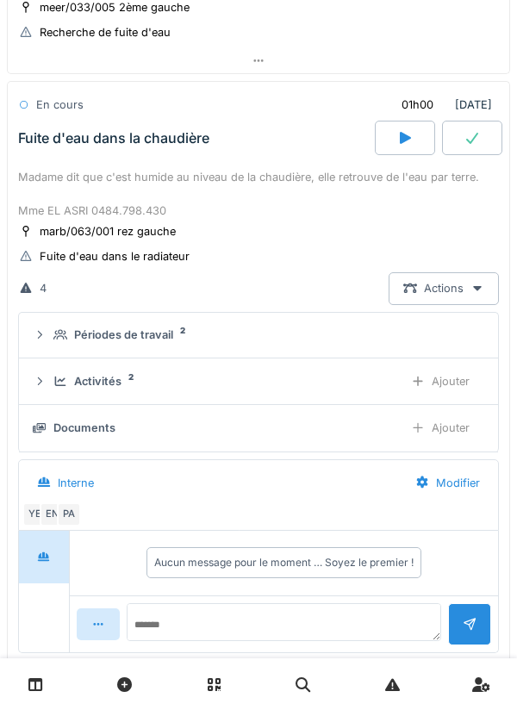
scroll to position [1130, 0]
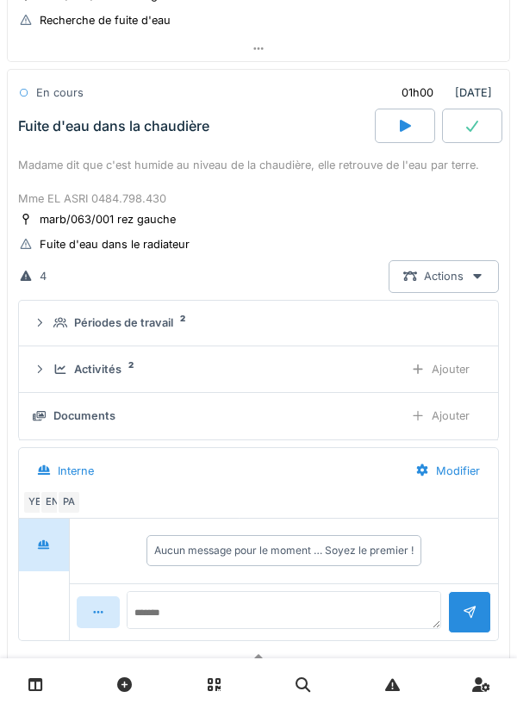
click at [356, 302] on details "Périodes de travail 2" at bounding box center [258, 324] width 479 height 47
click at [356, 331] on summary "Périodes de travail 2" at bounding box center [258, 324] width 465 height 32
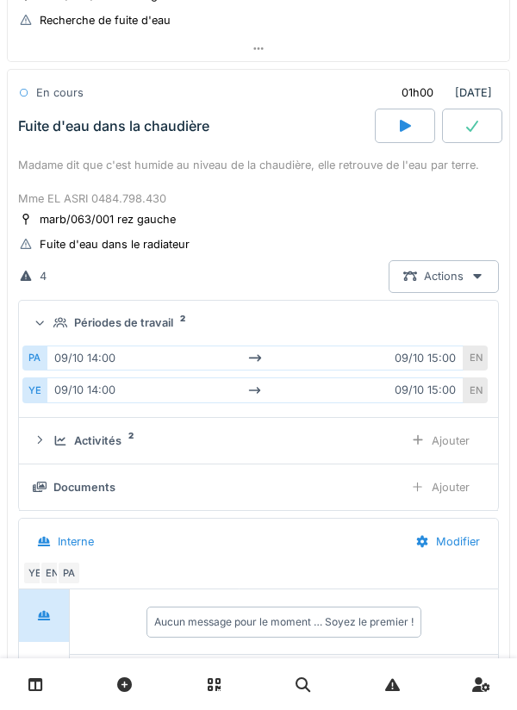
click at [380, 321] on div "Périodes de travail 2" at bounding box center [265, 322] width 424 height 16
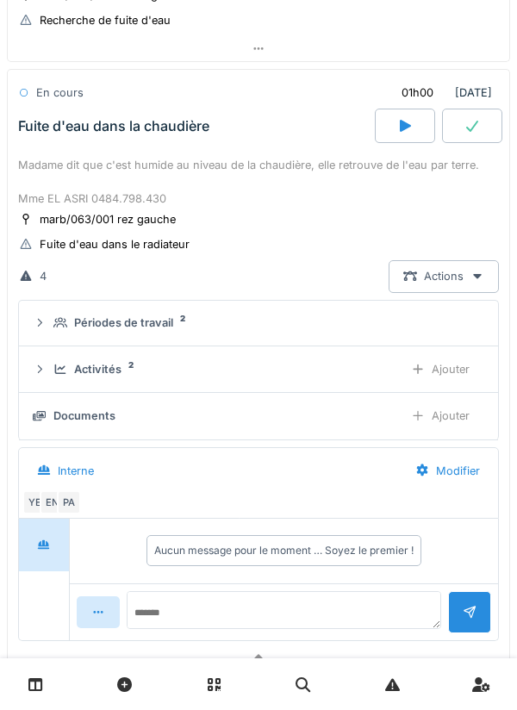
click at [355, 356] on div "Activités 2 Ajouter" at bounding box center [258, 369] width 451 height 32
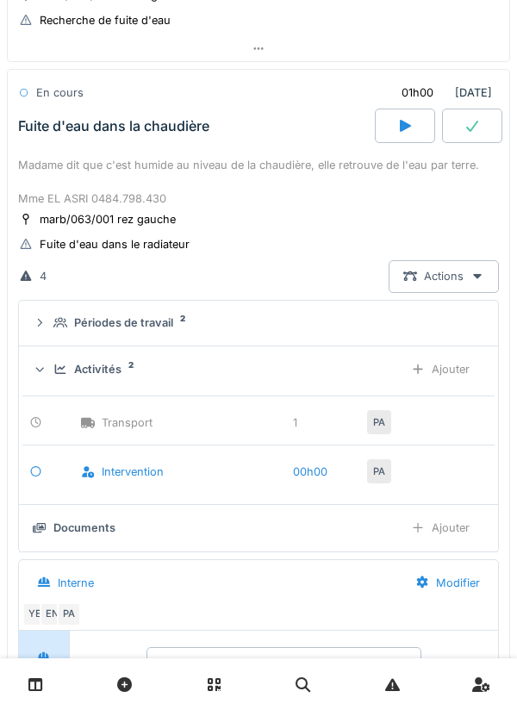
click at [387, 361] on div "Activités 2" at bounding box center [221, 369] width 336 height 16
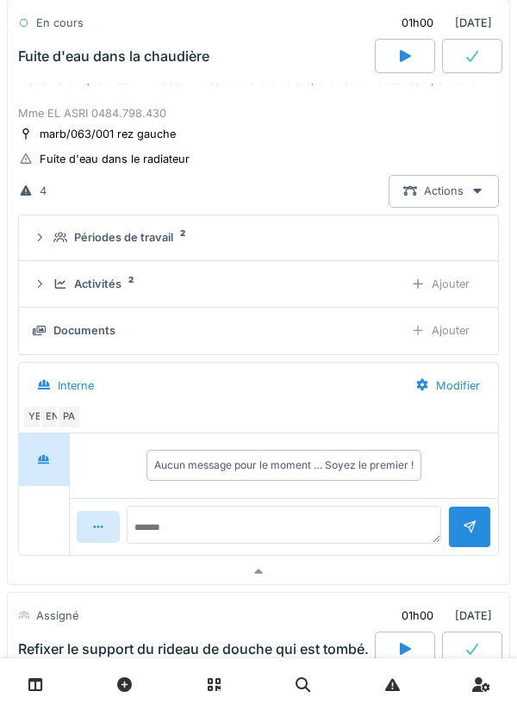
click at [424, 569] on div at bounding box center [258, 571] width 501 height 25
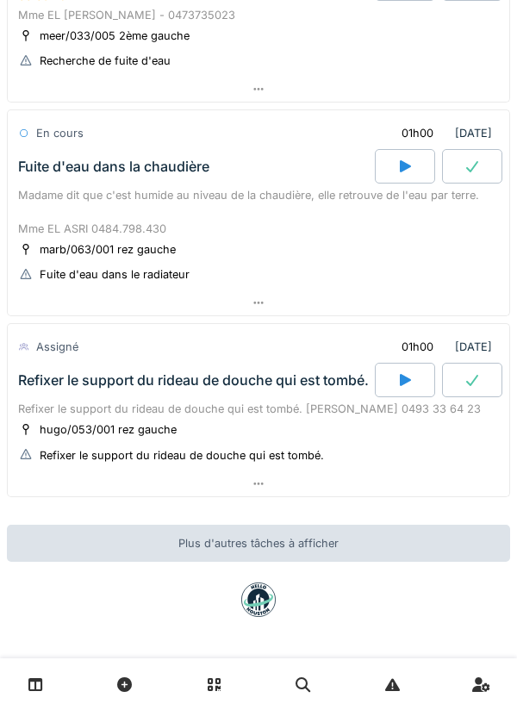
click at [417, 366] on div at bounding box center [405, 380] width 60 height 34
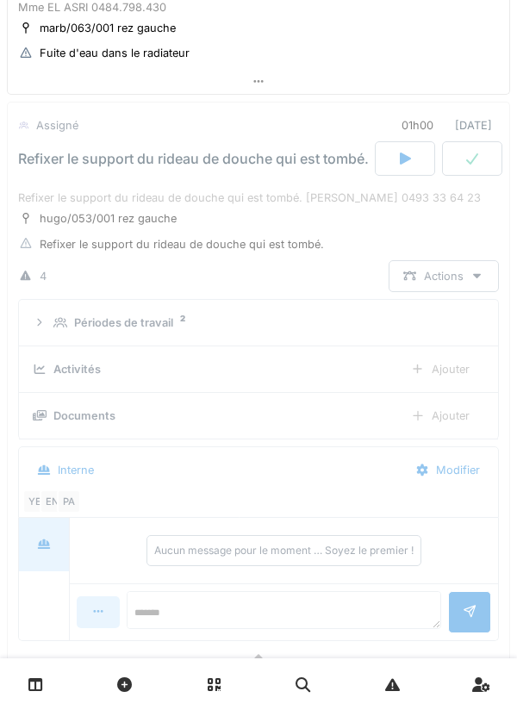
scroll to position [1344, 0]
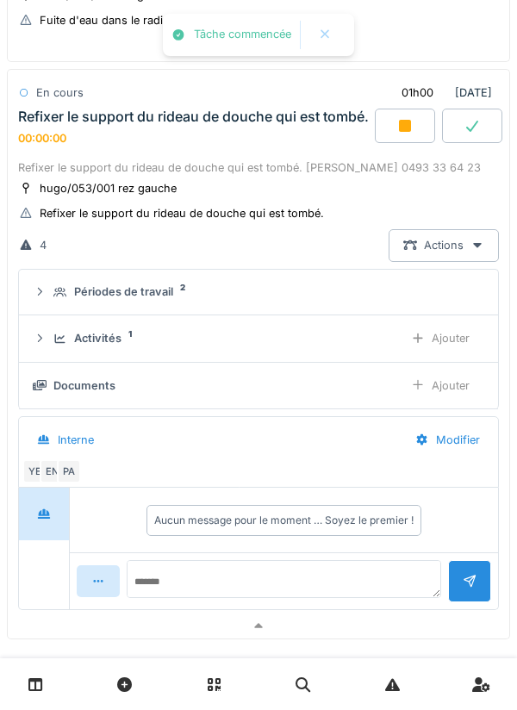
click at [455, 354] on div "Ajouter" at bounding box center [440, 338] width 88 height 32
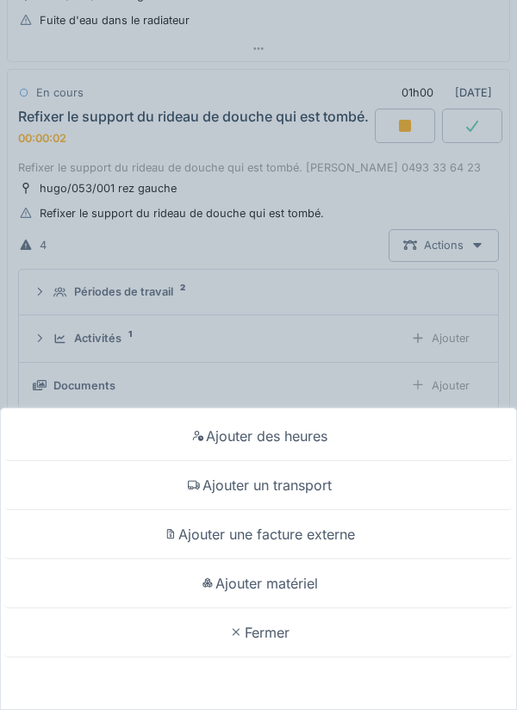
click at [385, 485] on div "Ajouter un transport" at bounding box center [258, 485] width 508 height 49
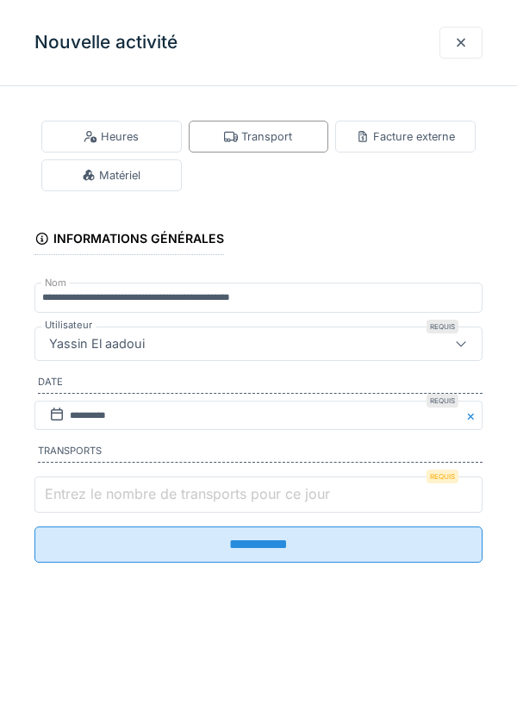
click at [396, 501] on input "Entrez le nombre de transports pour ce jour" at bounding box center [258, 494] width 448 height 36
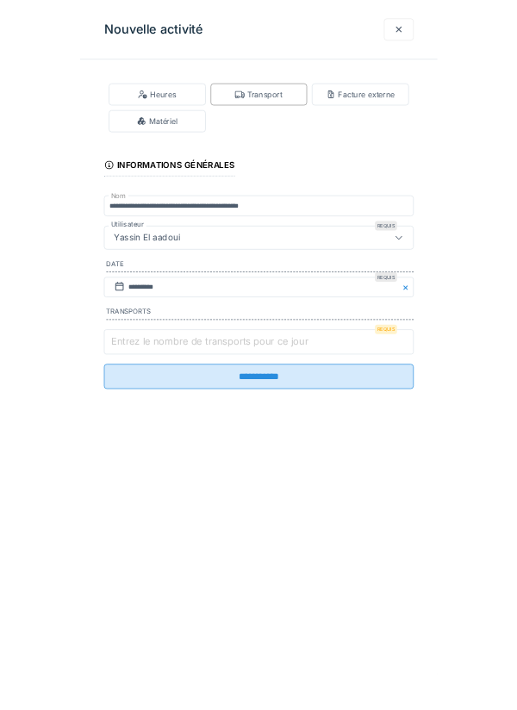
scroll to position [1249, 0]
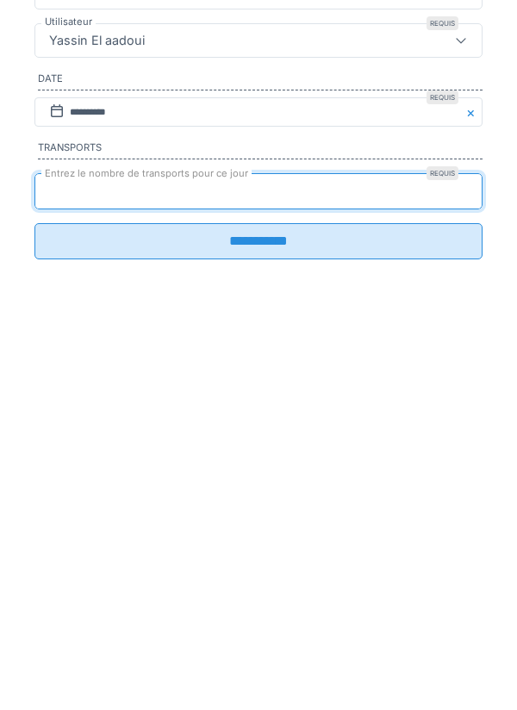
type input "*"
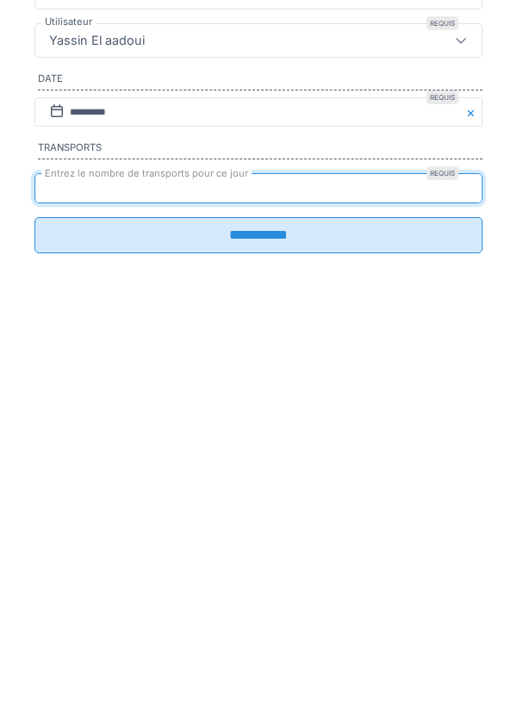
click at [417, 556] on input "**********" at bounding box center [258, 538] width 448 height 36
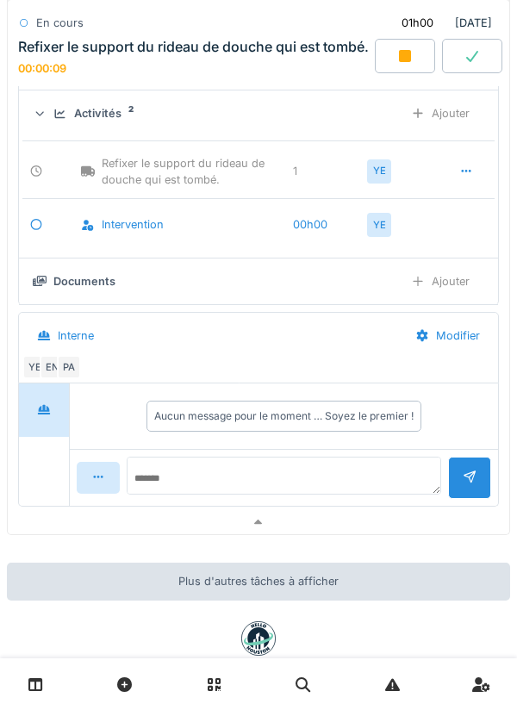
scroll to position [1592, 0]
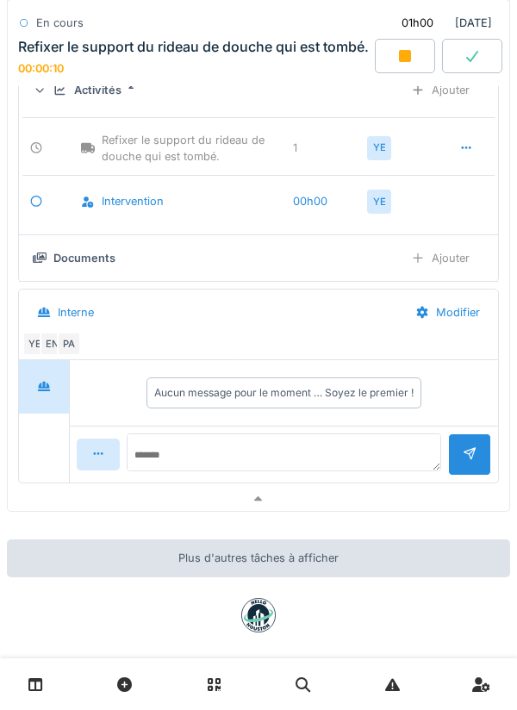
click at [425, 507] on div at bounding box center [258, 499] width 501 height 25
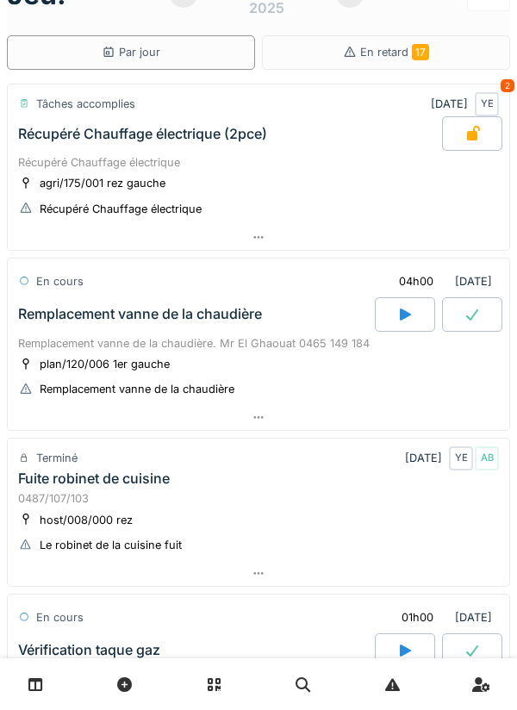
scroll to position [0, 0]
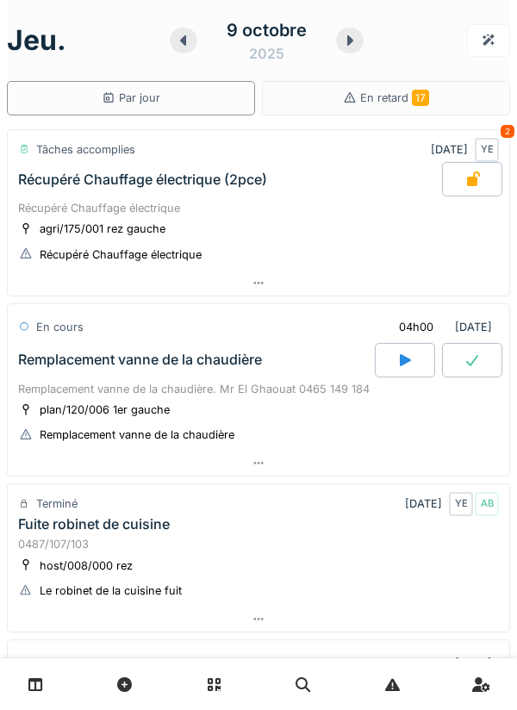
click at [355, 31] on div at bounding box center [350, 41] width 28 height 26
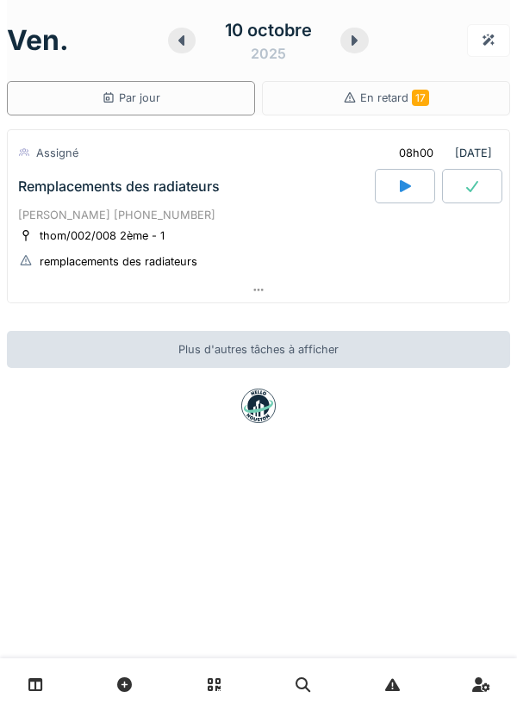
click at [191, 47] on div at bounding box center [182, 41] width 28 height 26
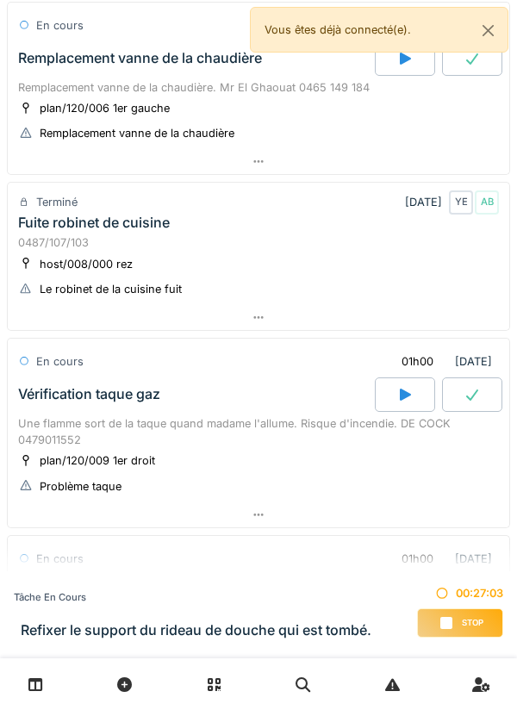
scroll to position [304, 0]
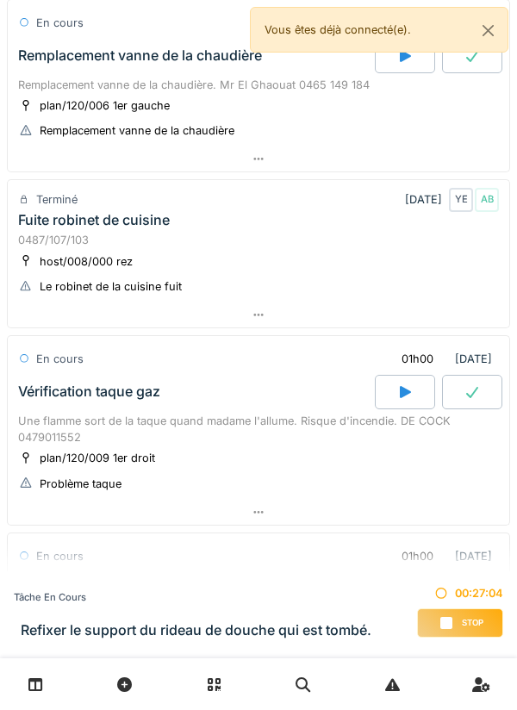
click at [457, 636] on div "Stop" at bounding box center [460, 622] width 86 height 29
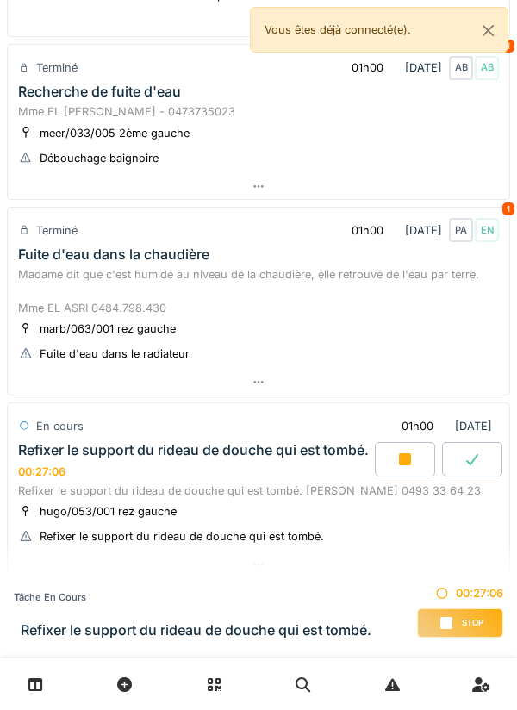
scroll to position [1070, 0]
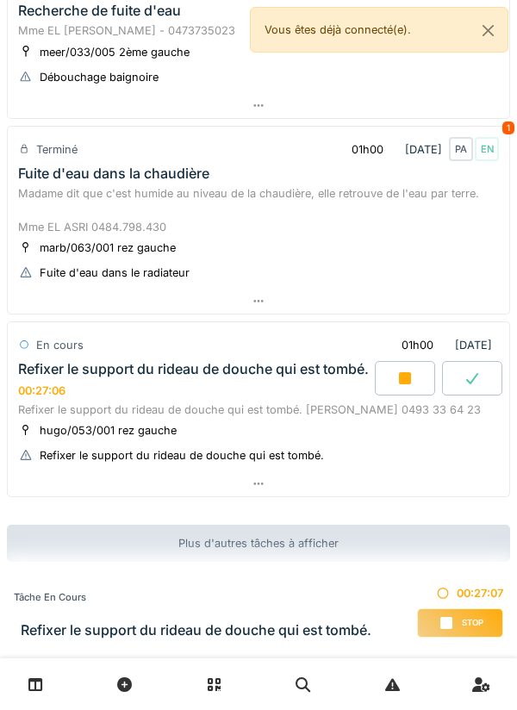
click at [400, 374] on div at bounding box center [405, 378] width 60 height 34
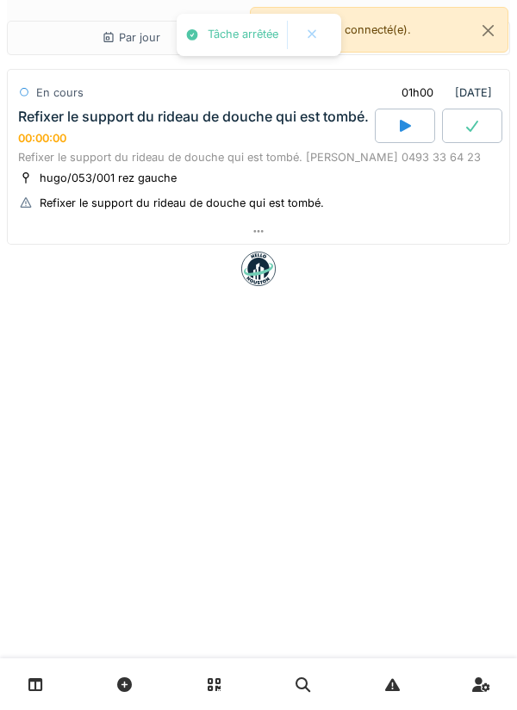
scroll to position [0, 0]
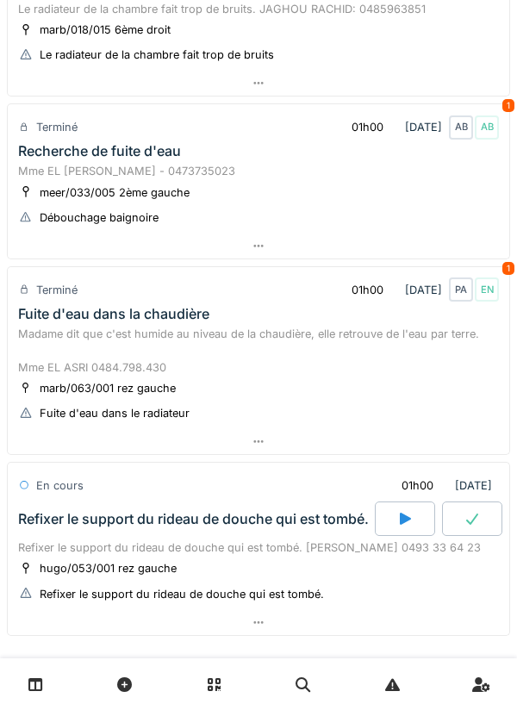
scroll to position [1052, 0]
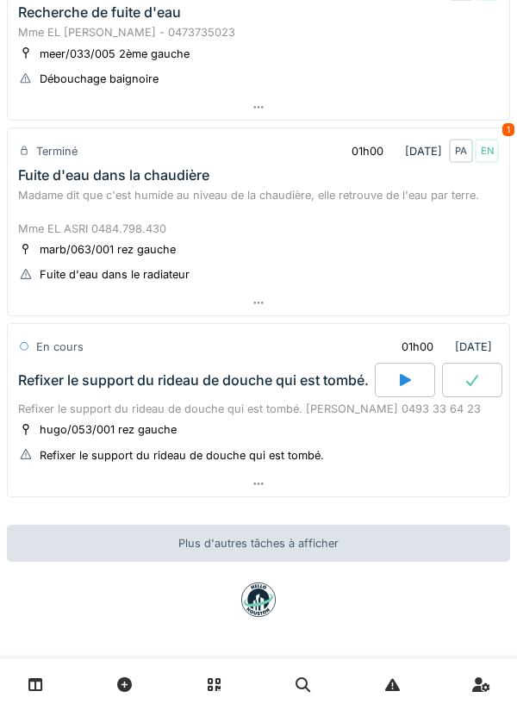
click at [363, 488] on div at bounding box center [258, 483] width 501 height 25
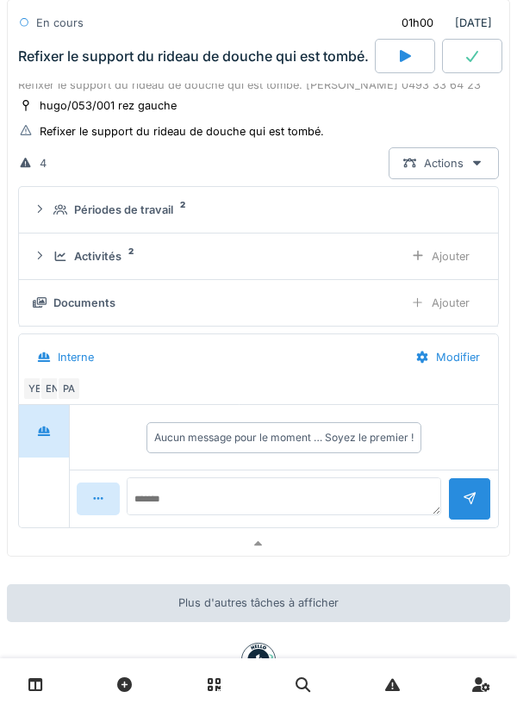
scroll to position [1324, 0]
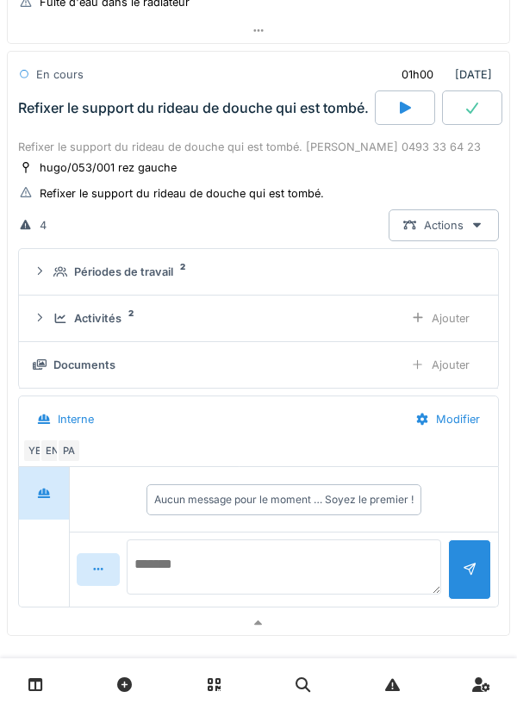
click at [308, 560] on textarea at bounding box center [284, 566] width 314 height 55
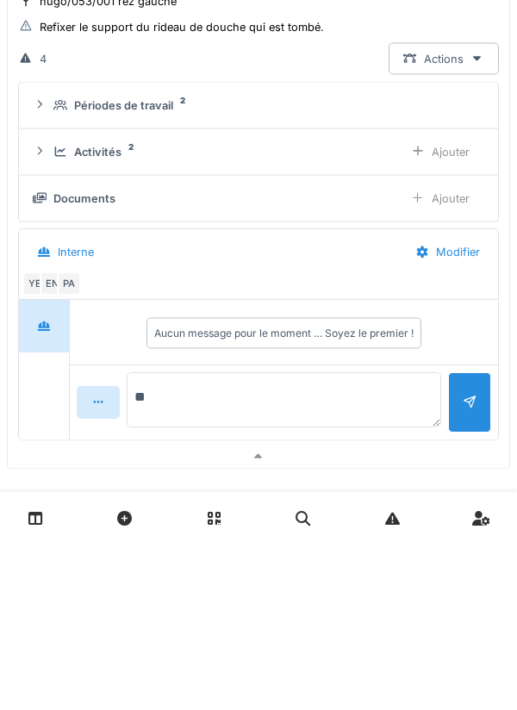
type textarea "*"
type textarea "**********"
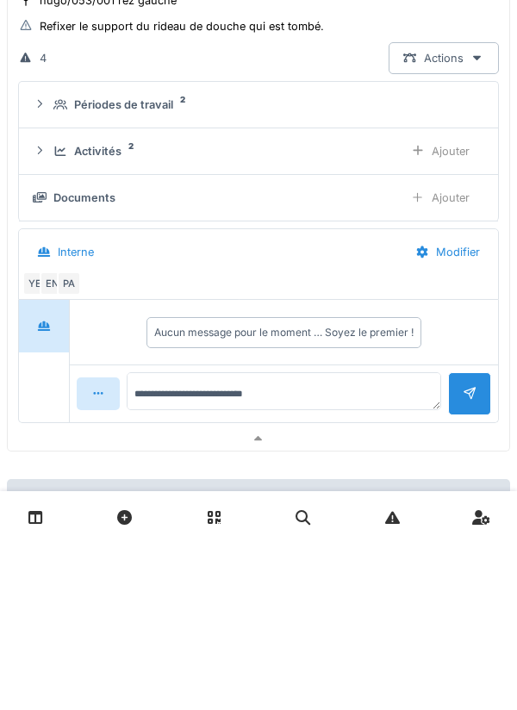
click at [468, 555] on div at bounding box center [469, 560] width 43 height 42
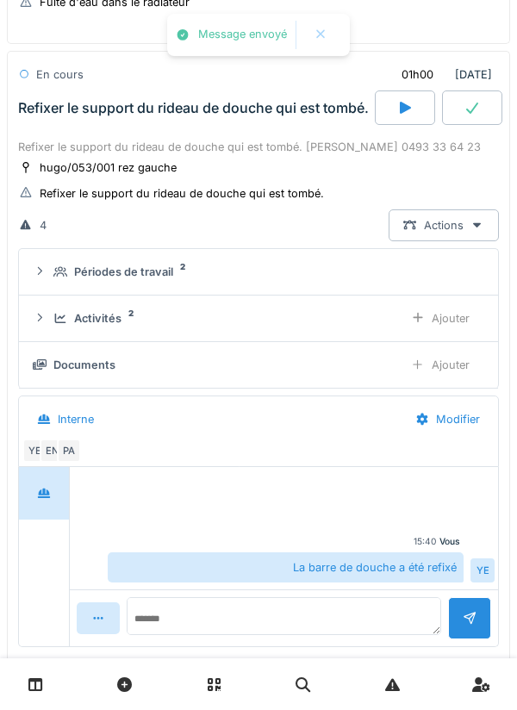
click at [362, 320] on div "Activités 2" at bounding box center [221, 318] width 336 height 16
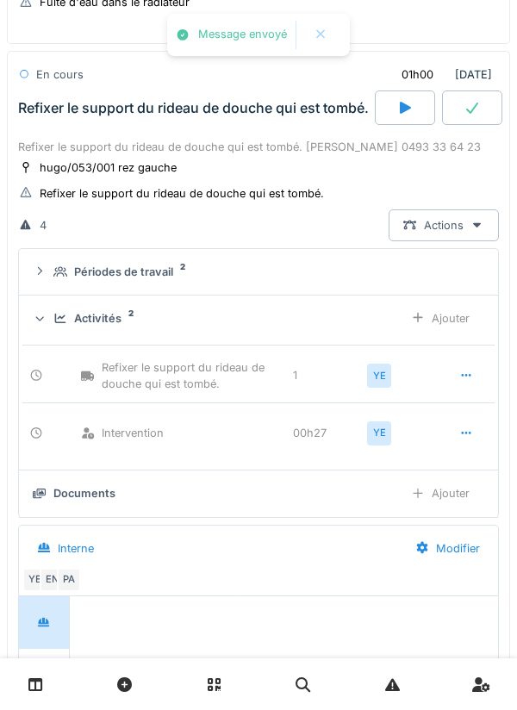
click at [463, 327] on div "Ajouter" at bounding box center [440, 318] width 88 height 32
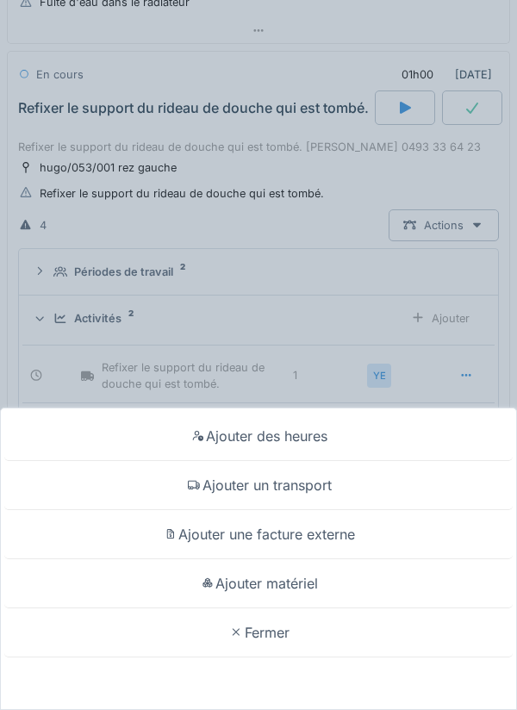
click at [353, 579] on div "Ajouter matériel" at bounding box center [258, 583] width 508 height 49
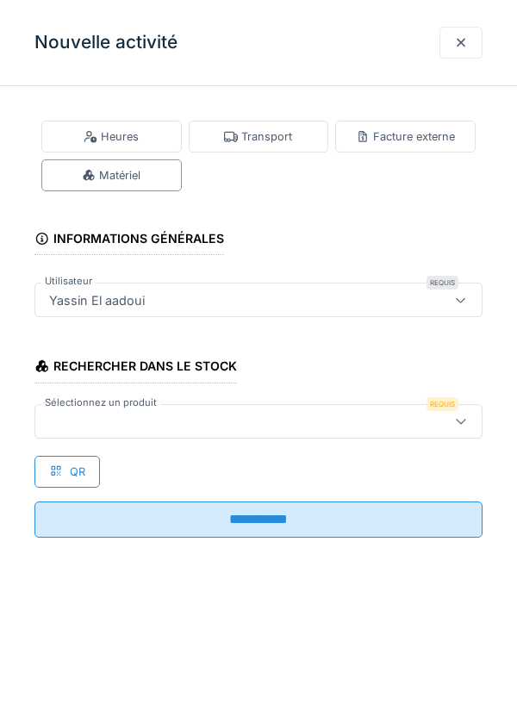
click at [360, 418] on div at bounding box center [230, 421] width 376 height 19
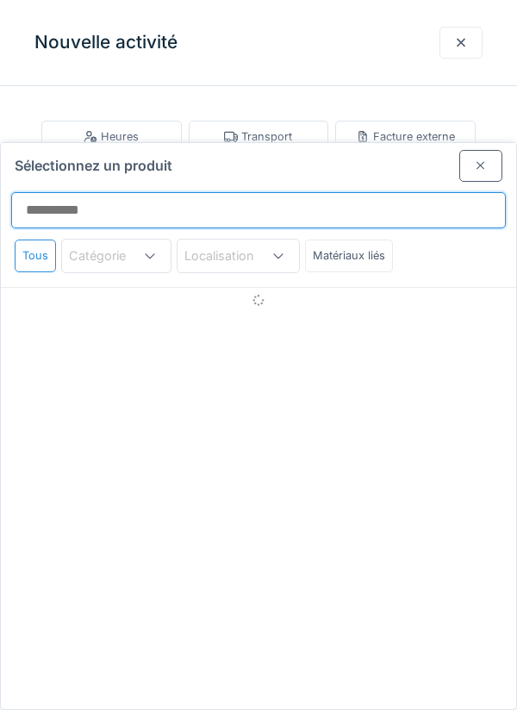
click at [382, 192] on input "Sélectionnez un produit" at bounding box center [258, 210] width 494 height 36
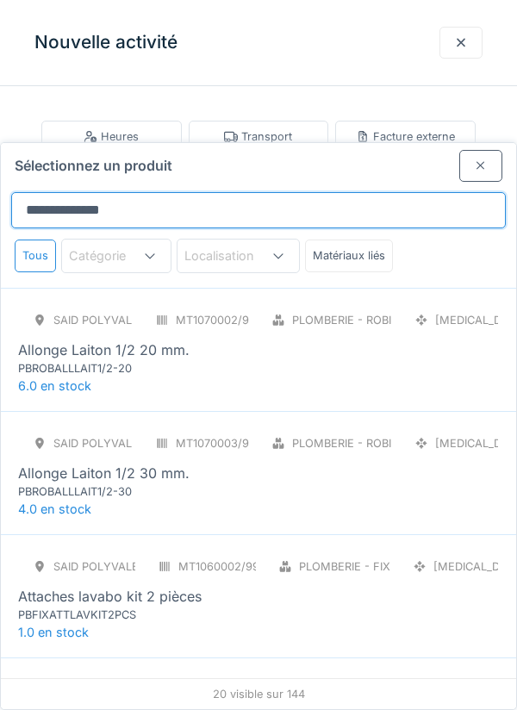
scroll to position [127, 0]
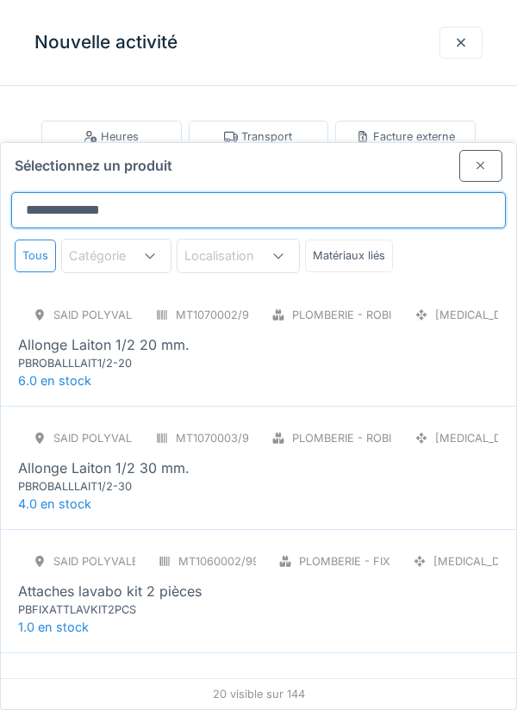
click at [52, 192] on input "**********" at bounding box center [258, 210] width 494 height 36
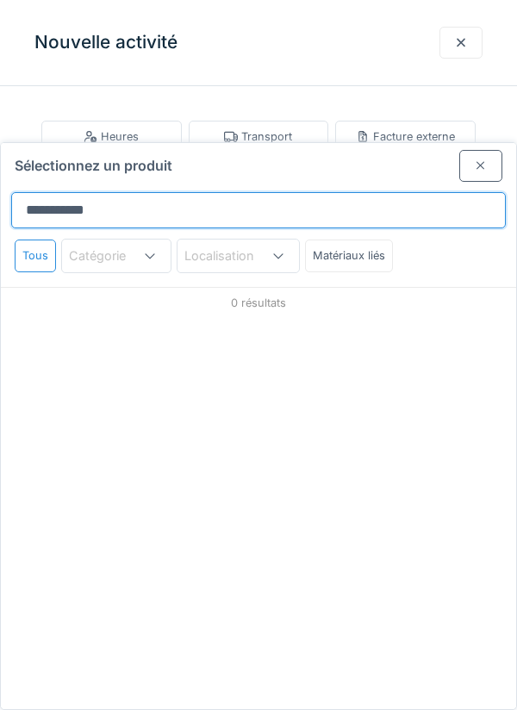
click at [52, 192] on input "**********" at bounding box center [258, 210] width 494 height 36
type input "*****"
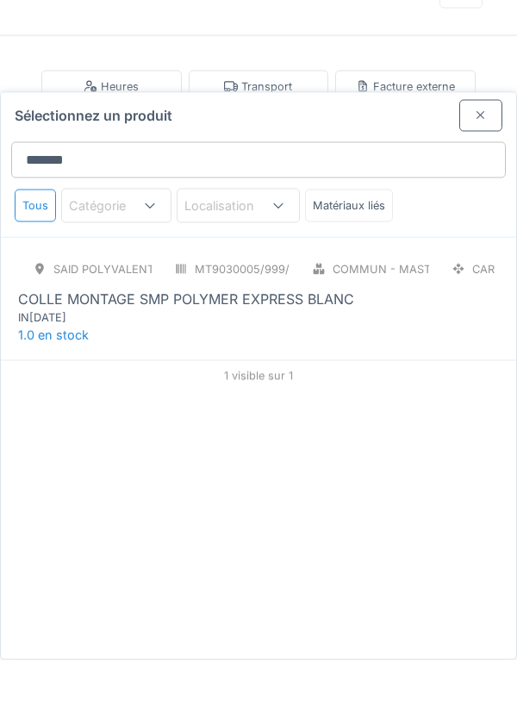
click at [464, 325] on div "SAID polyvalent RE MT9030005/999/012 Commun - Mastics CAR COLLE MONTAGE SMP POL…" at bounding box center [258, 348] width 515 height 123
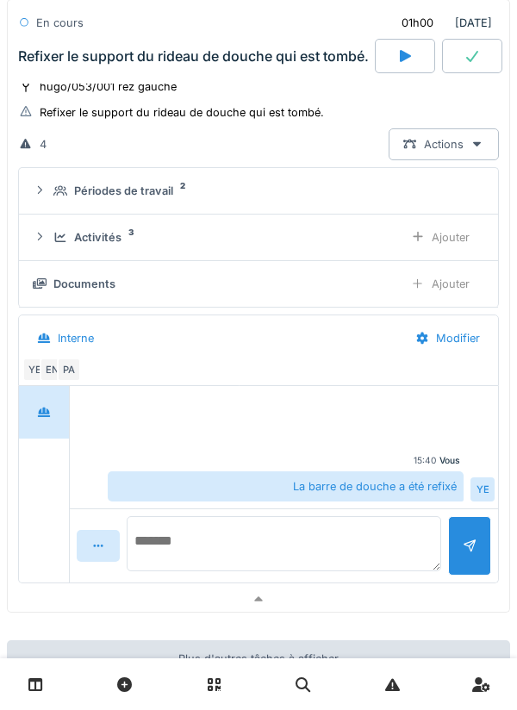
click at [356, 533] on textarea at bounding box center [284, 543] width 314 height 55
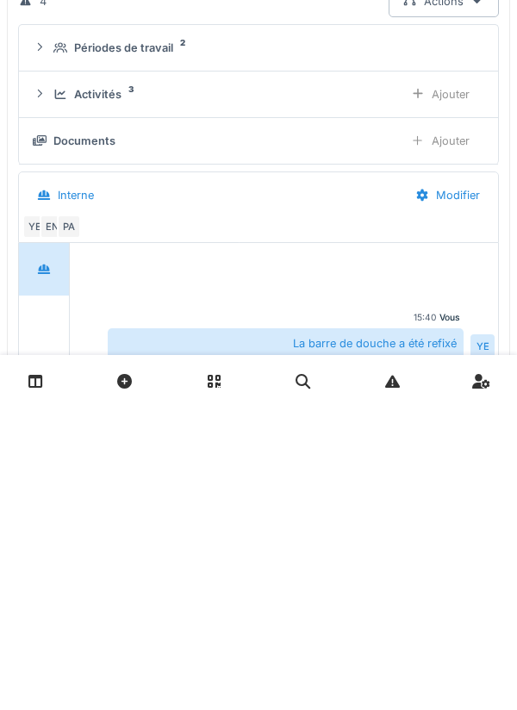
scroll to position [1521, 0]
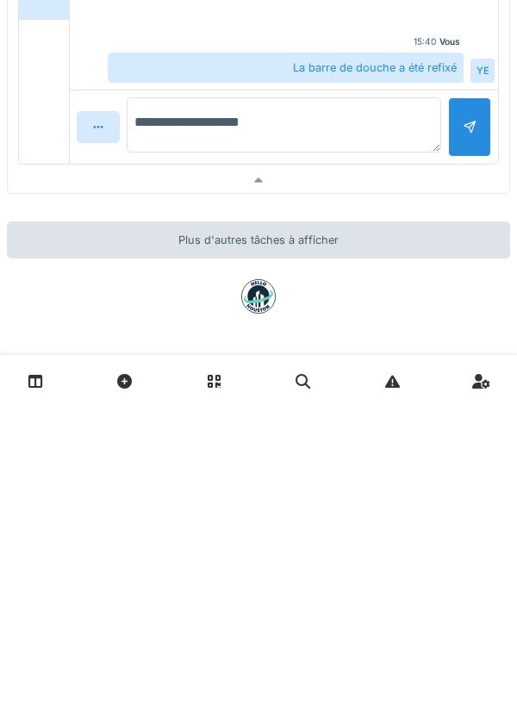
type textarea "**********"
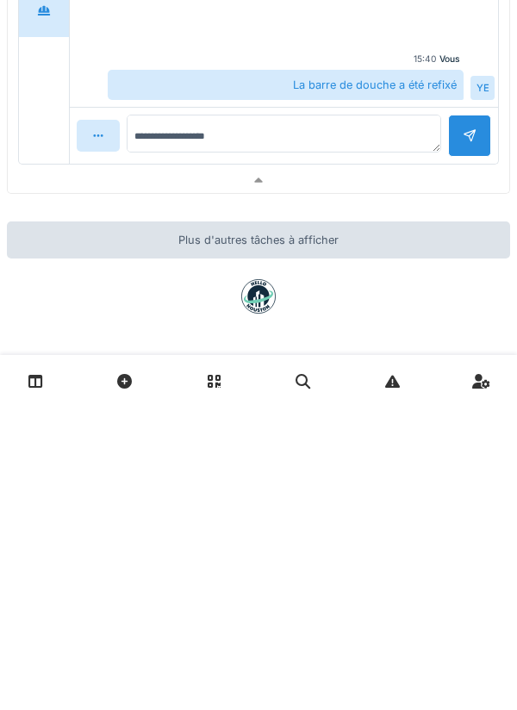
click at [469, 439] on div at bounding box center [469, 439] width 43 height 42
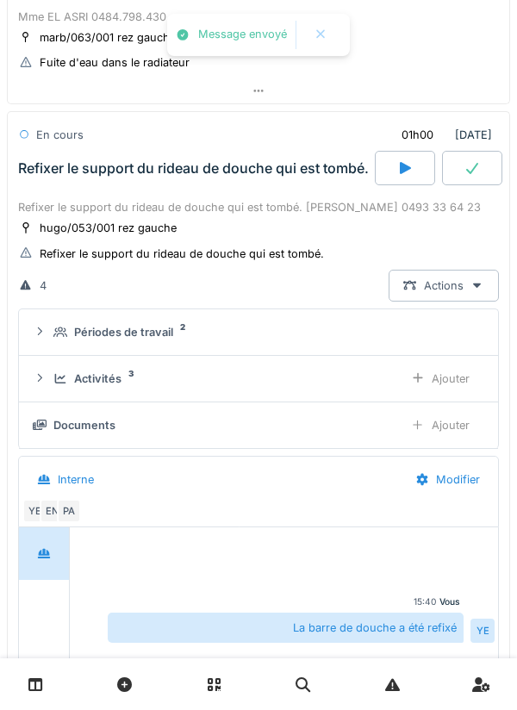
scroll to position [1259, 0]
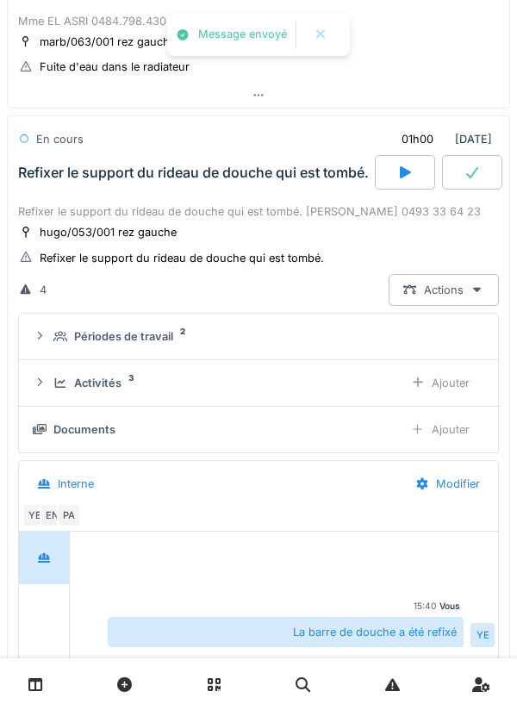
click at [364, 370] on div "Activités 3 Ajouter" at bounding box center [258, 383] width 451 height 32
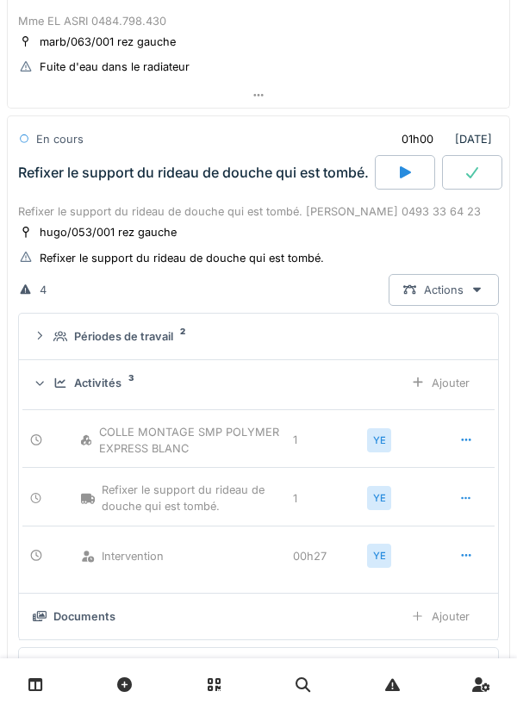
click at [352, 395] on div "Activités 3 Ajouter" at bounding box center [258, 383] width 451 height 32
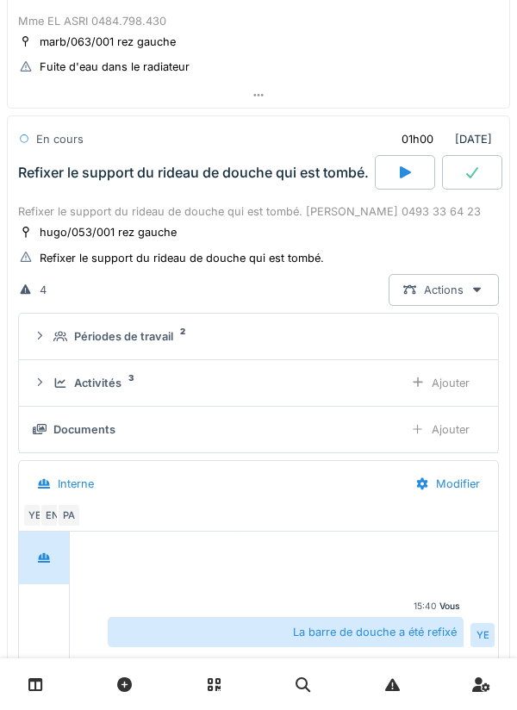
click at [473, 171] on icon at bounding box center [471, 172] width 17 height 14
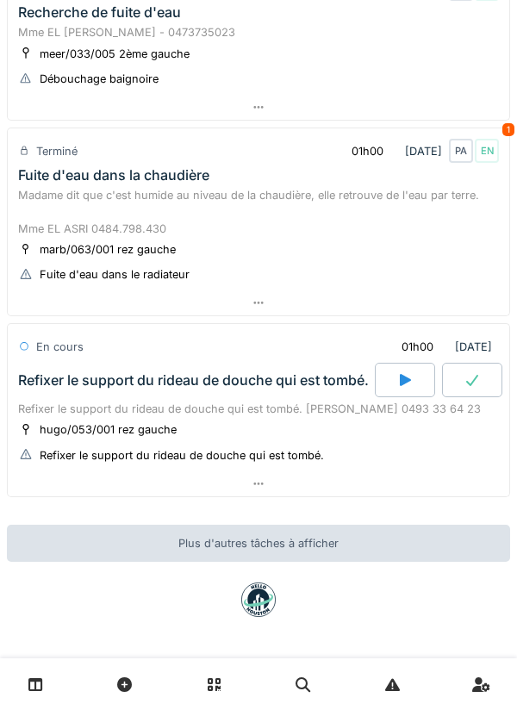
scroll to position [1052, 0]
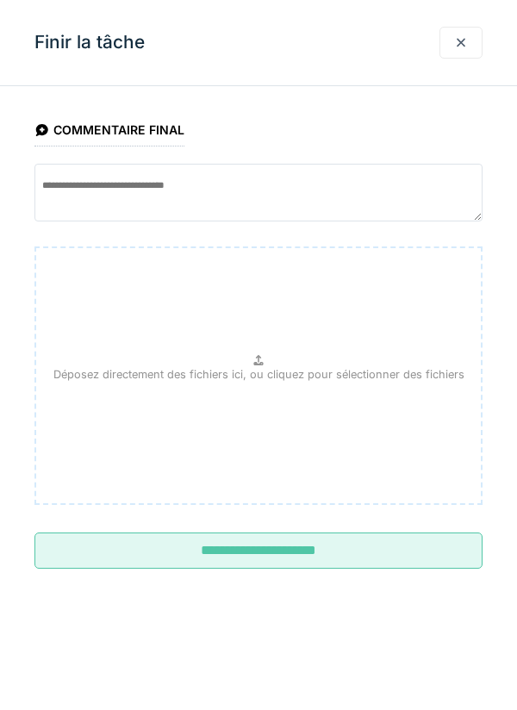
click at [376, 550] on input "**********" at bounding box center [258, 550] width 448 height 36
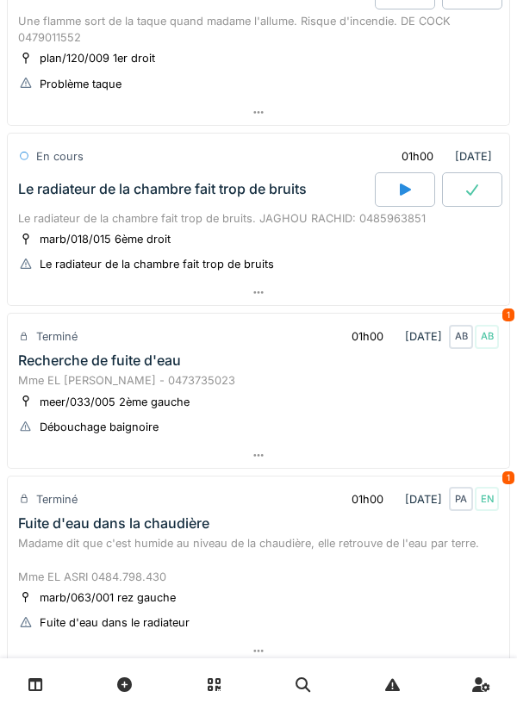
scroll to position [683, 0]
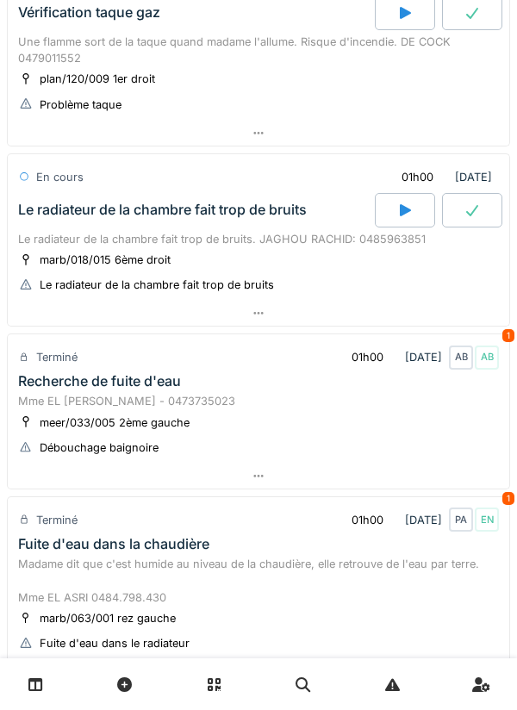
click at [45, 307] on div at bounding box center [258, 313] width 501 height 25
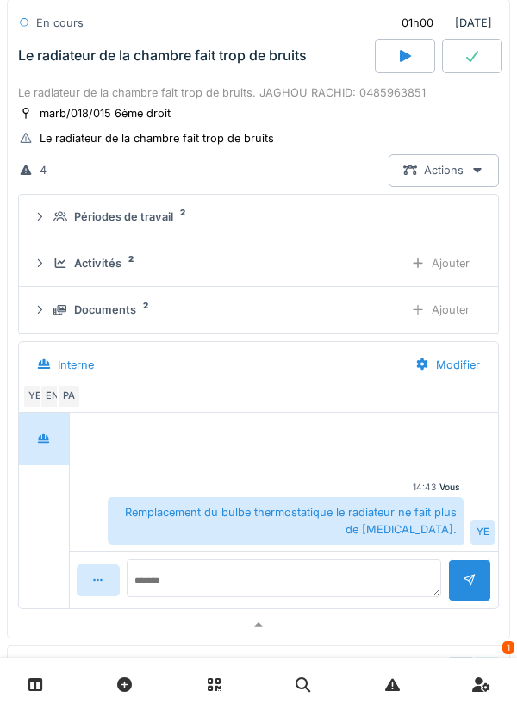
scroll to position [858, 0]
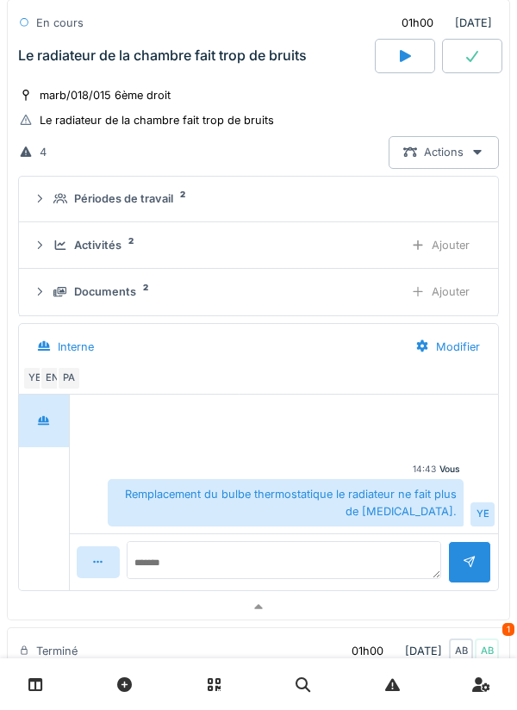
click at [86, 258] on div "Activités 2 Ajouter" at bounding box center [258, 245] width 451 height 32
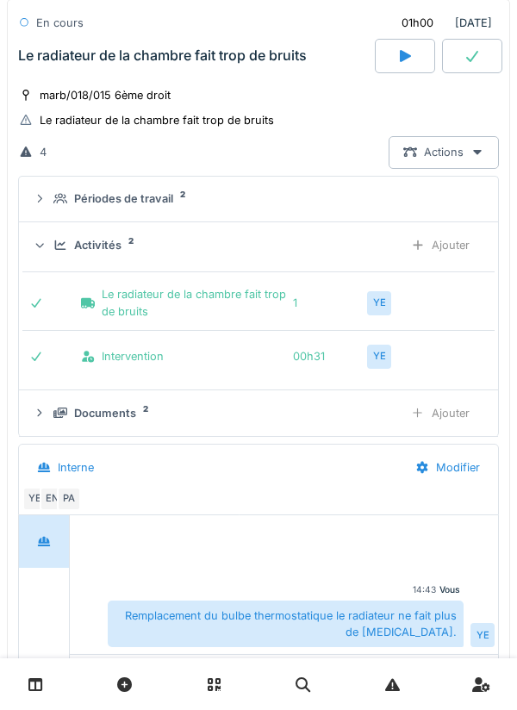
click at [62, 252] on div "Activités 2" at bounding box center [221, 245] width 336 height 16
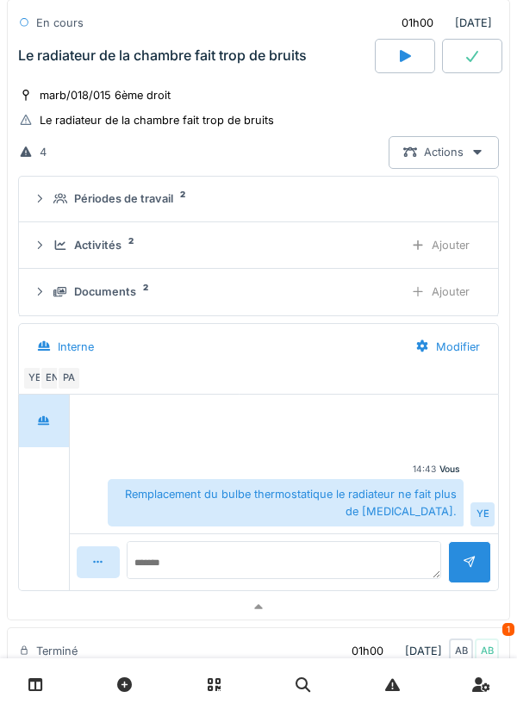
click at [88, 599] on div at bounding box center [258, 606] width 501 height 25
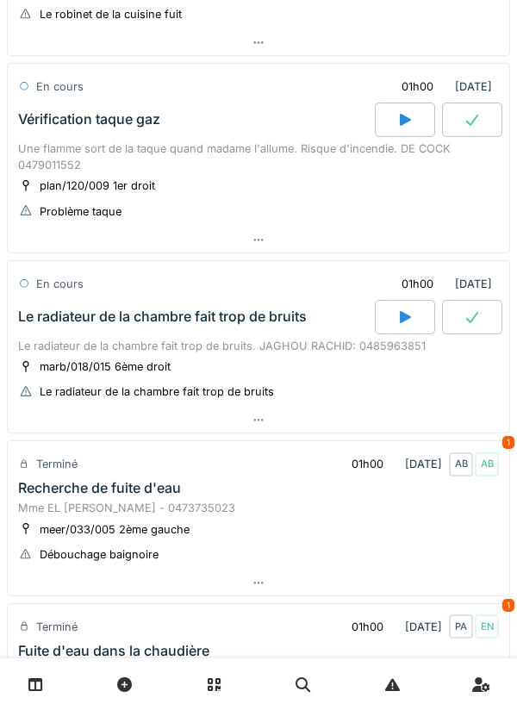
scroll to position [575, 0]
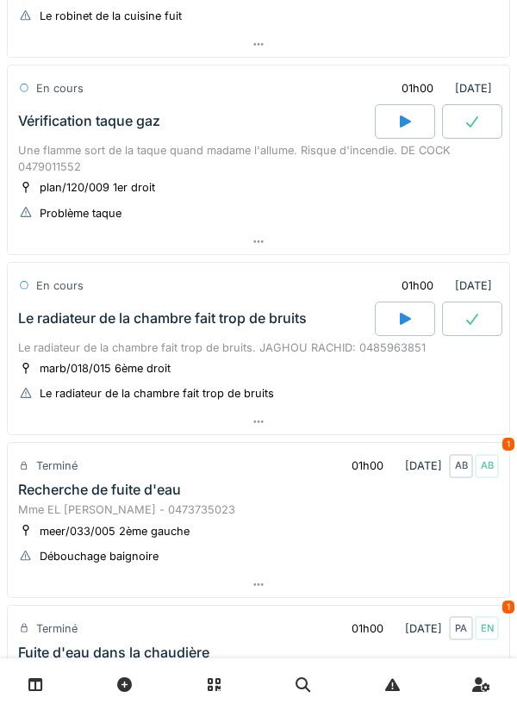
click at [426, 425] on div at bounding box center [258, 421] width 501 height 25
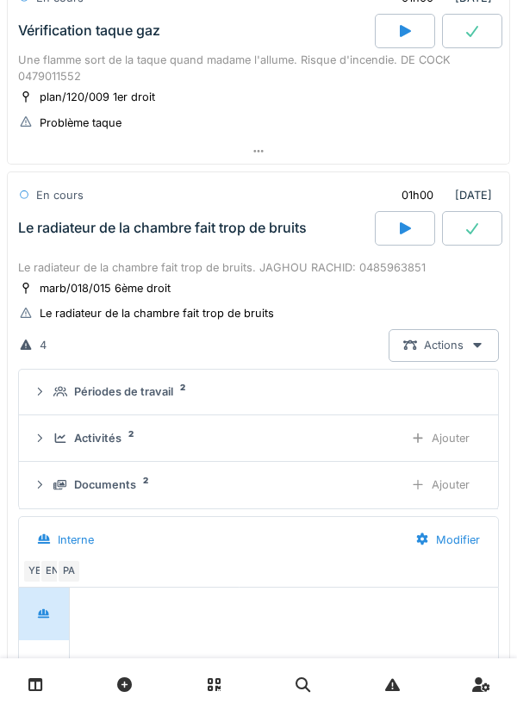
scroll to position [631, 0]
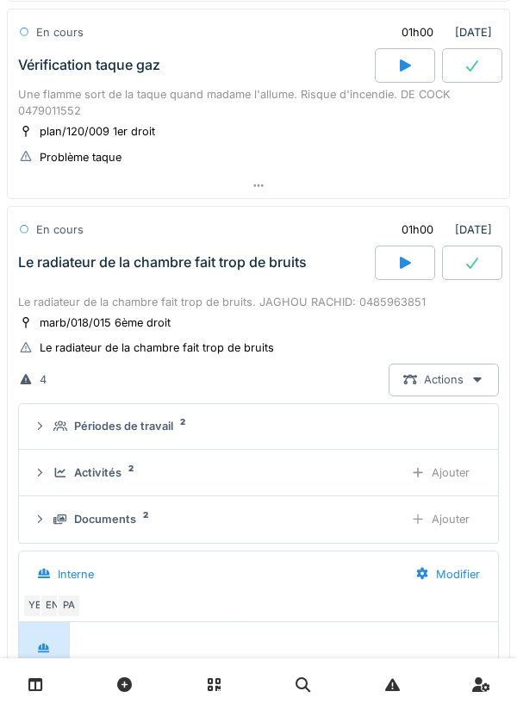
click at [398, 460] on div "Ajouter" at bounding box center [440, 473] width 88 height 32
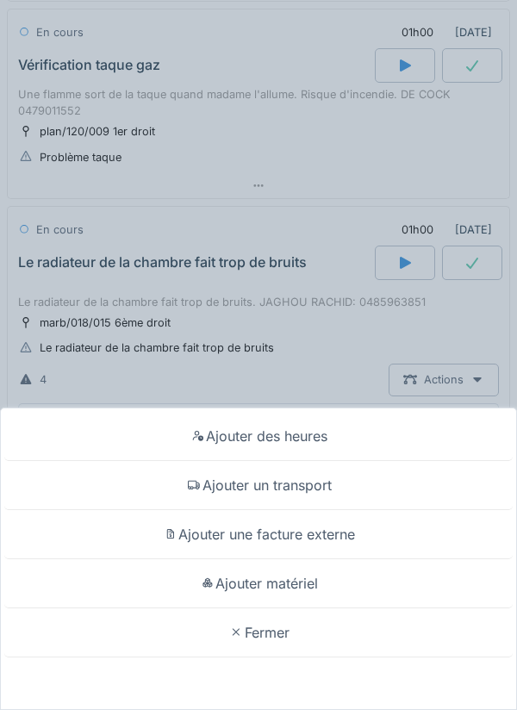
click at [351, 474] on div "Ajouter un transport" at bounding box center [258, 485] width 508 height 49
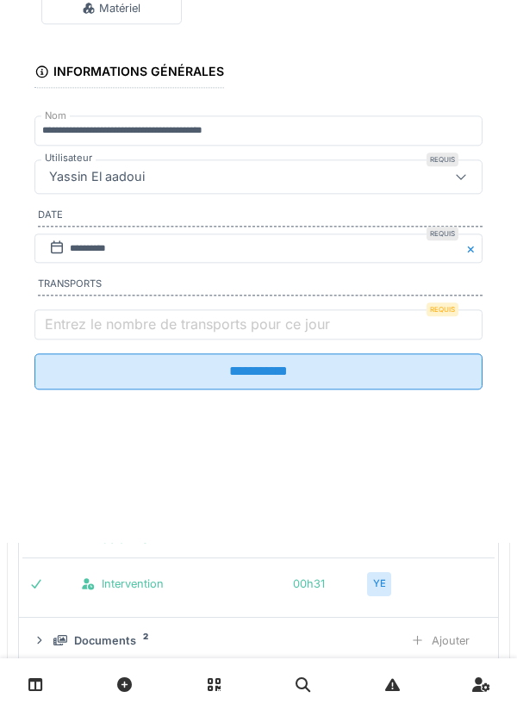
scroll to position [660, 0]
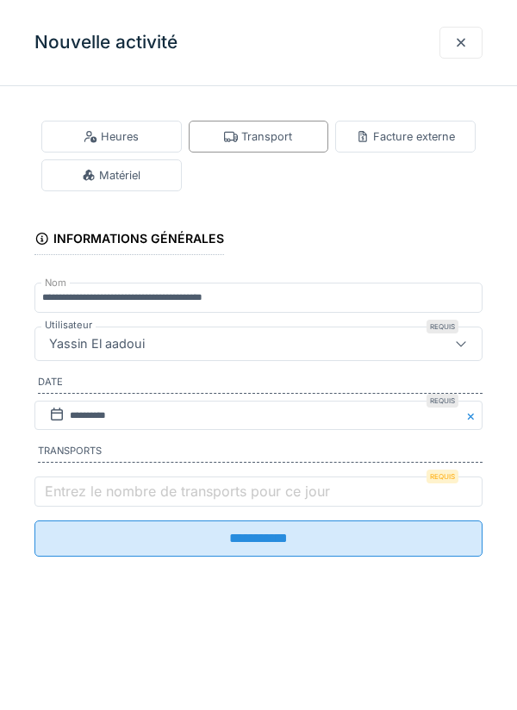
click at [473, 58] on div at bounding box center [460, 43] width 43 height 32
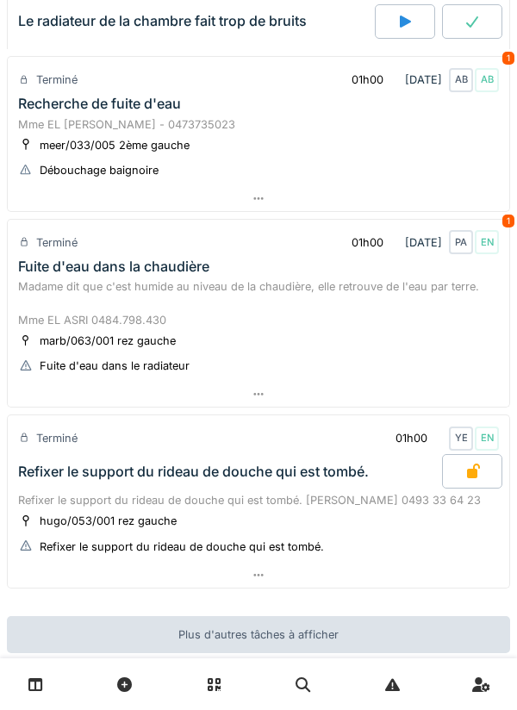
scroll to position [1570, 0]
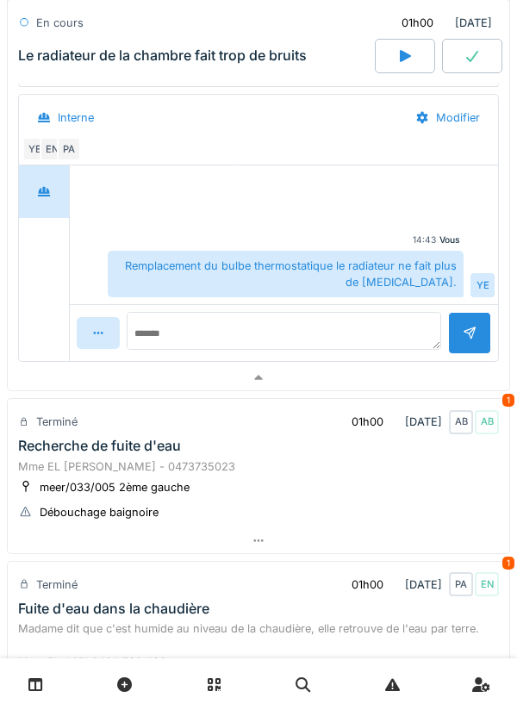
click at [399, 381] on div at bounding box center [258, 377] width 501 height 25
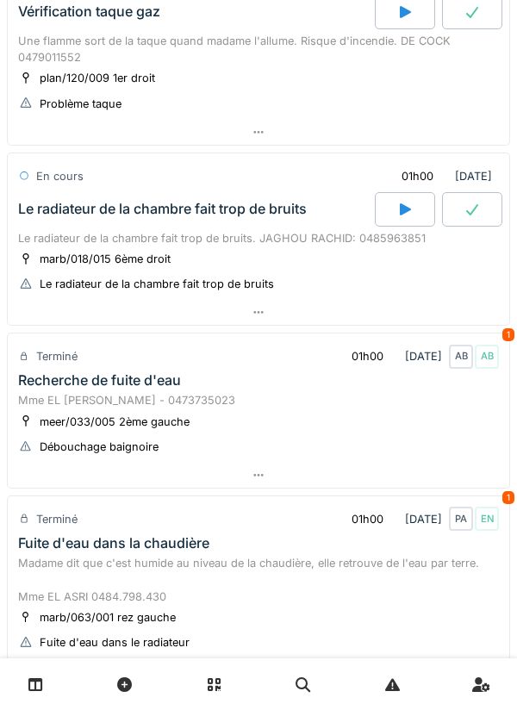
scroll to position [660, 0]
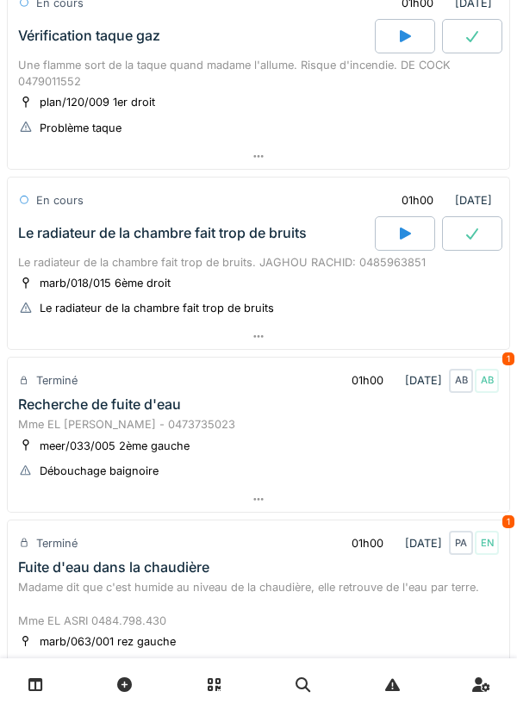
click at [381, 336] on div at bounding box center [258, 336] width 501 height 25
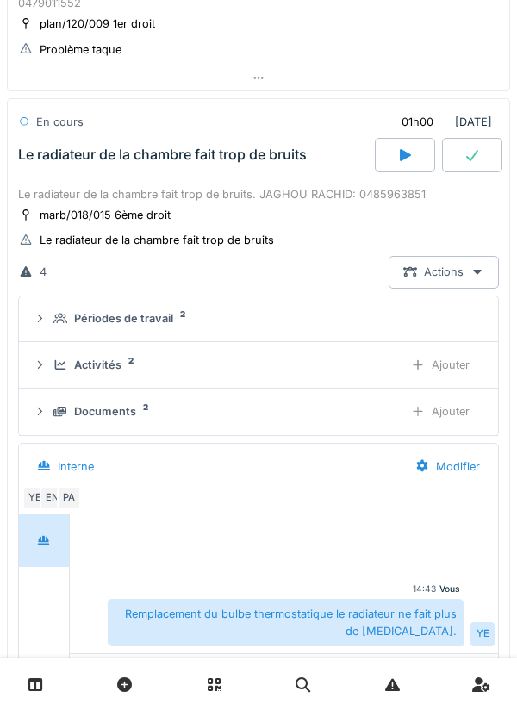
scroll to position [767, 0]
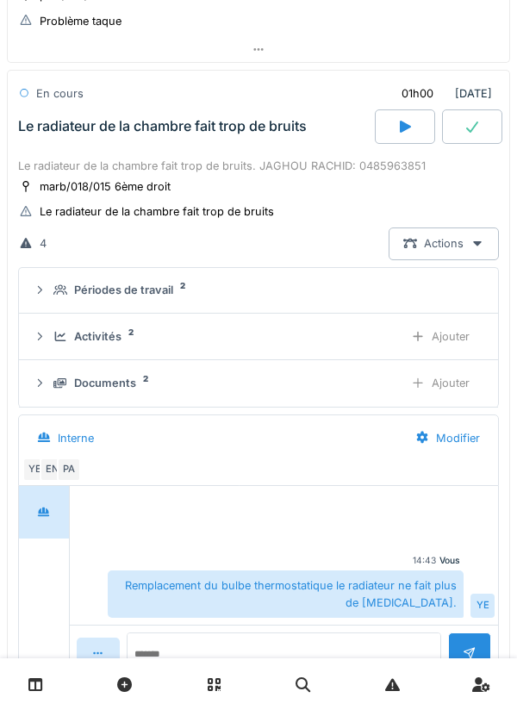
click at [352, 382] on div "Documents 2" at bounding box center [221, 383] width 336 height 16
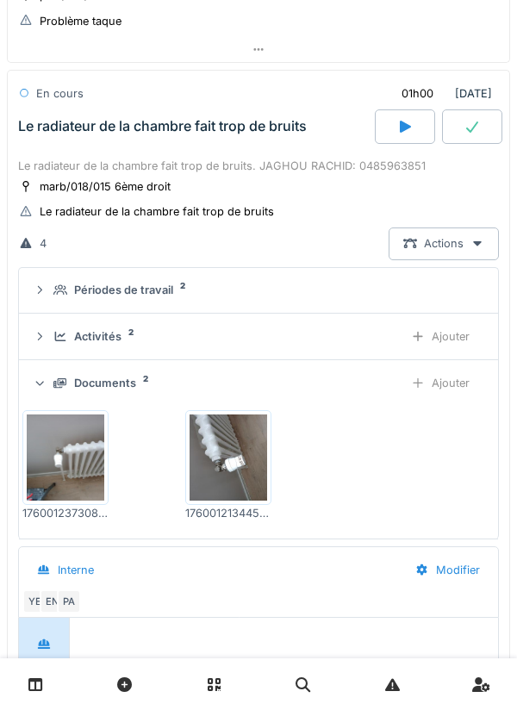
click at [249, 462] on img at bounding box center [229, 457] width 78 height 86
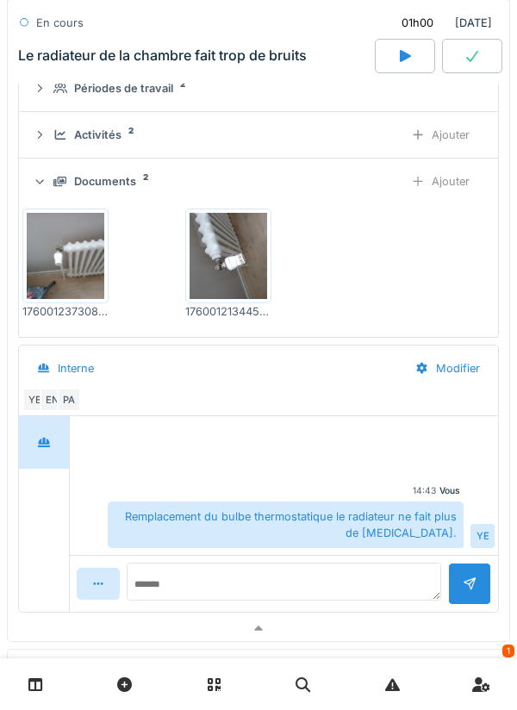
scroll to position [959, 0]
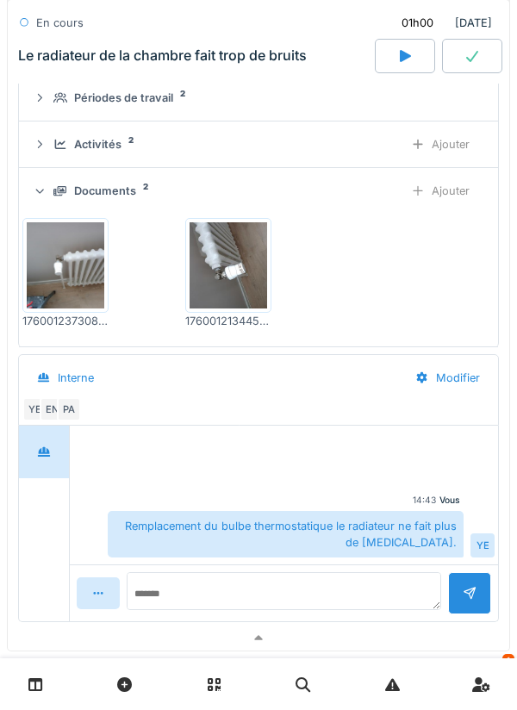
click at [59, 190] on icon at bounding box center [60, 191] width 14 height 11
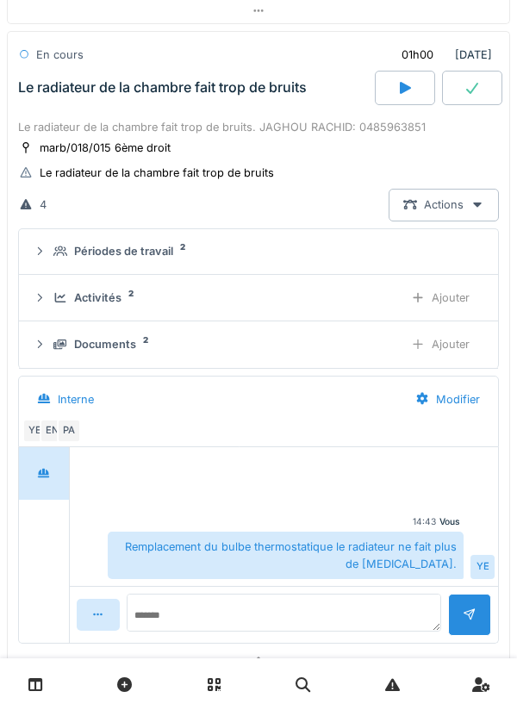
scroll to position [802, 0]
